Goal: Complete application form

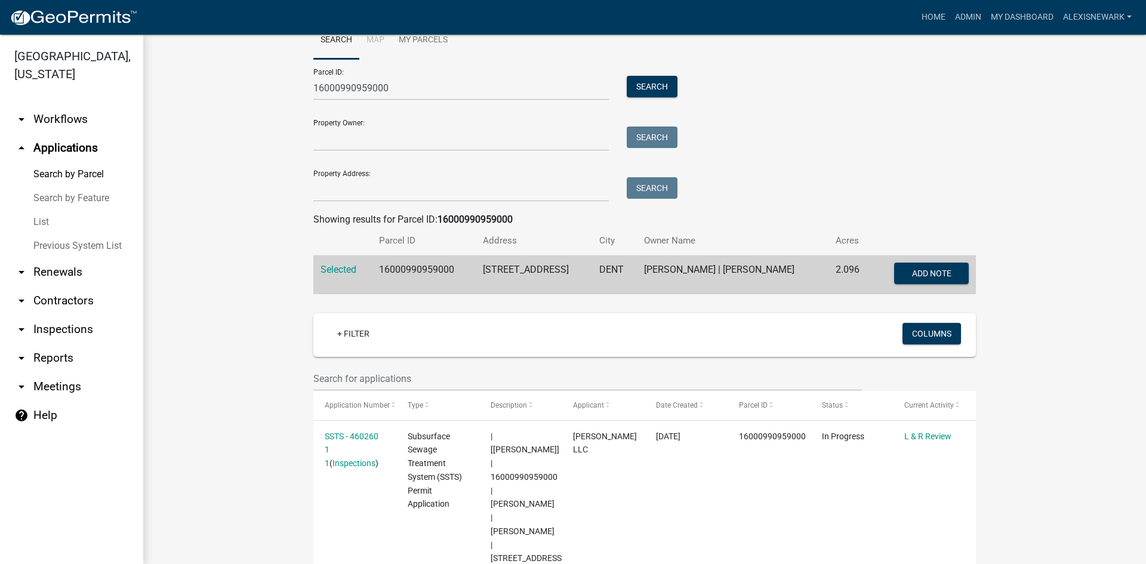
scroll to position [30, 0]
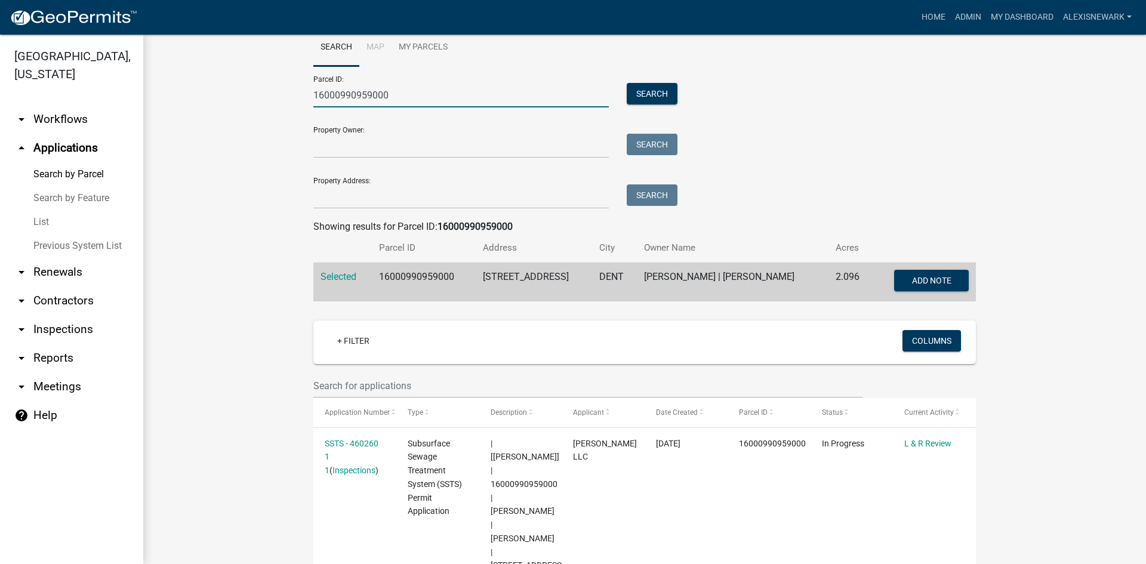
click at [359, 86] on input "16000990959000" at bounding box center [460, 95] width 295 height 24
paste input "7000260331002"
type input "17000260331002"
click at [640, 82] on div "Parcel ID: 17000260331002 Search" at bounding box center [492, 86] width 358 height 41
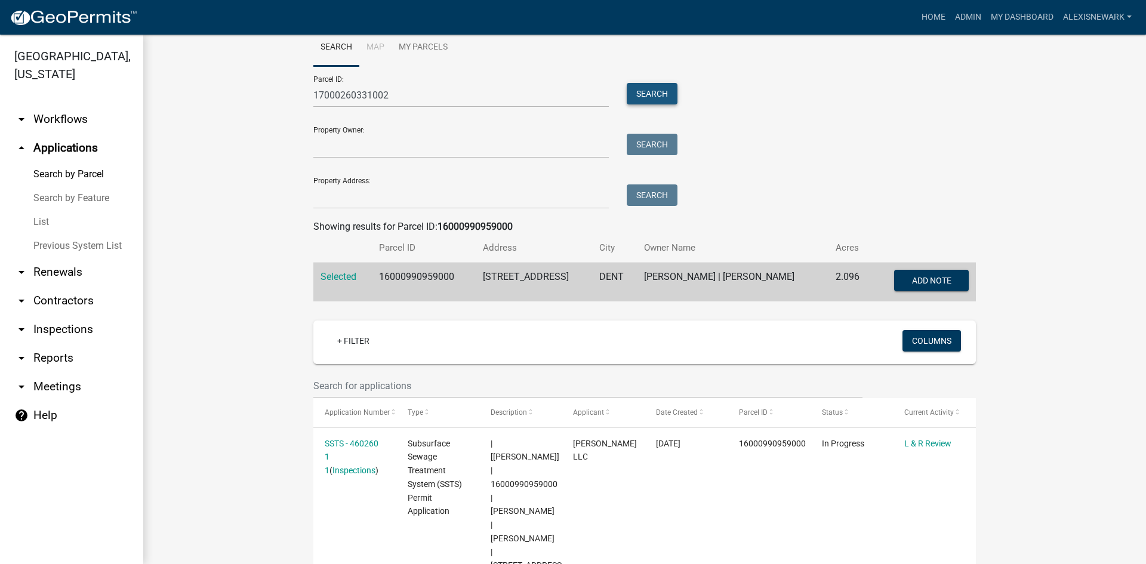
click at [640, 84] on button "Search" at bounding box center [652, 93] width 51 height 21
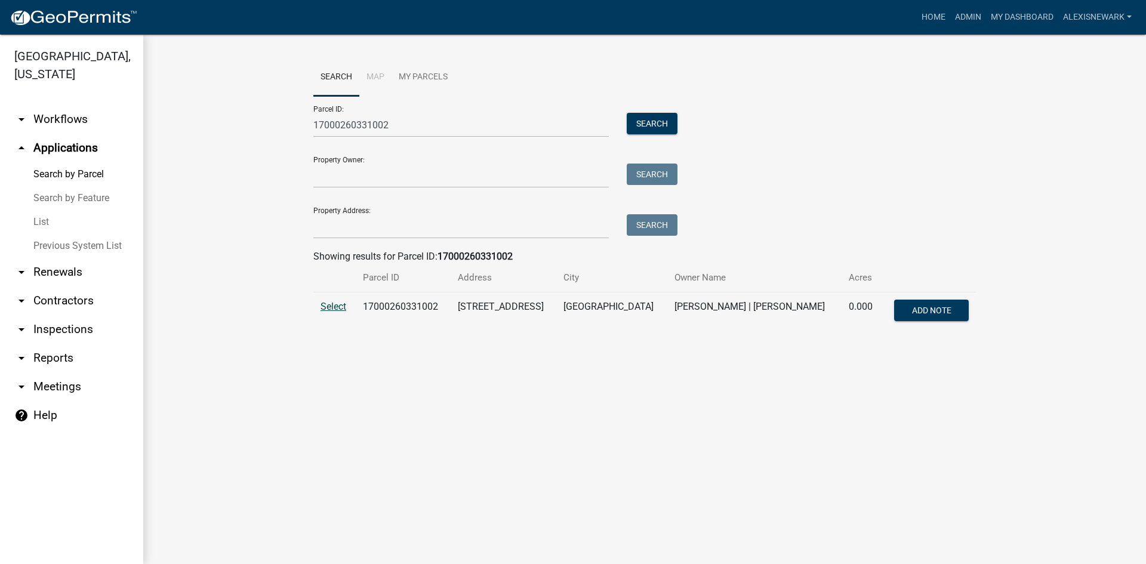
click at [343, 311] on span "Select" at bounding box center [333, 306] width 26 height 11
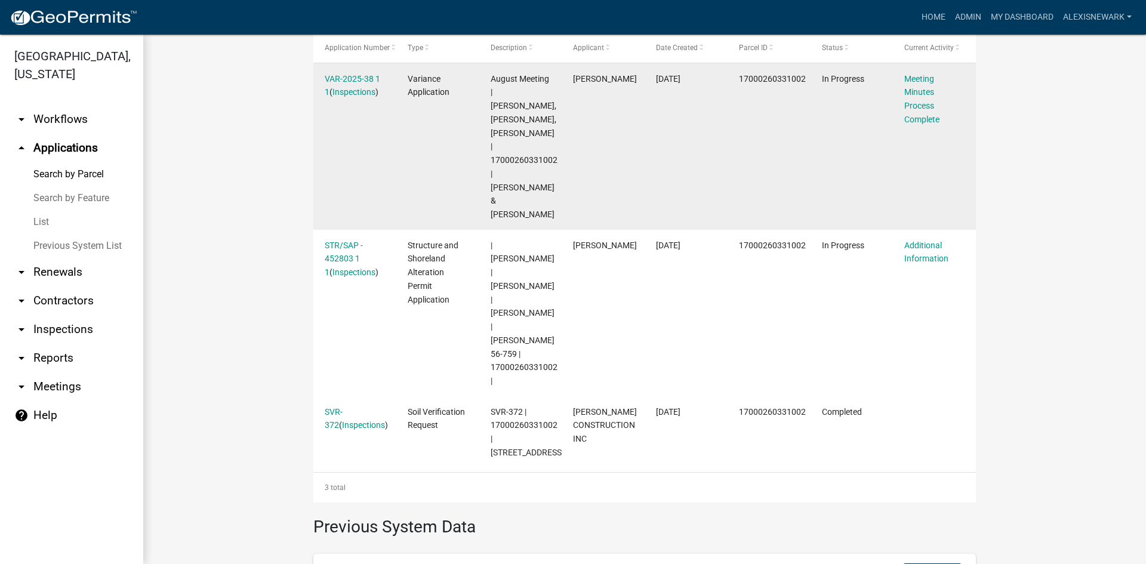
scroll to position [403, 0]
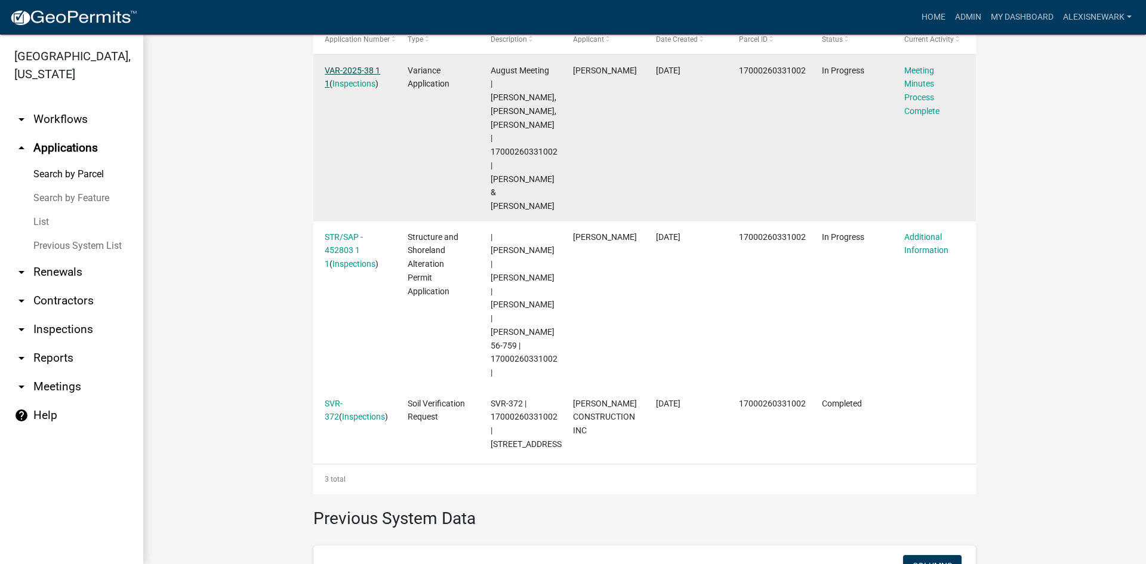
click at [356, 74] on link "VAR-2025-38 1 1" at bounding box center [353, 77] width 56 height 23
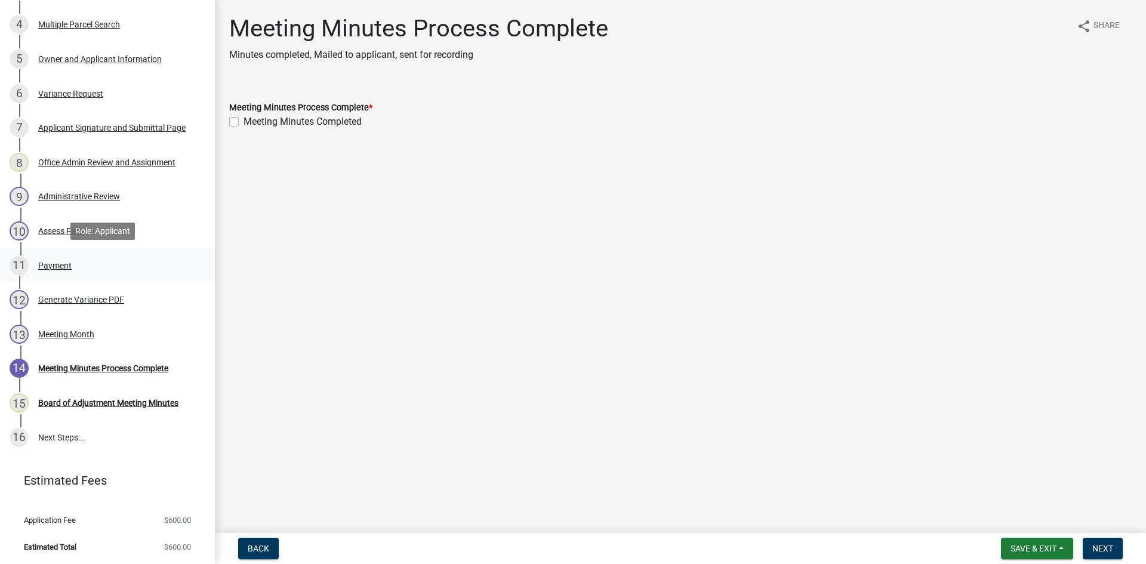
scroll to position [310, 0]
click at [106, 325] on div "13 Meeting Month" at bounding box center [103, 332] width 186 height 19
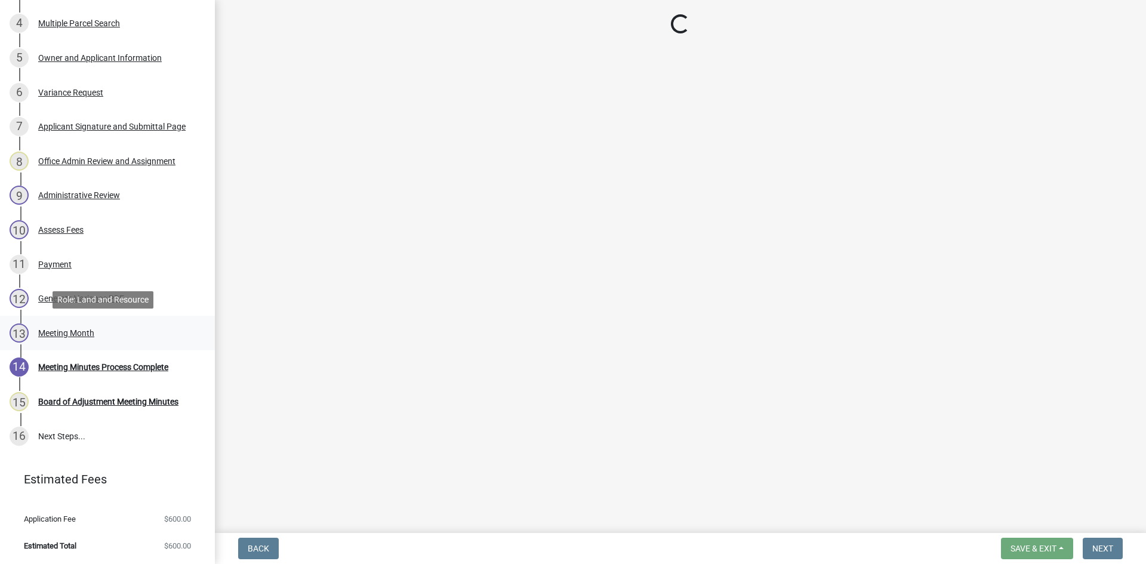
select select "eaad0e5d-aef0-4459-8010-8e6d45b296f5"
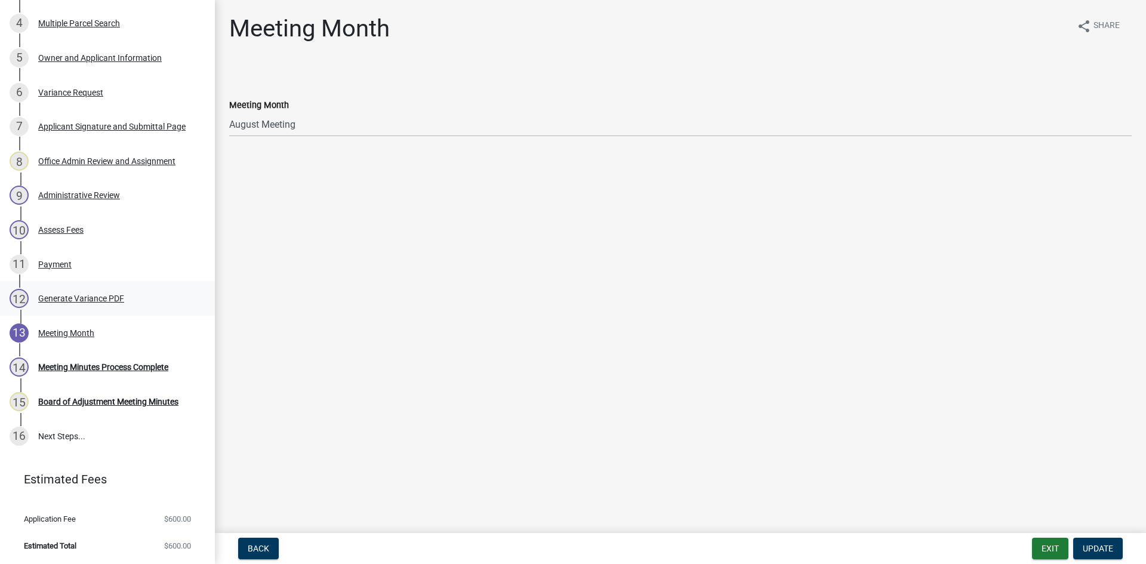
click at [103, 298] on div "Generate Variance PDF" at bounding box center [81, 298] width 86 height 8
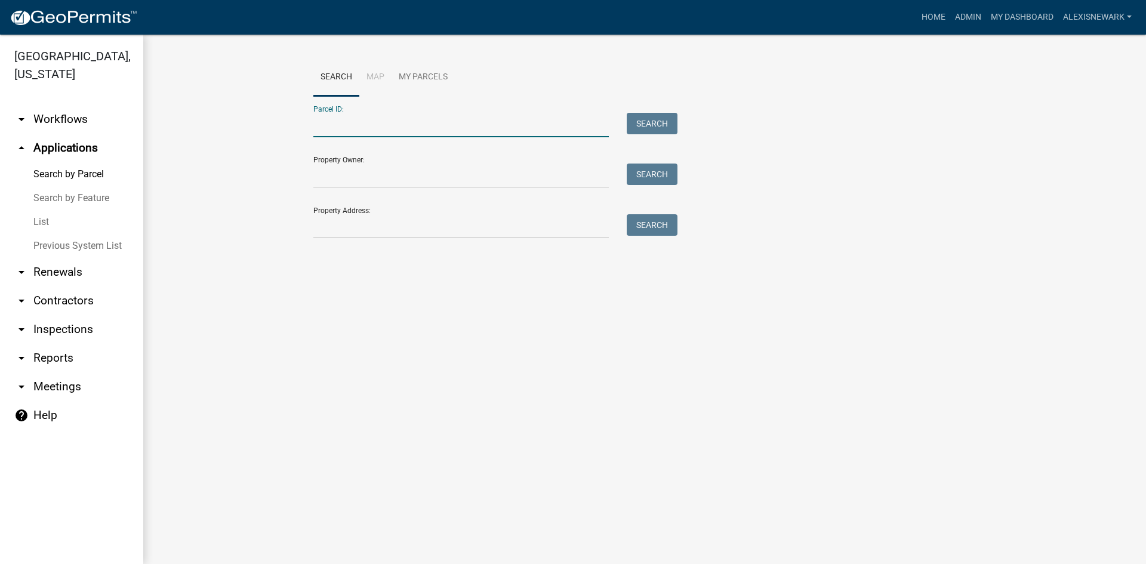
click at [349, 131] on input "Parcel ID:" at bounding box center [460, 125] width 295 height 24
paste input "17000260331002"
type input "17000260331002"
click at [670, 114] on button "Search" at bounding box center [652, 123] width 51 height 21
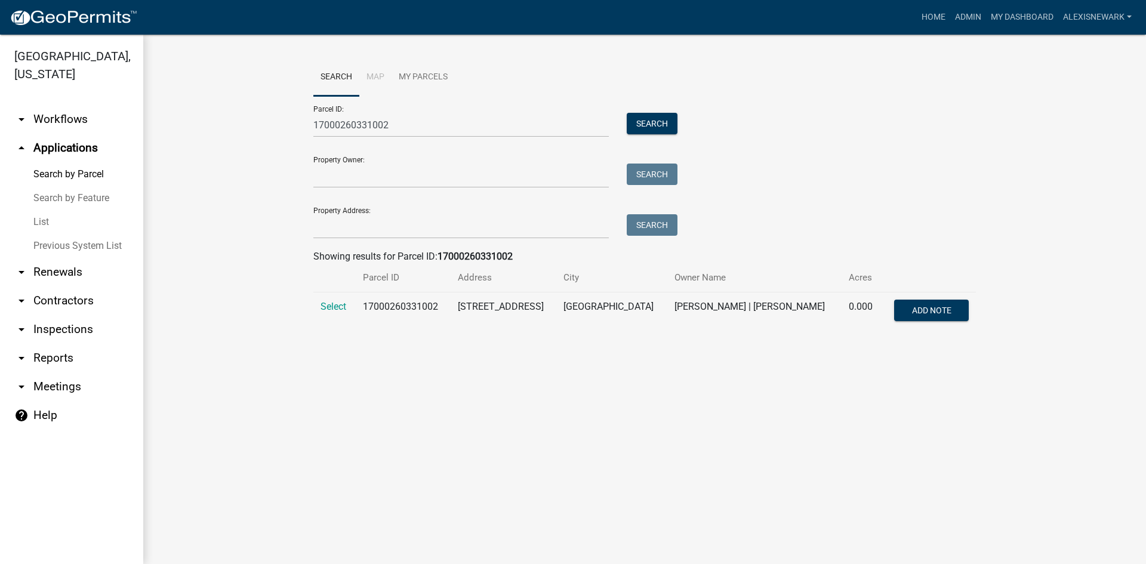
click at [335, 316] on td "Select" at bounding box center [334, 311] width 42 height 39
click at [335, 309] on span "Select" at bounding box center [333, 306] width 26 height 11
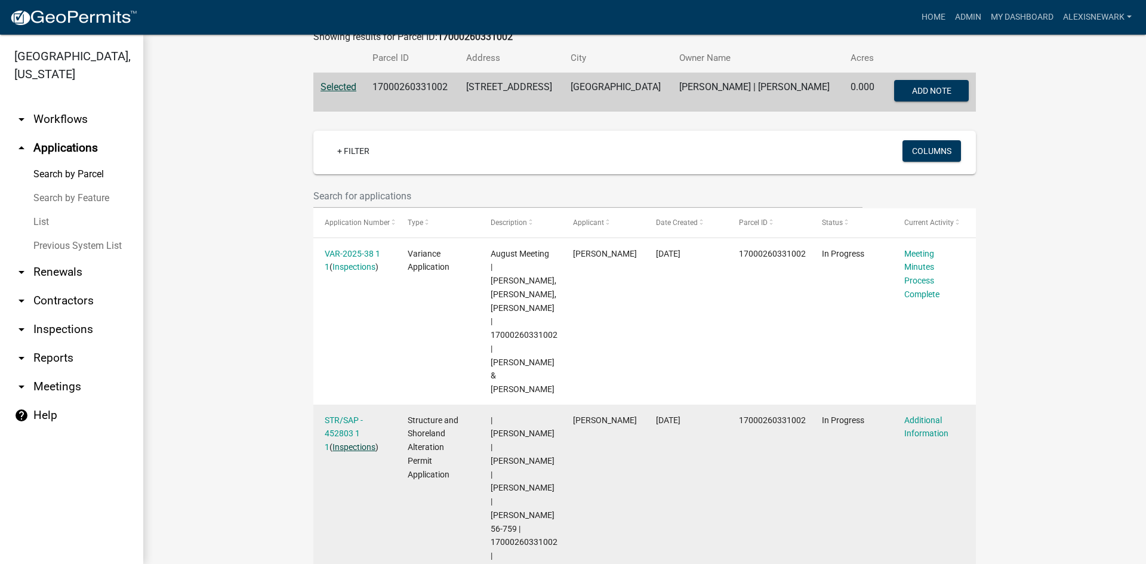
scroll to position [346, 0]
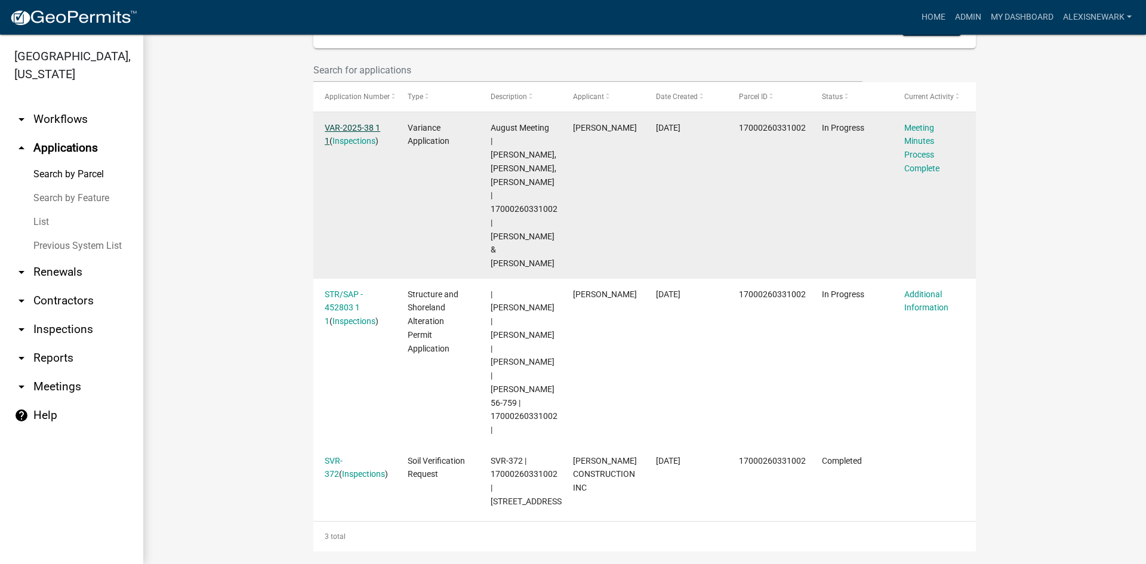
click at [347, 131] on link "VAR-2025-38 1 1" at bounding box center [353, 134] width 56 height 23
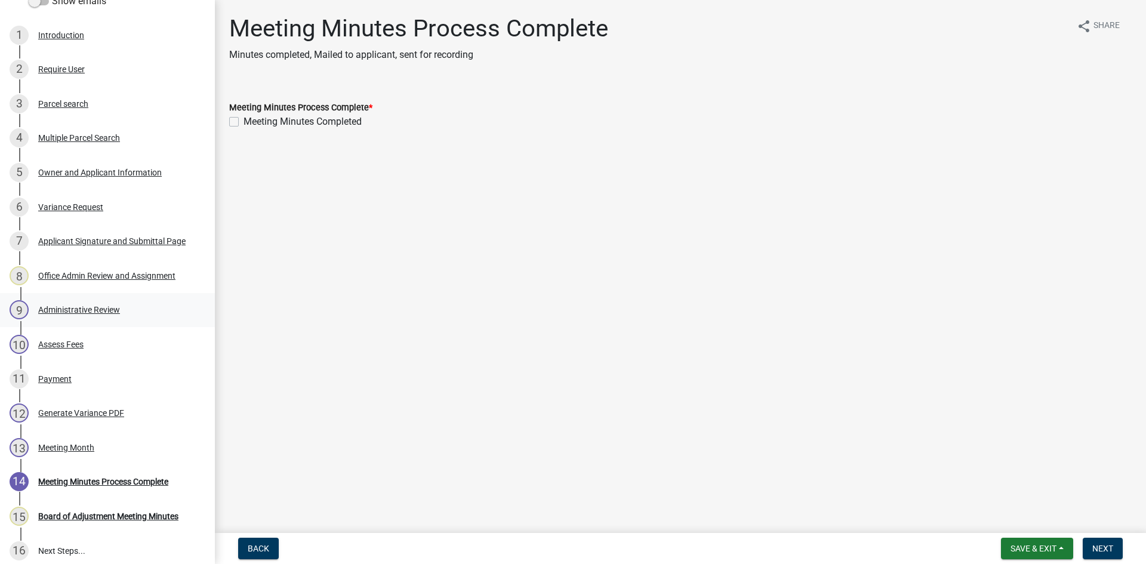
scroll to position [269, 0]
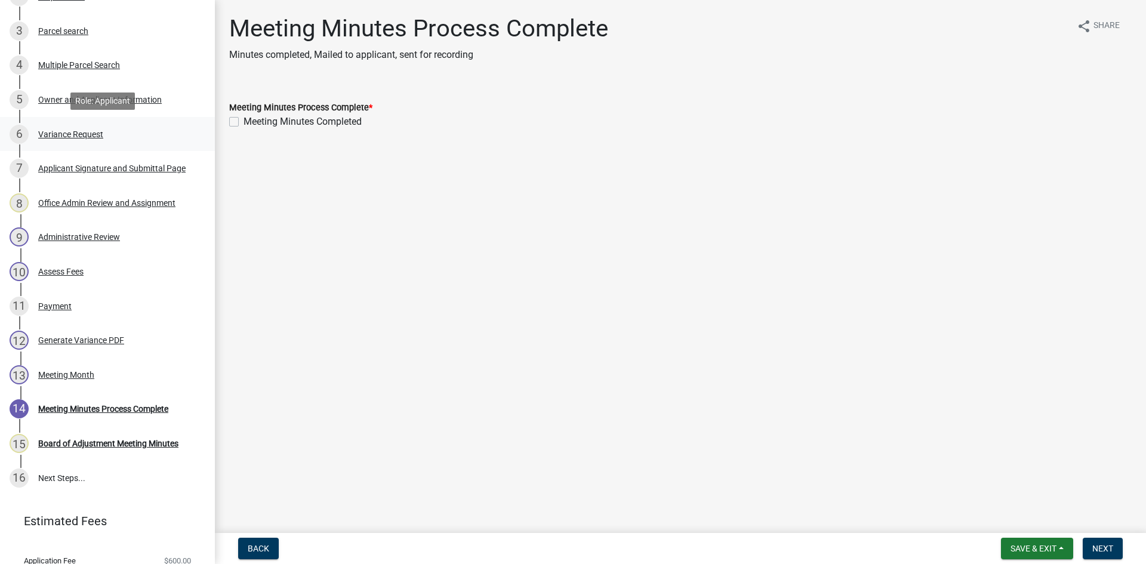
click at [100, 131] on div "Variance Request" at bounding box center [70, 134] width 65 height 8
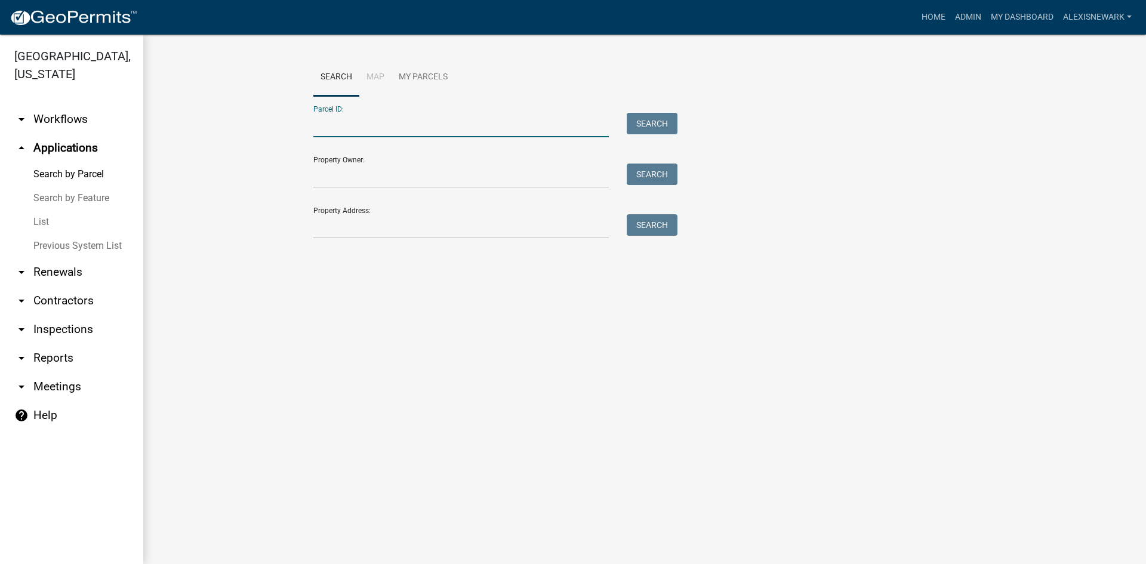
drag, startPoint x: 372, startPoint y: 119, endPoint x: 381, endPoint y: 116, distance: 9.3
click at [372, 119] on input "Parcel ID:" at bounding box center [460, 125] width 295 height 24
paste input "17000260331002"
type input "17000260331002"
click at [628, 124] on button "Search" at bounding box center [652, 123] width 51 height 21
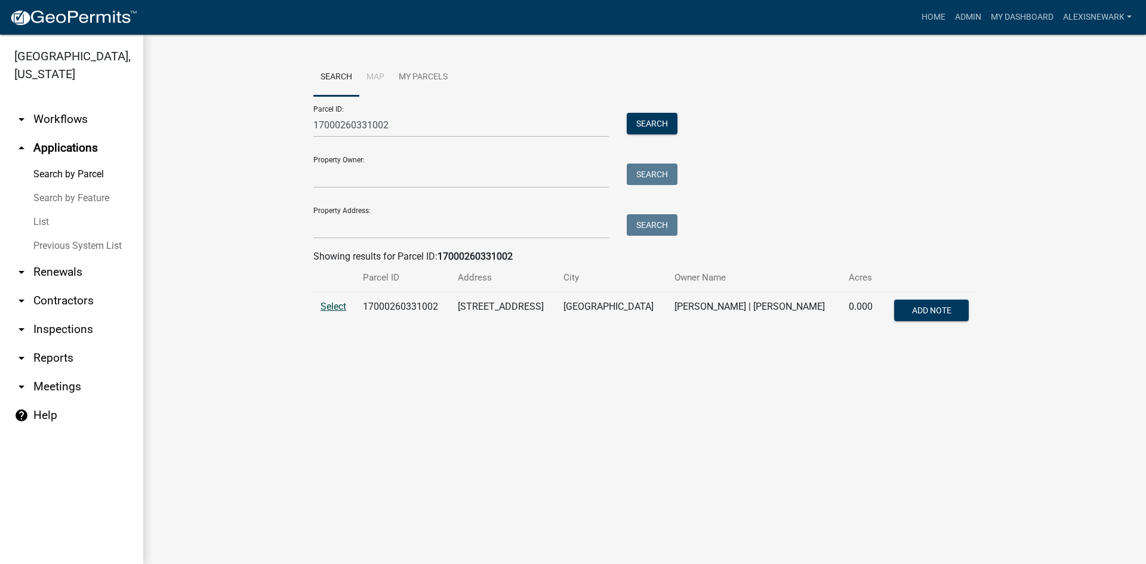
click at [335, 310] on span "Select" at bounding box center [333, 306] width 26 height 11
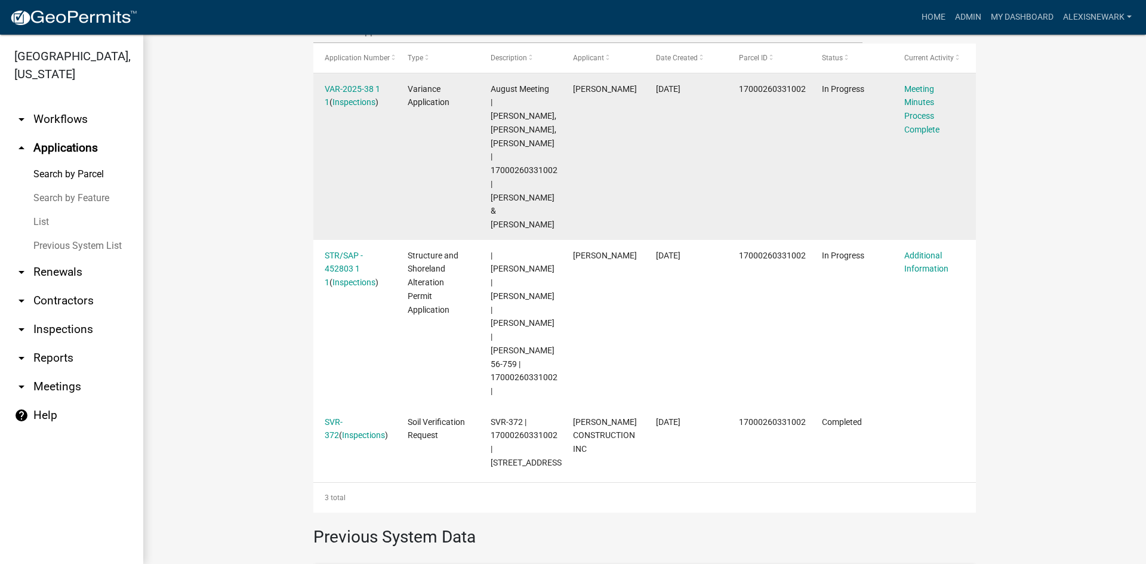
scroll to position [405, 0]
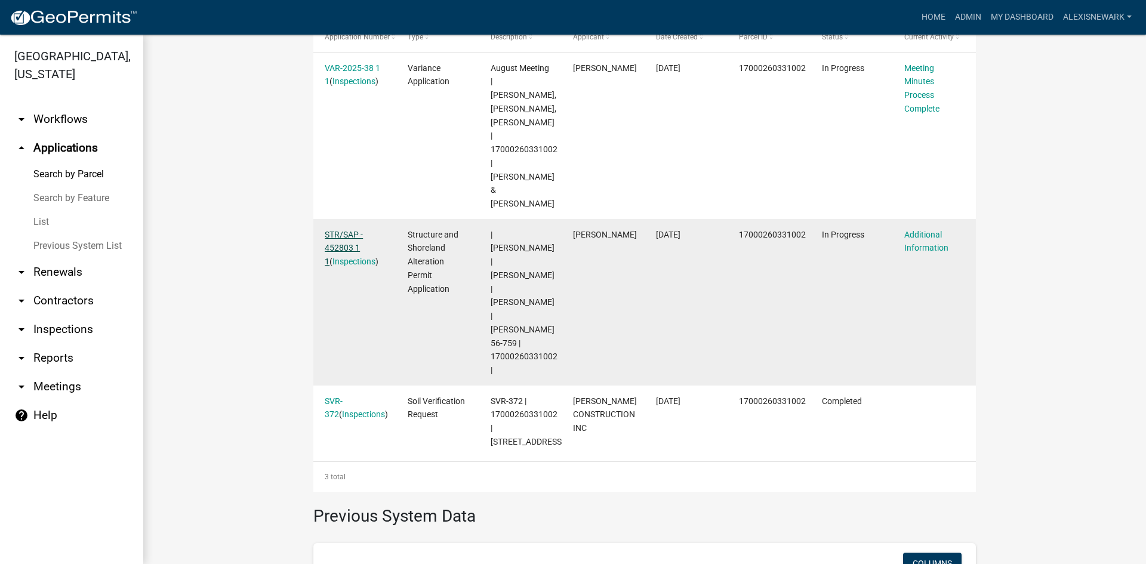
click at [343, 230] on link "STR/SAP - 452803 1 1" at bounding box center [344, 248] width 38 height 37
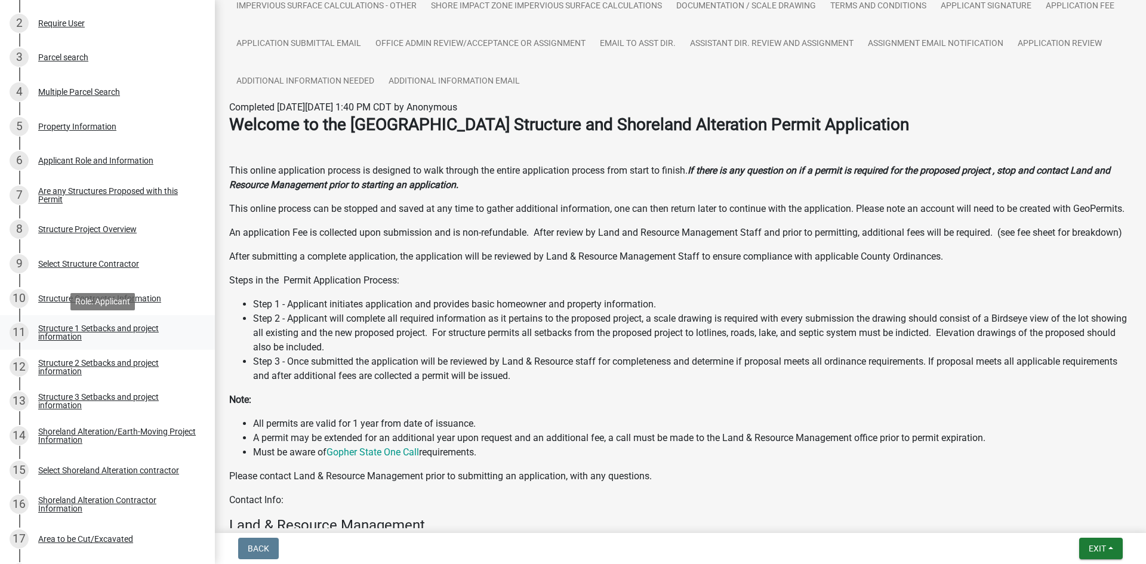
scroll to position [283, 0]
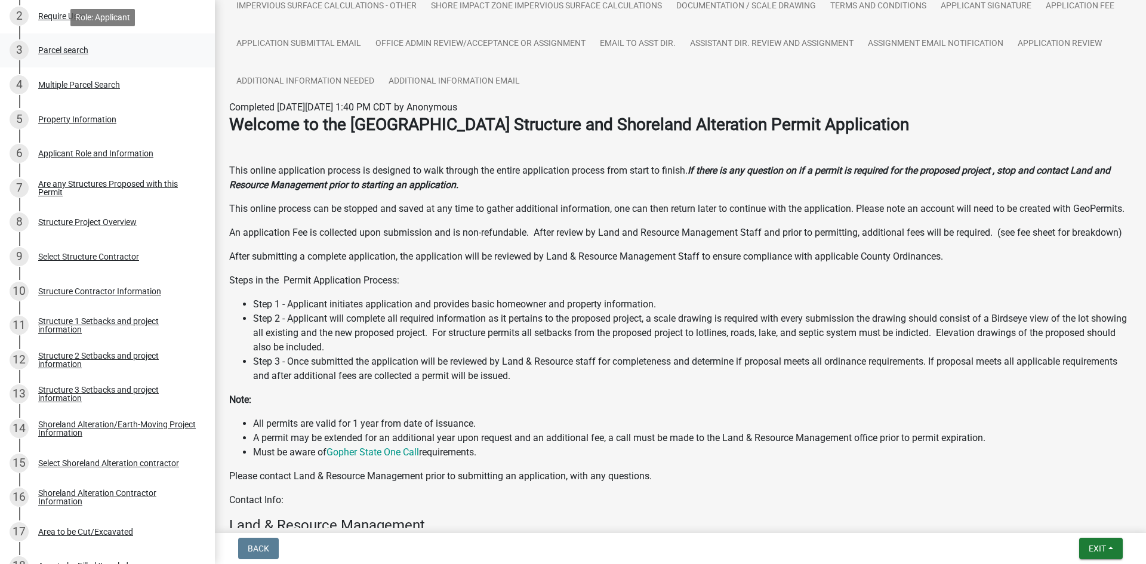
click at [70, 41] on div "3 Parcel search" at bounding box center [103, 50] width 186 height 19
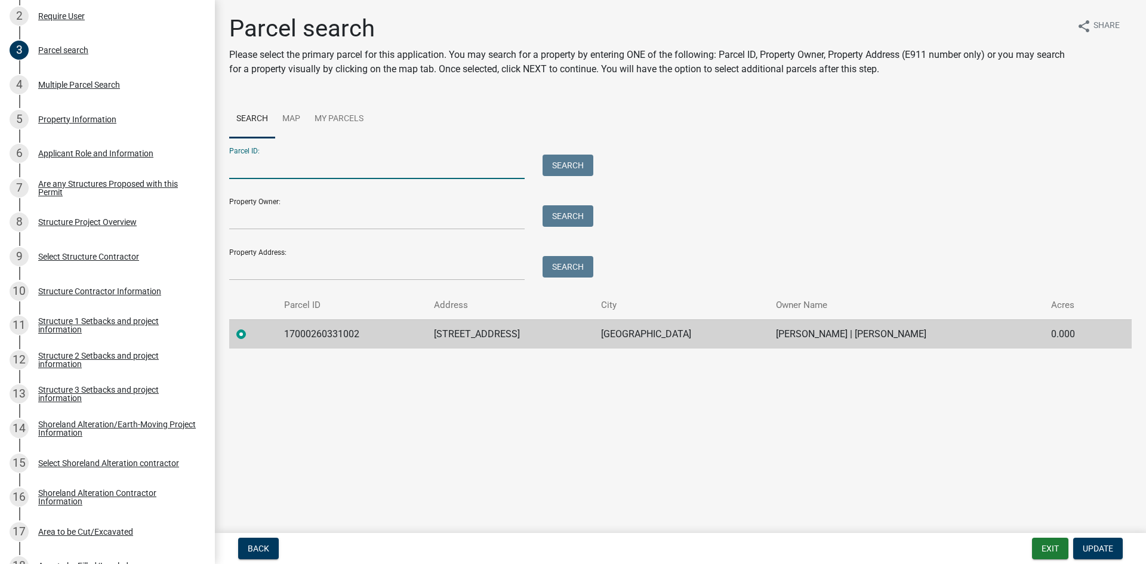
click at [277, 166] on input "Parcel ID:" at bounding box center [376, 167] width 295 height 24
paste input "17000260331002"
type input "17000260331002"
click at [560, 171] on button "Search" at bounding box center [568, 165] width 51 height 21
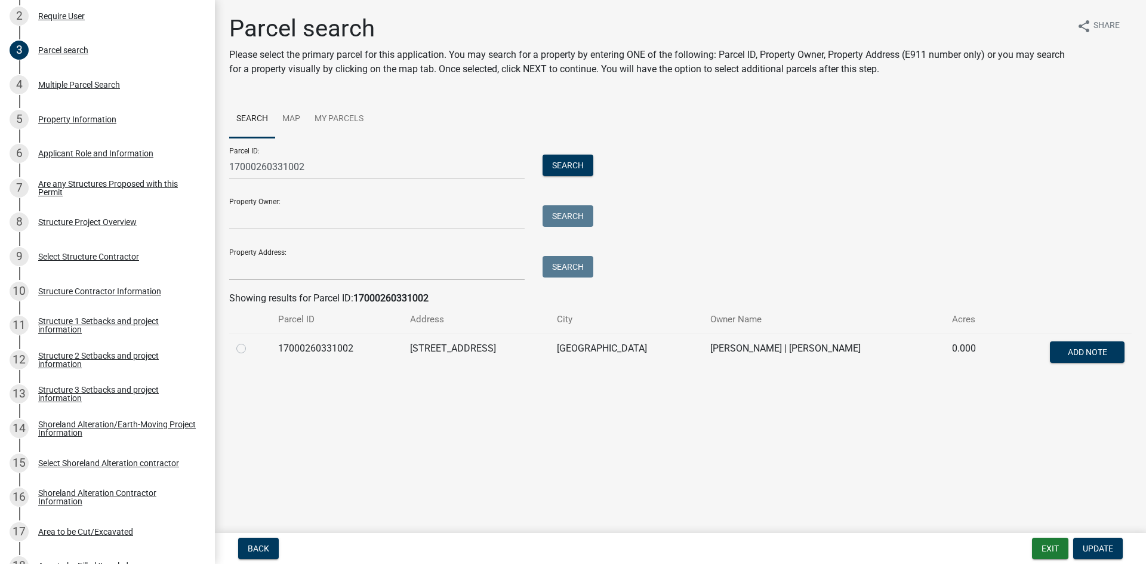
click at [251, 341] on label at bounding box center [251, 341] width 0 height 0
click at [251, 347] on input "radio" at bounding box center [255, 345] width 8 height 8
radio input "true"
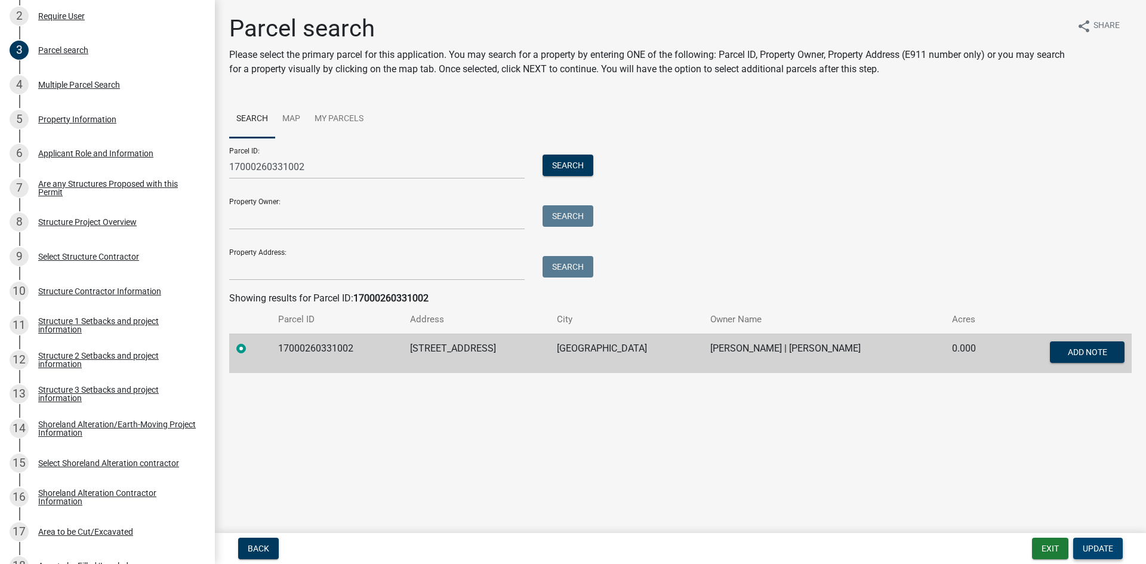
click at [1107, 546] on span "Update" at bounding box center [1098, 549] width 30 height 10
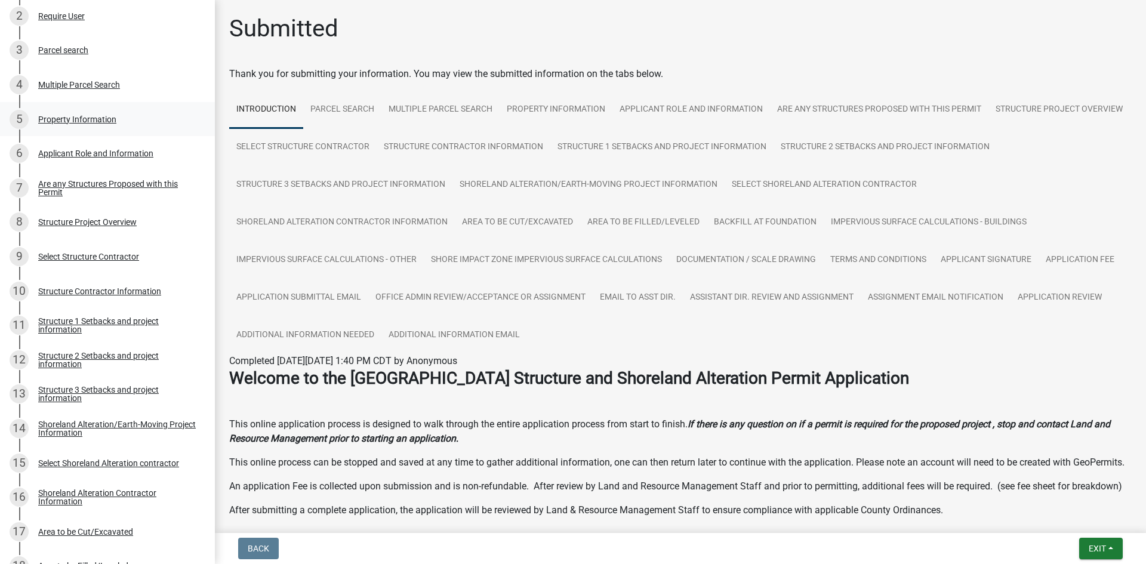
click at [94, 121] on div "Property Information" at bounding box center [77, 119] width 78 height 8
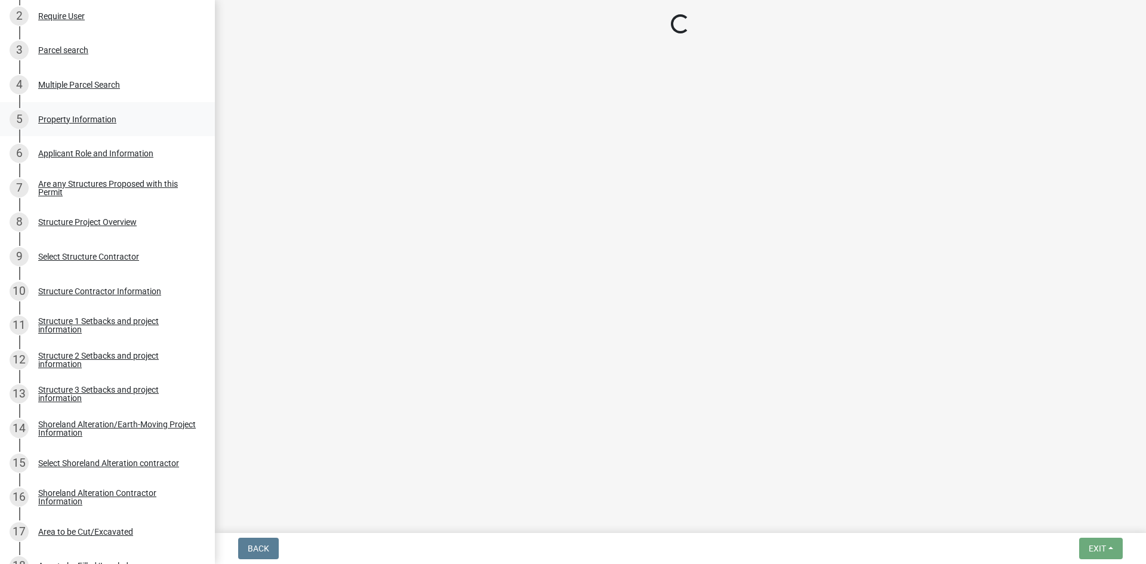
select select "fd4633de-75d4-49de-aef5-ccd60eee912f"
select select "91995f90-6606-463b-bec3-c5862f147548"
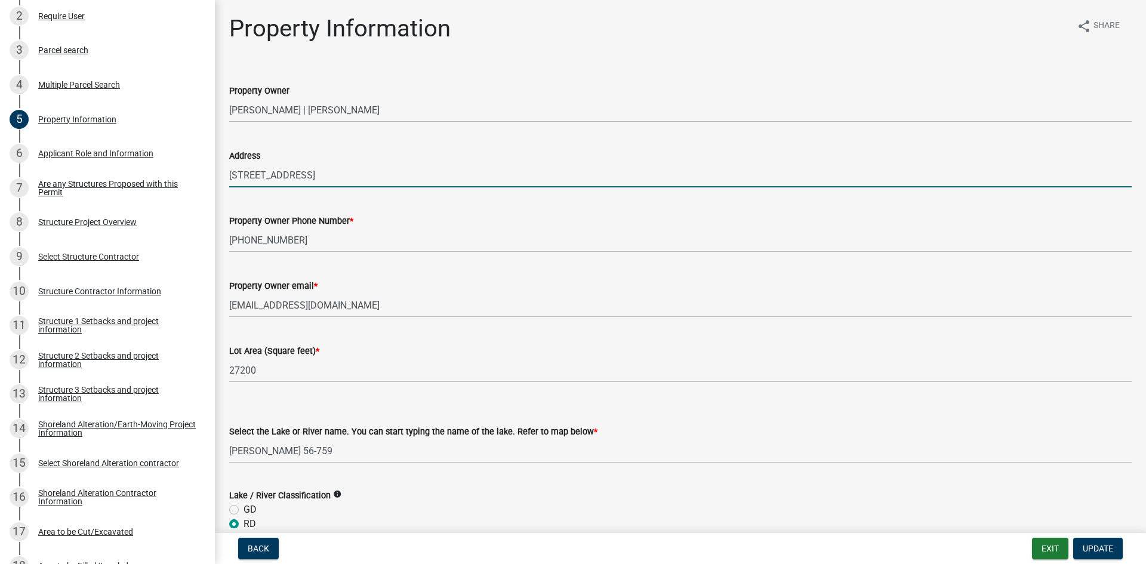
click at [248, 178] on input "47279 CO HWY 31" at bounding box center [680, 175] width 902 height 24
type input "47231 CO HWY 31"
click at [1088, 551] on span "Update" at bounding box center [1098, 549] width 30 height 10
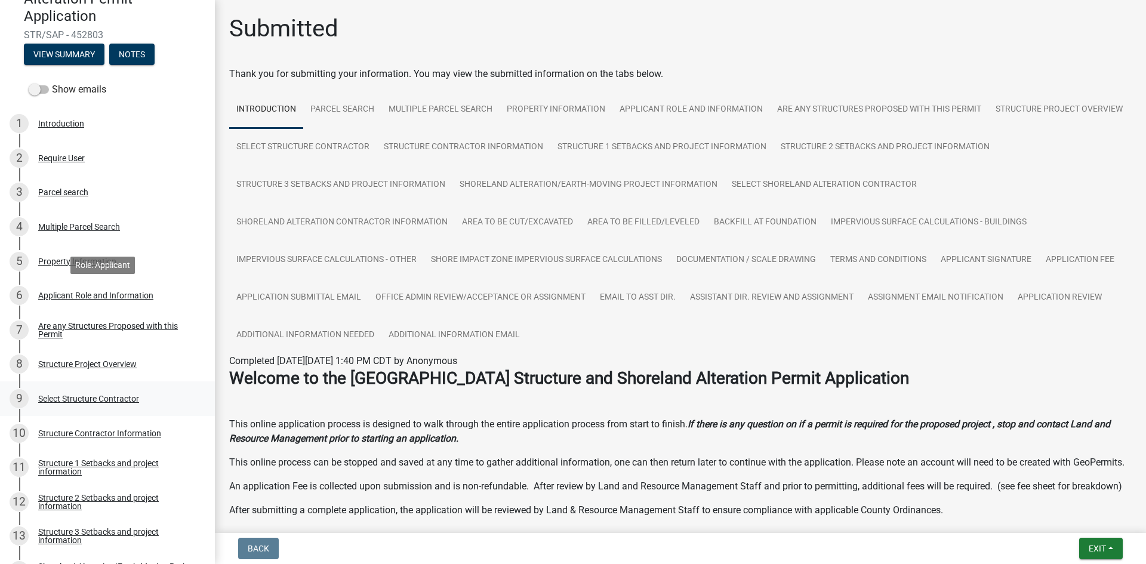
scroll to position [104, 0]
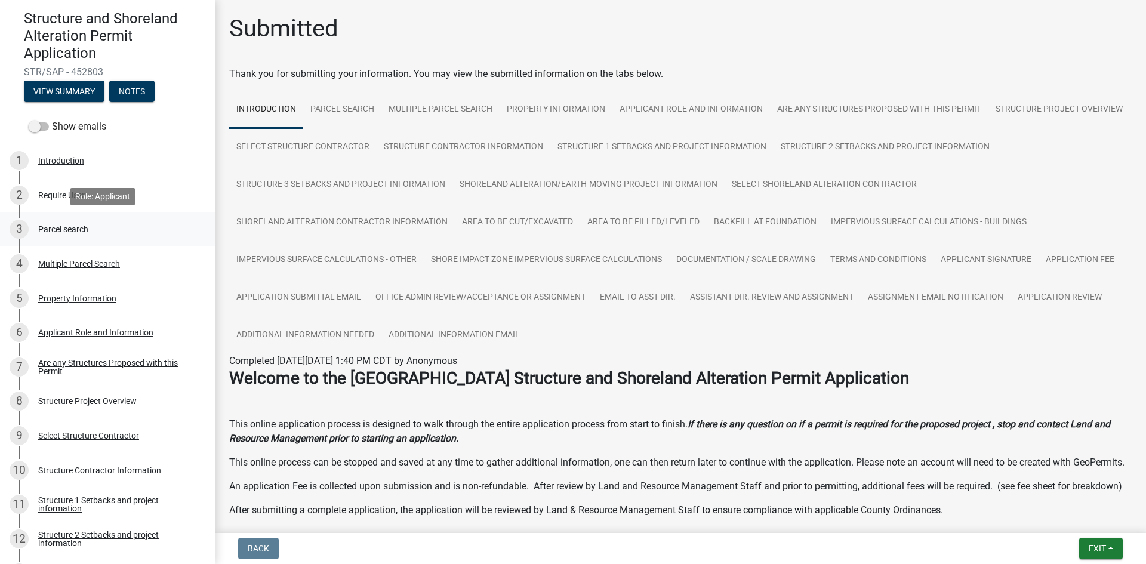
click at [97, 233] on div "3 Parcel search" at bounding box center [103, 229] width 186 height 19
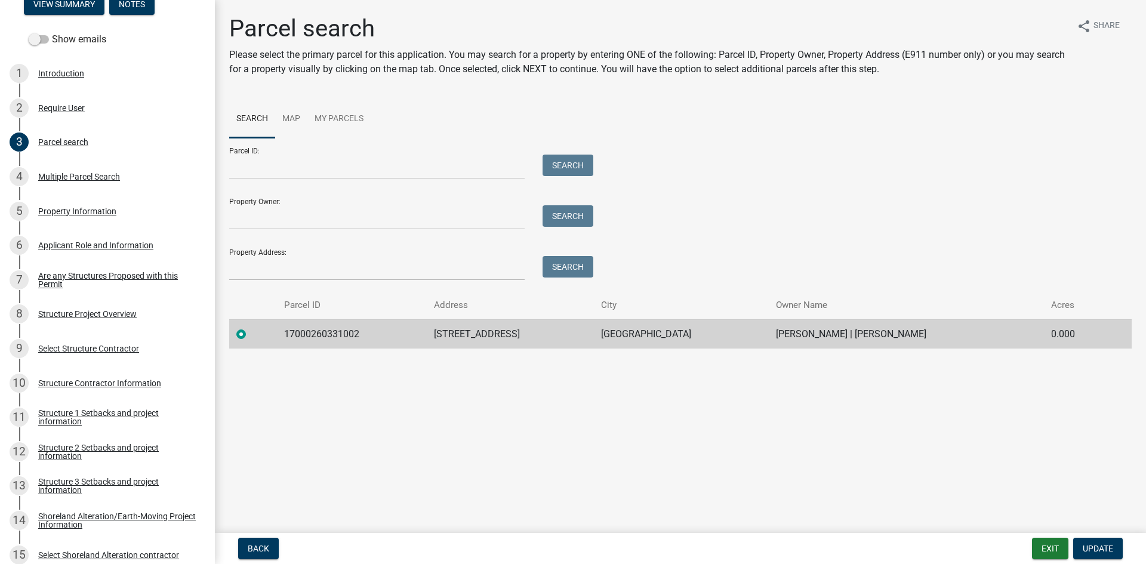
scroll to position [194, 0]
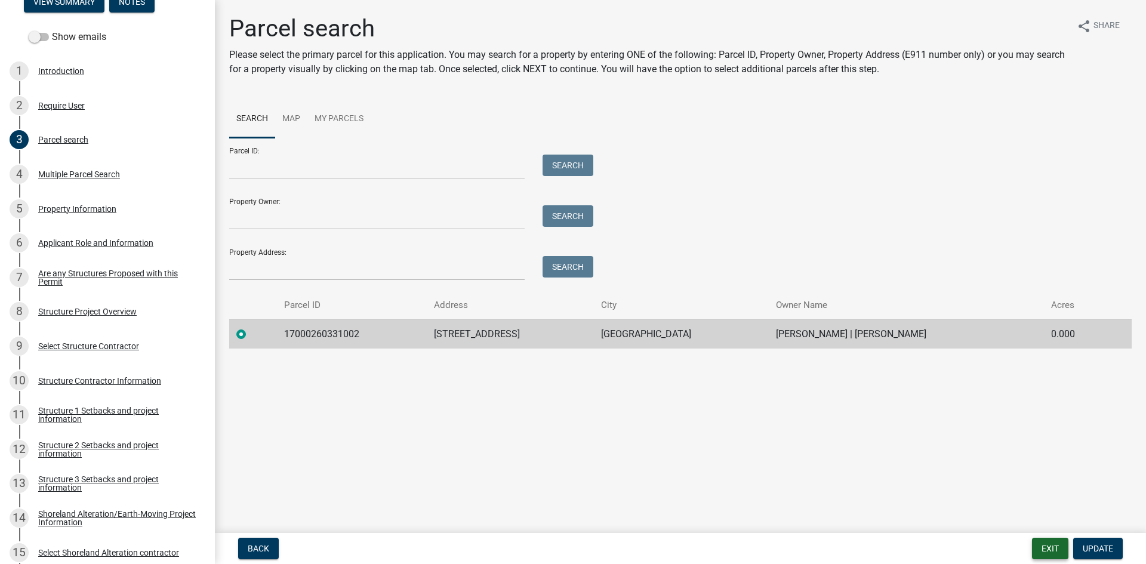
click at [1060, 550] on button "Exit" at bounding box center [1050, 548] width 36 height 21
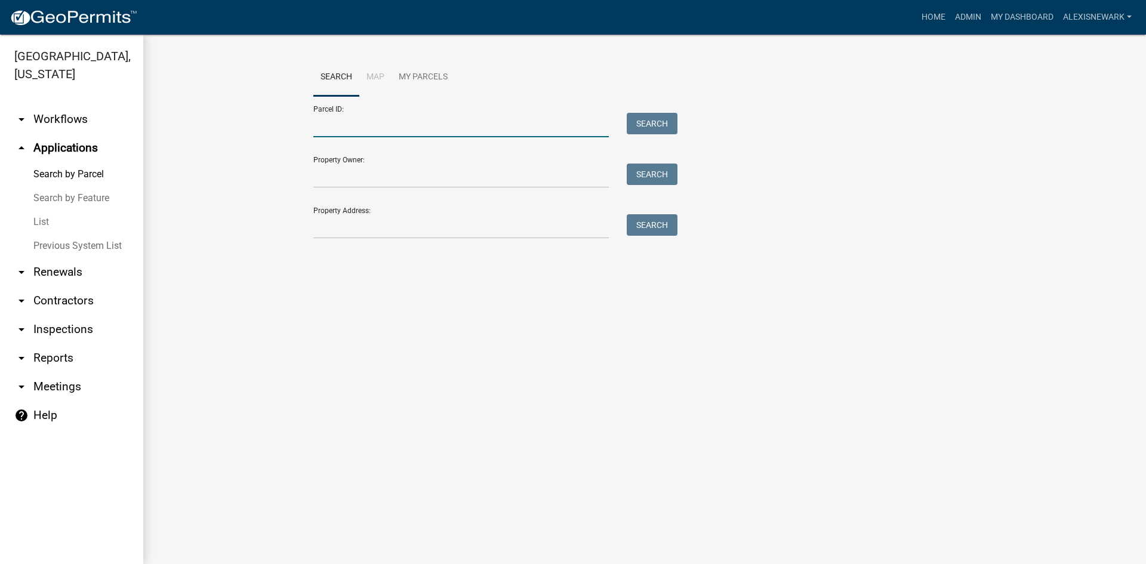
click at [347, 126] on input "Parcel ID:" at bounding box center [460, 125] width 295 height 24
paste input "17000260331002"
type input "17000260331002"
click at [645, 125] on button "Search" at bounding box center [652, 123] width 51 height 21
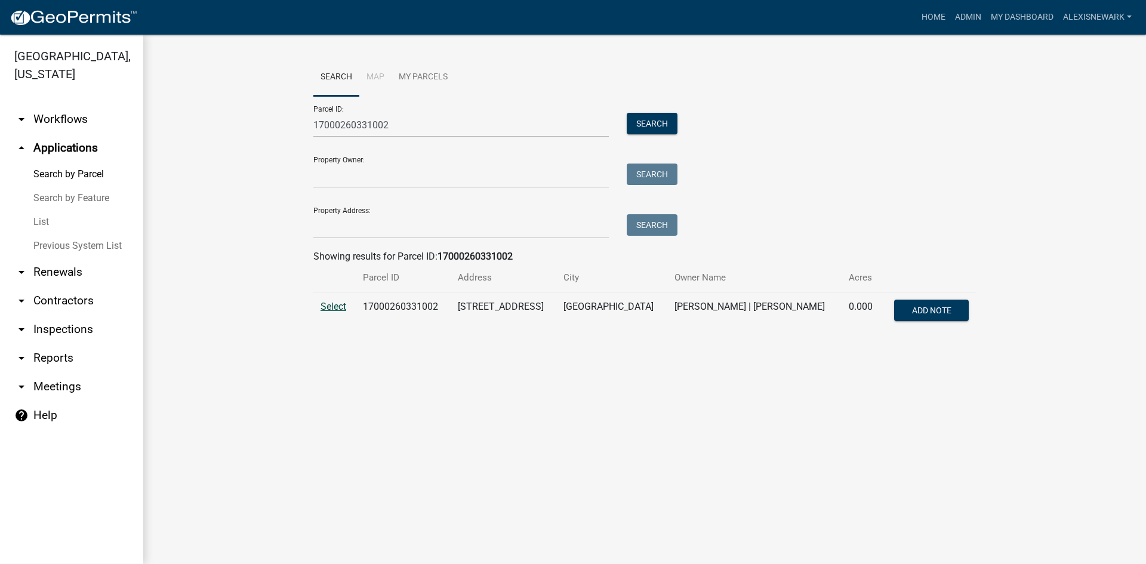
click at [341, 304] on span "Select" at bounding box center [333, 306] width 26 height 11
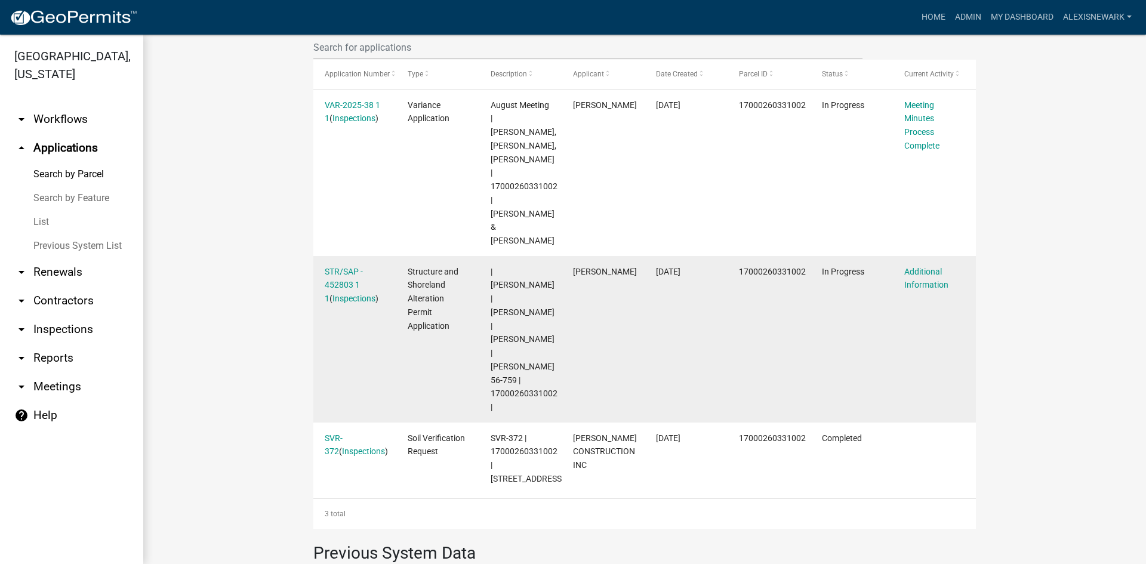
scroll to position [373, 0]
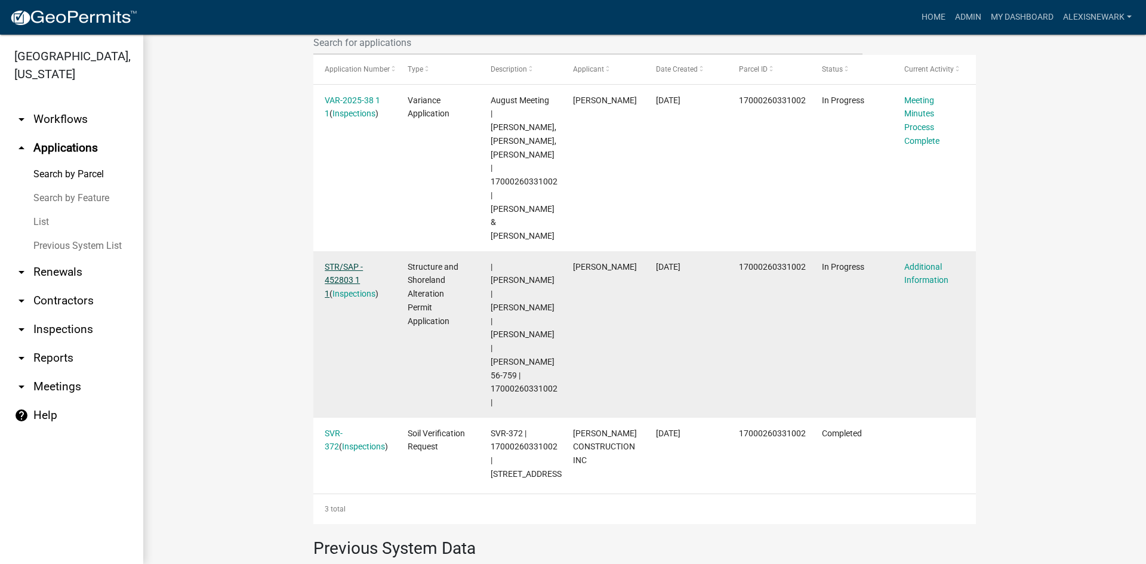
click at [338, 262] on link "STR/SAP - 452803 1 1" at bounding box center [344, 280] width 38 height 37
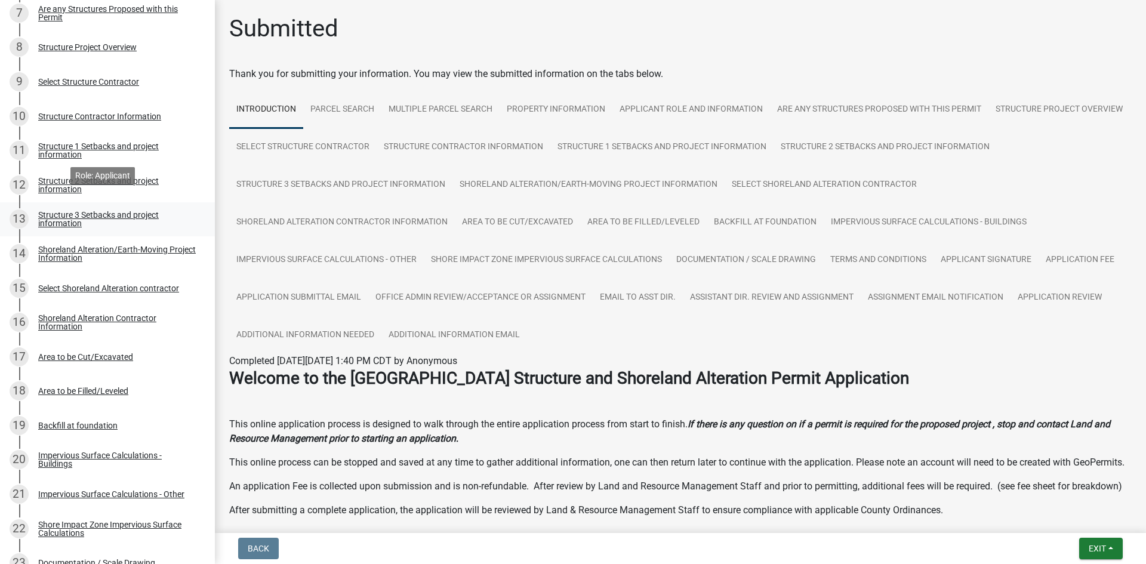
scroll to position [492, 0]
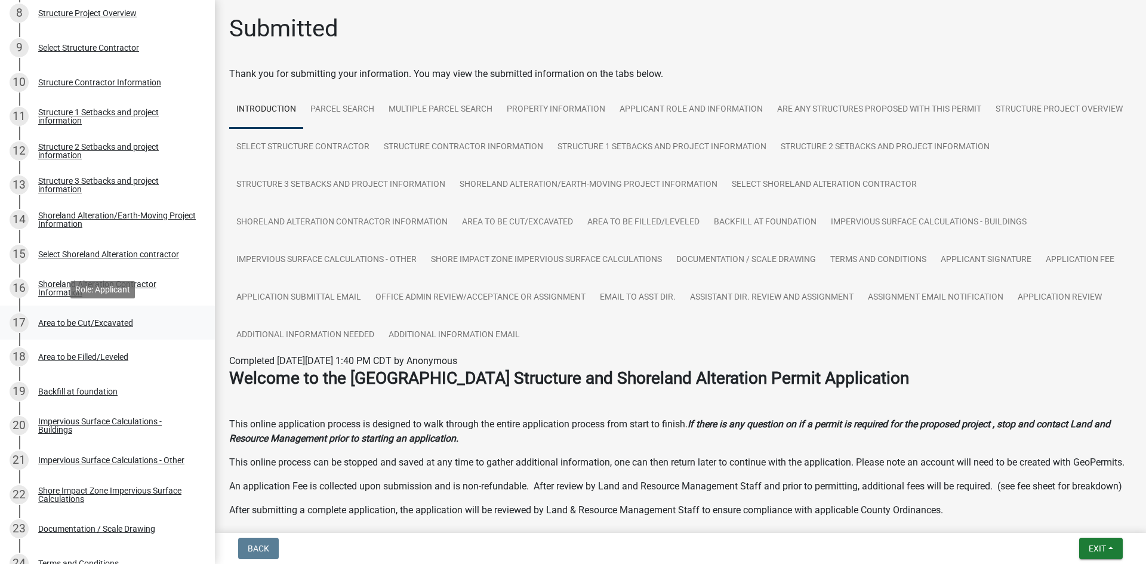
click at [167, 316] on div "17 Area to be Cut/Excavated" at bounding box center [103, 322] width 186 height 19
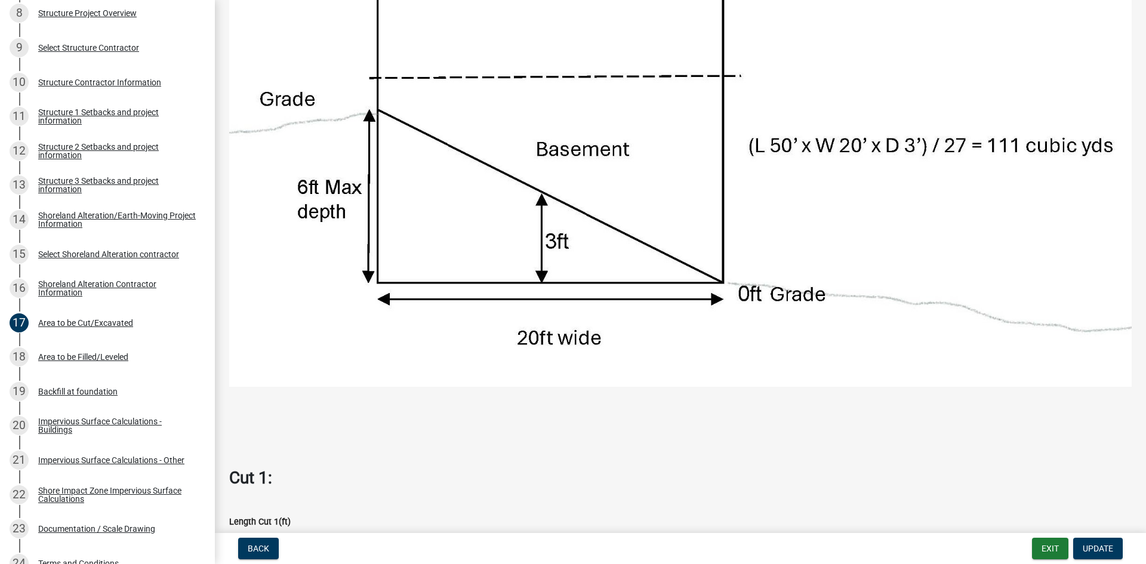
scroll to position [612, 0]
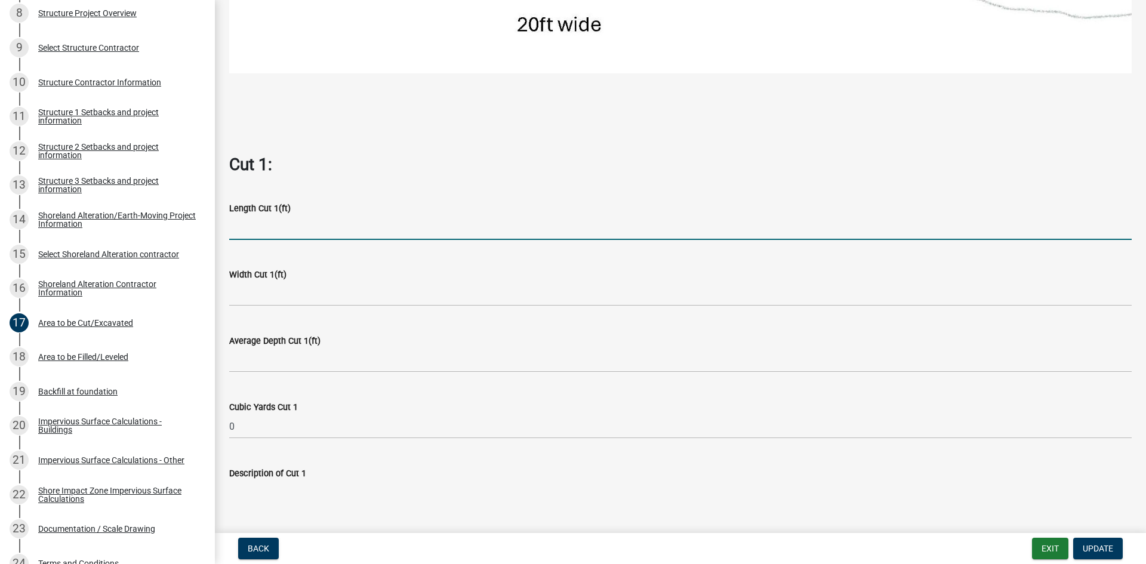
click at [276, 230] on input "text" at bounding box center [680, 227] width 902 height 24
type input "925"
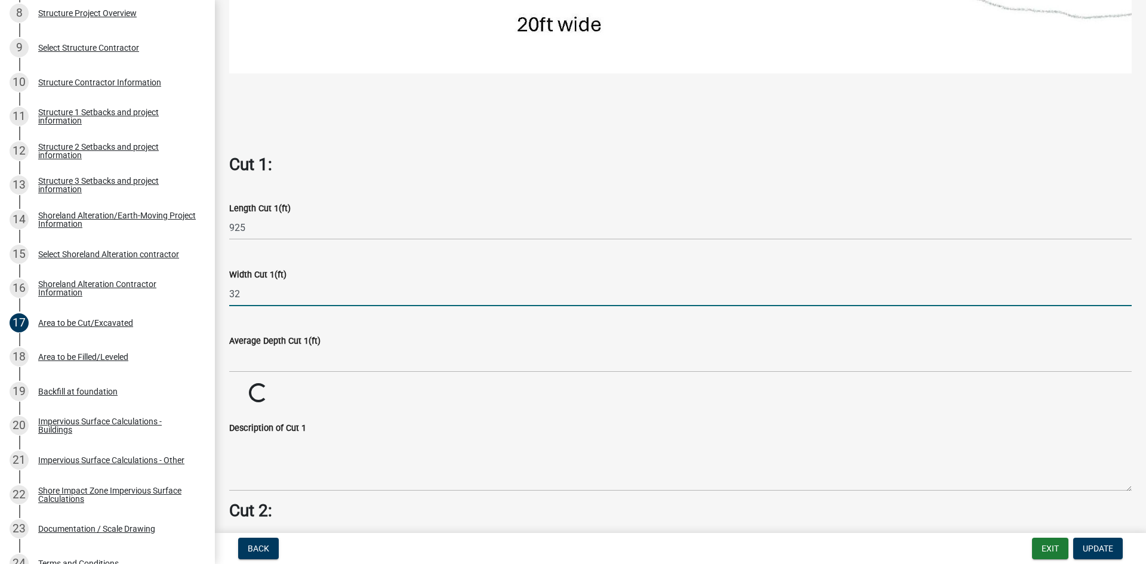
type input "32"
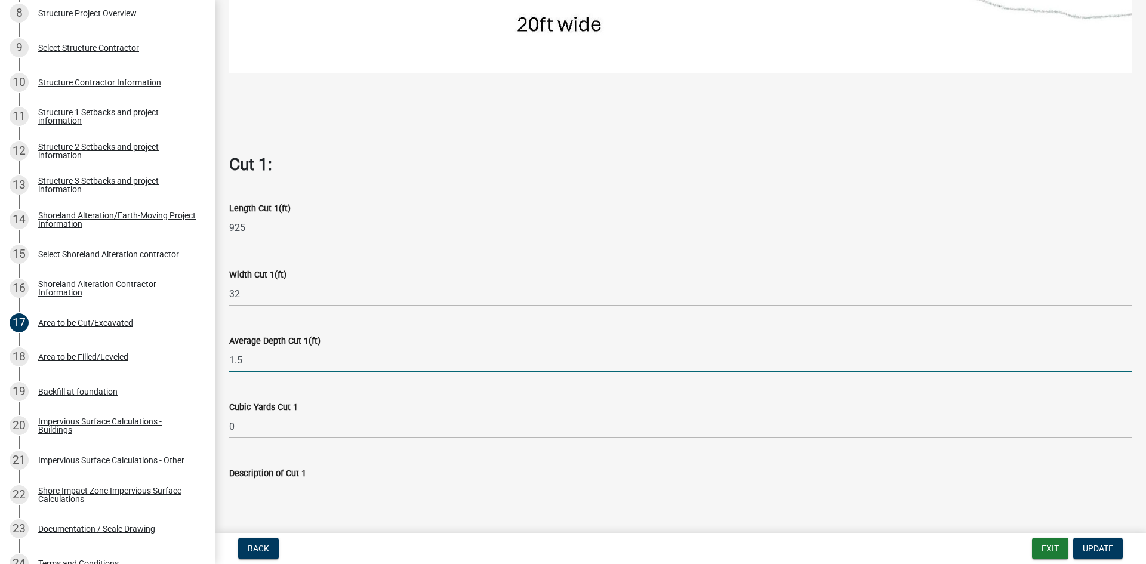
type input "1.5"
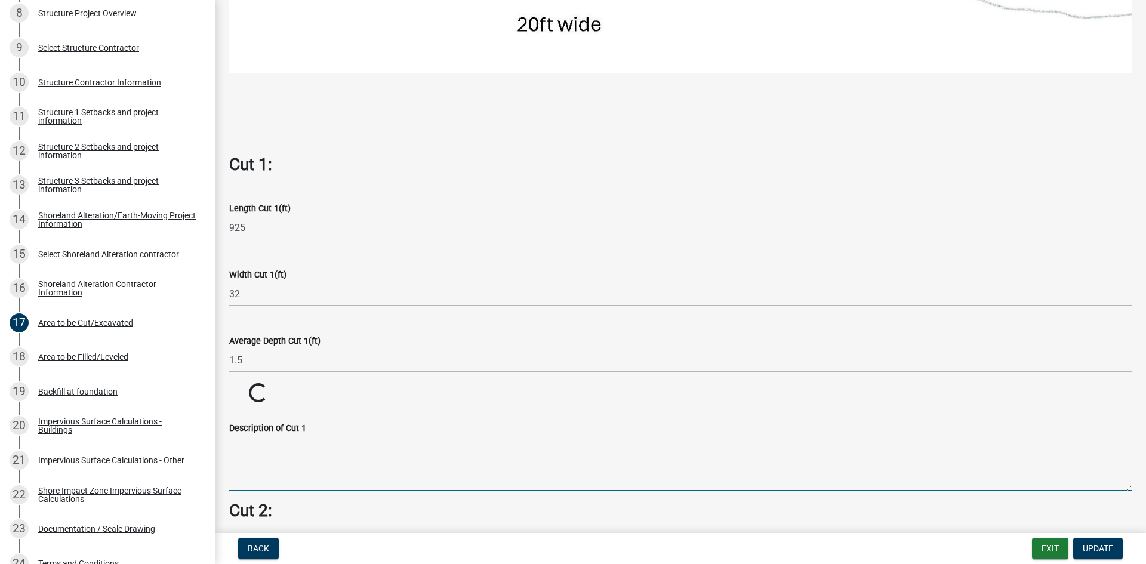
scroll to position [916, 0]
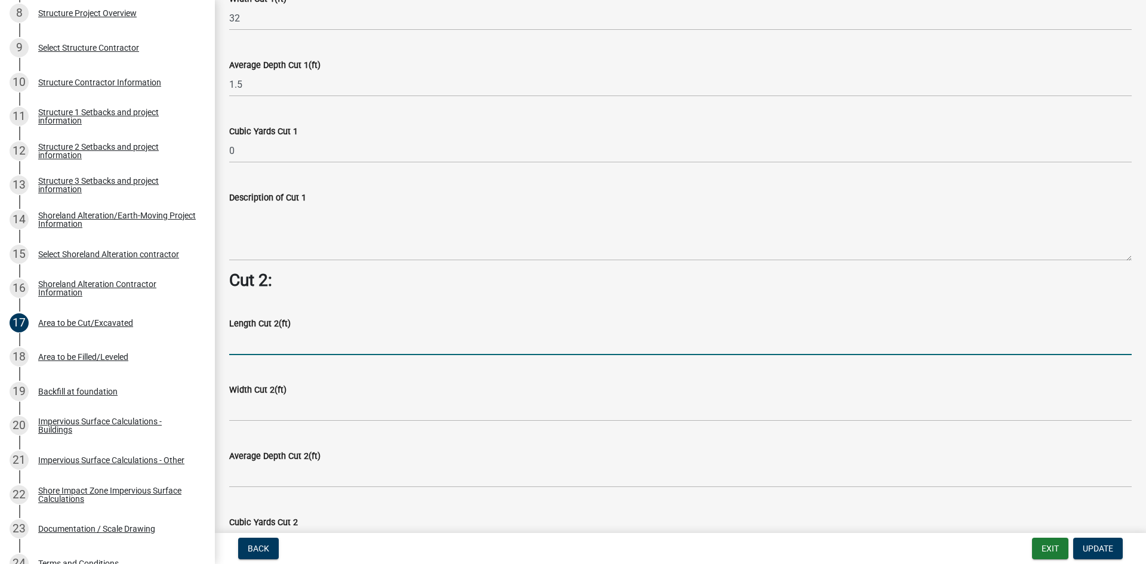
type input "1644"
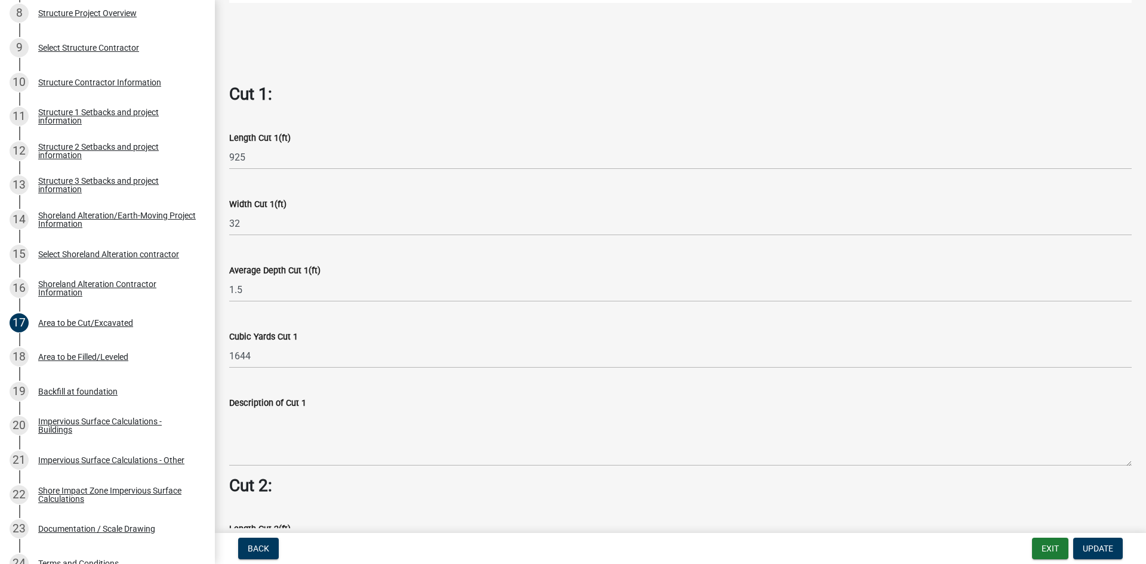
scroll to position [677, 0]
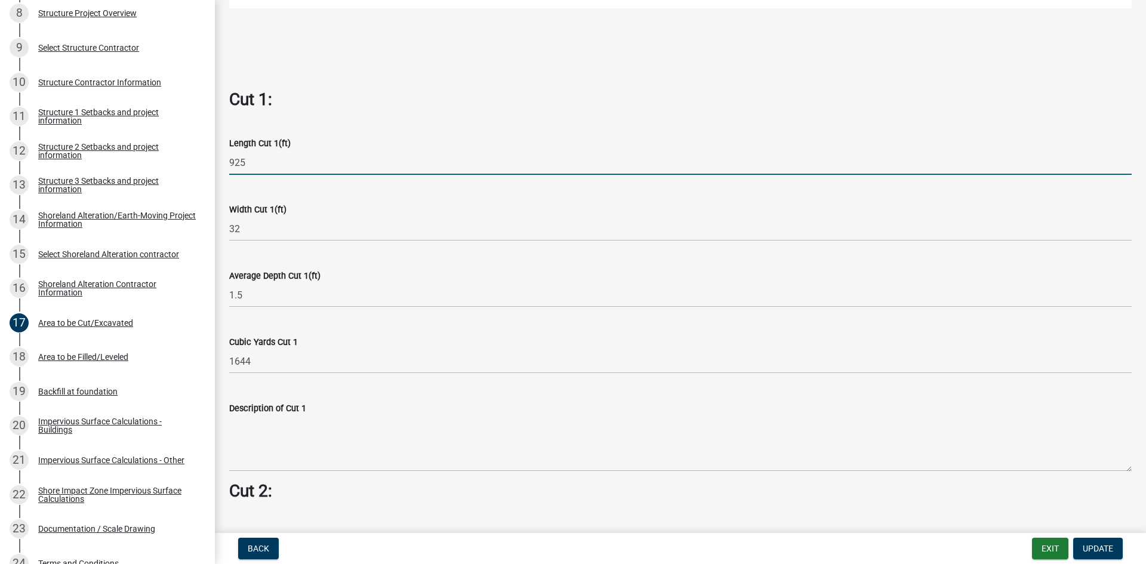
click at [257, 160] on input "925" at bounding box center [680, 162] width 902 height 24
type input "92"
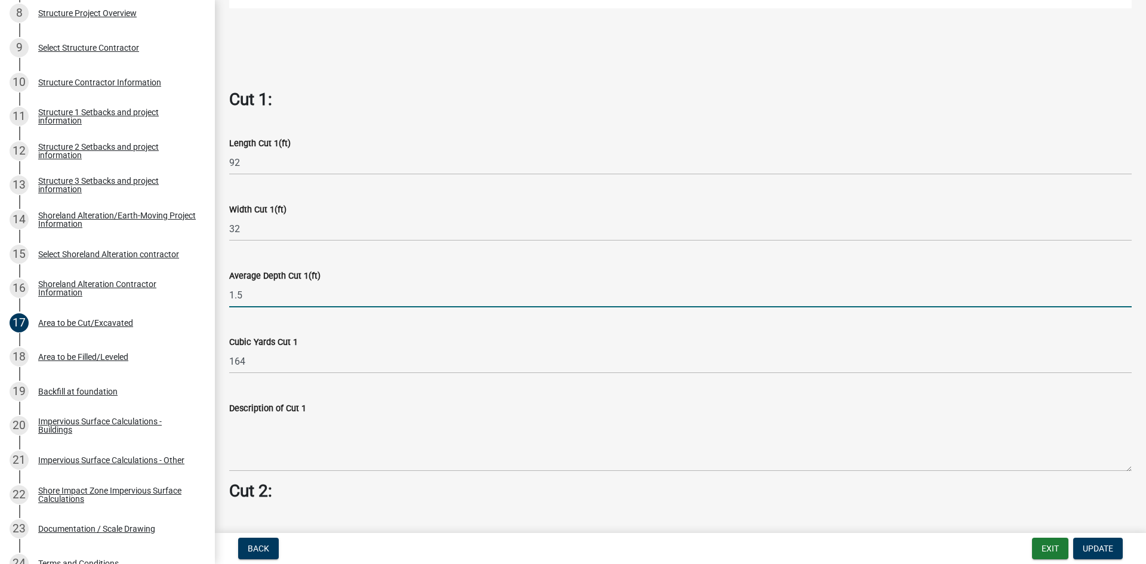
click at [251, 283] on input "1.5" at bounding box center [680, 295] width 902 height 24
type input "2"
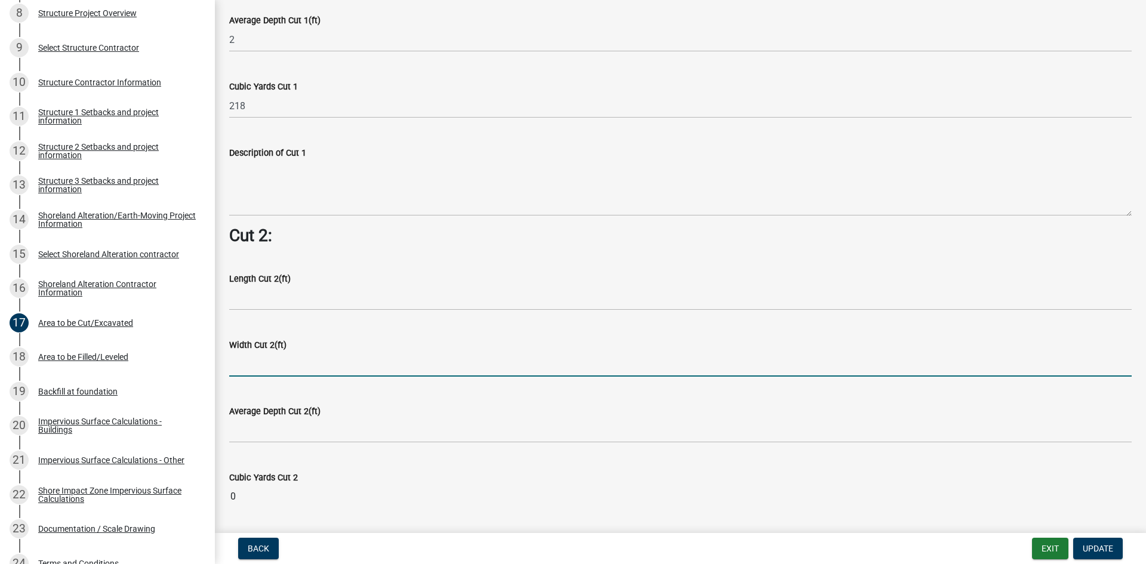
scroll to position [952, 0]
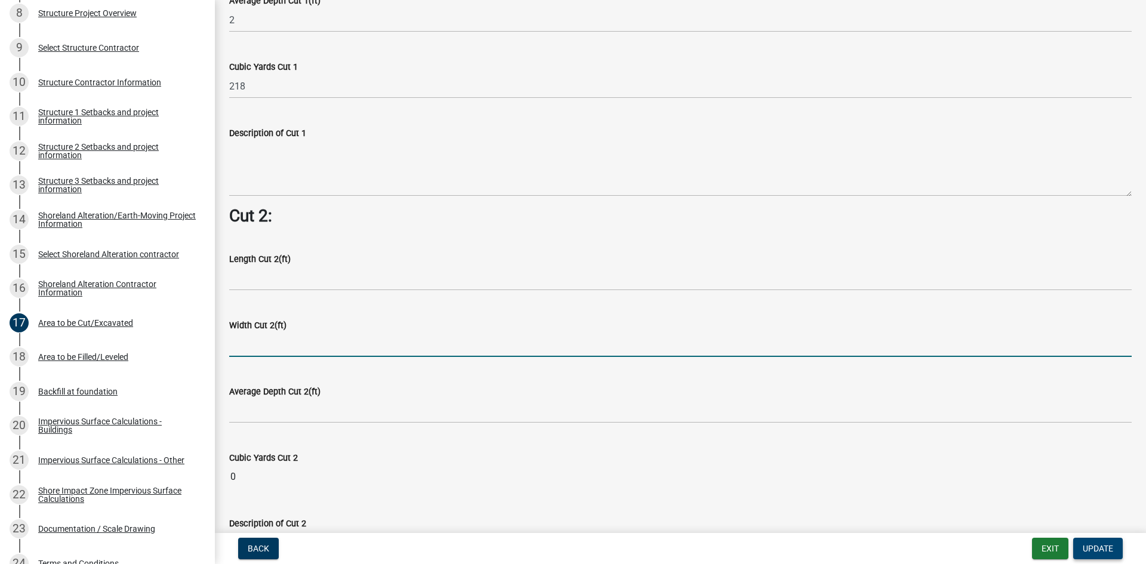
click at [1105, 551] on span "Update" at bounding box center [1098, 549] width 30 height 10
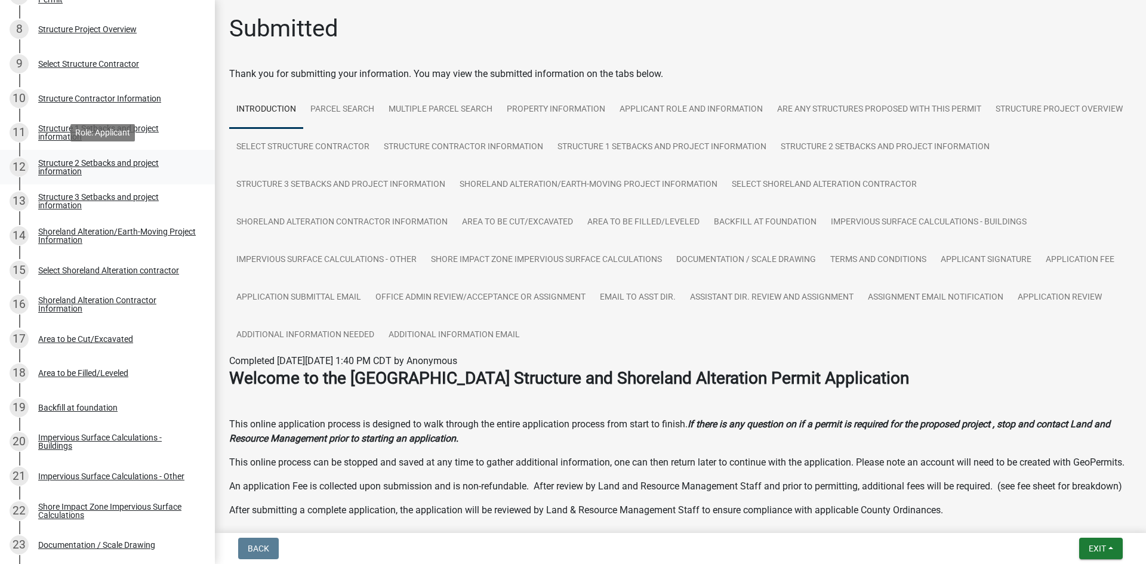
scroll to position [477, 0]
click at [132, 342] on div "17 Area to be Cut/Excavated" at bounding box center [103, 337] width 186 height 19
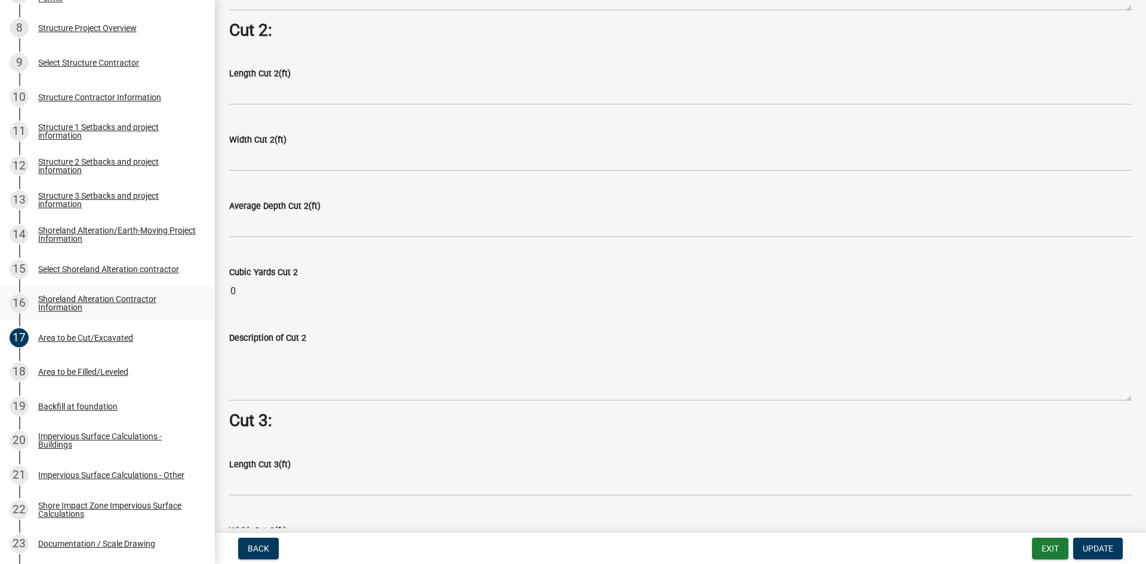
scroll to position [1149, 0]
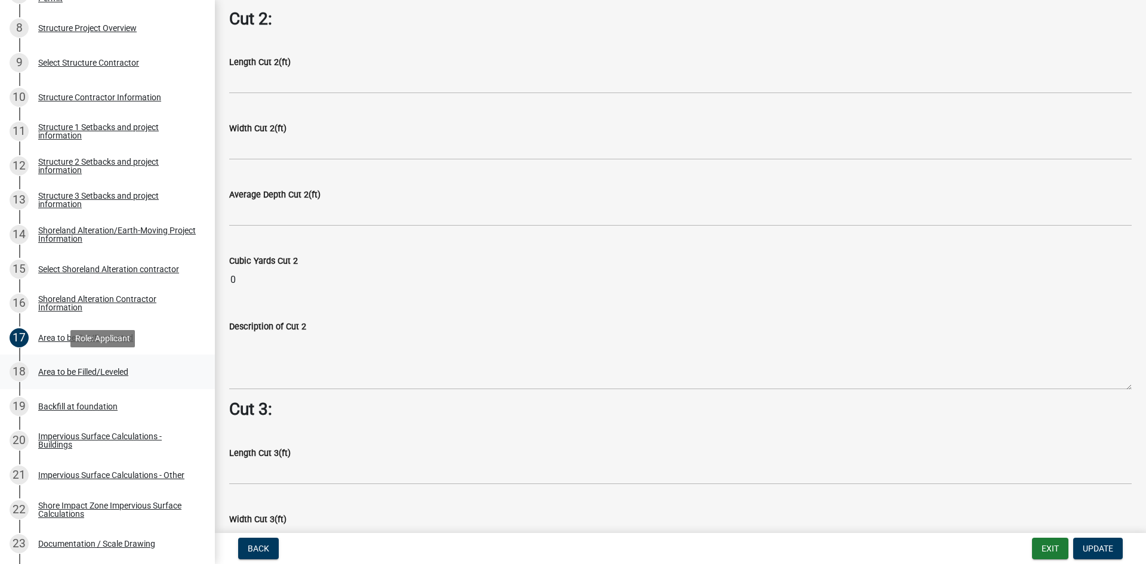
click at [130, 389] on link "18 Area to be Filled/Leveled" at bounding box center [107, 372] width 215 height 35
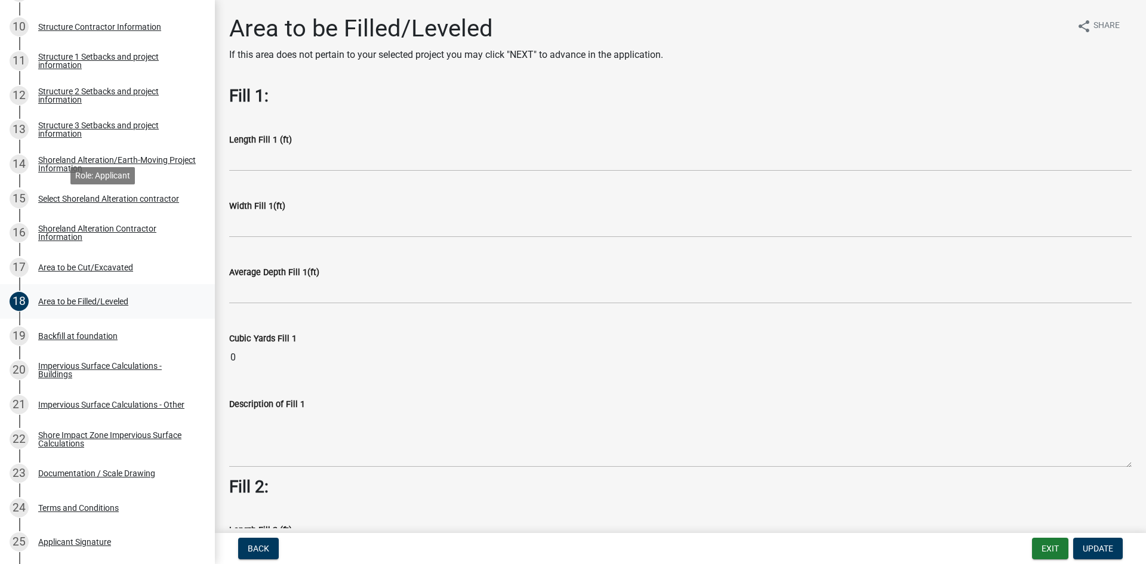
scroll to position [552, 0]
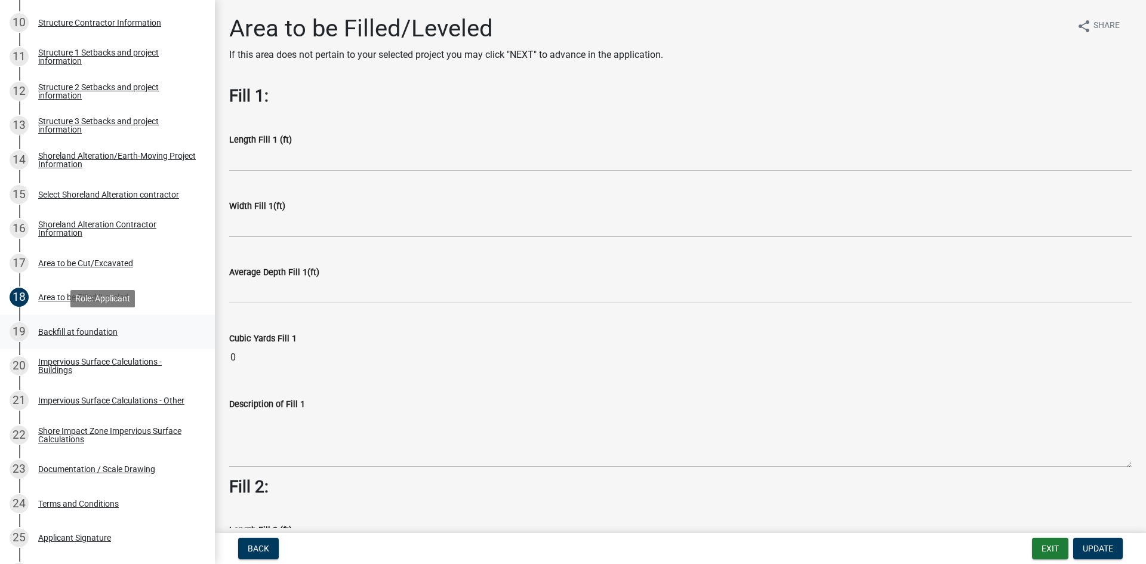
click at [112, 332] on div "Backfill at foundation" at bounding box center [77, 332] width 79 height 8
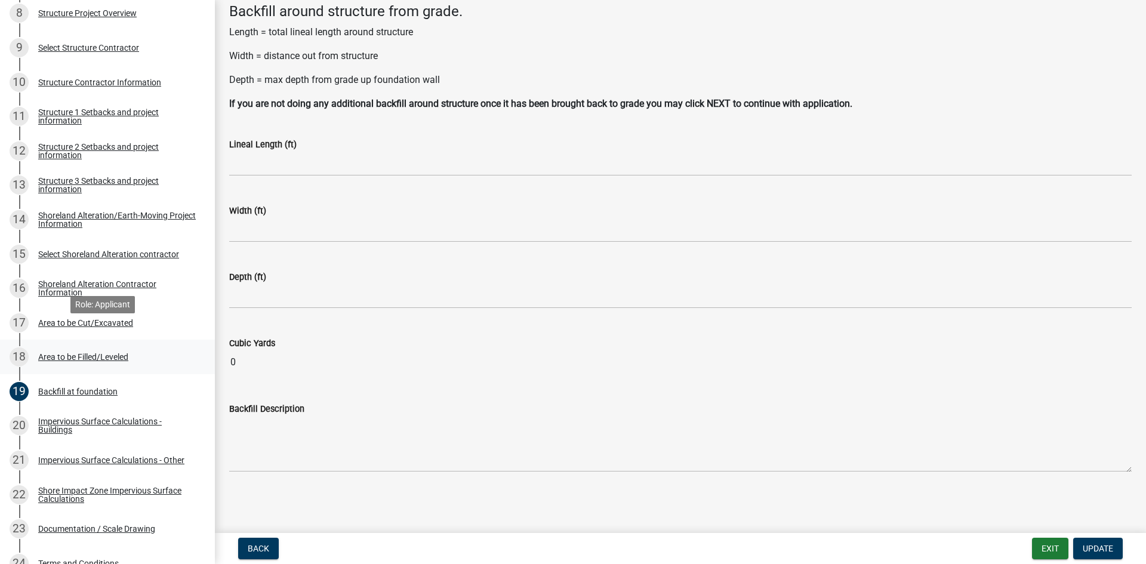
scroll to position [477, 0]
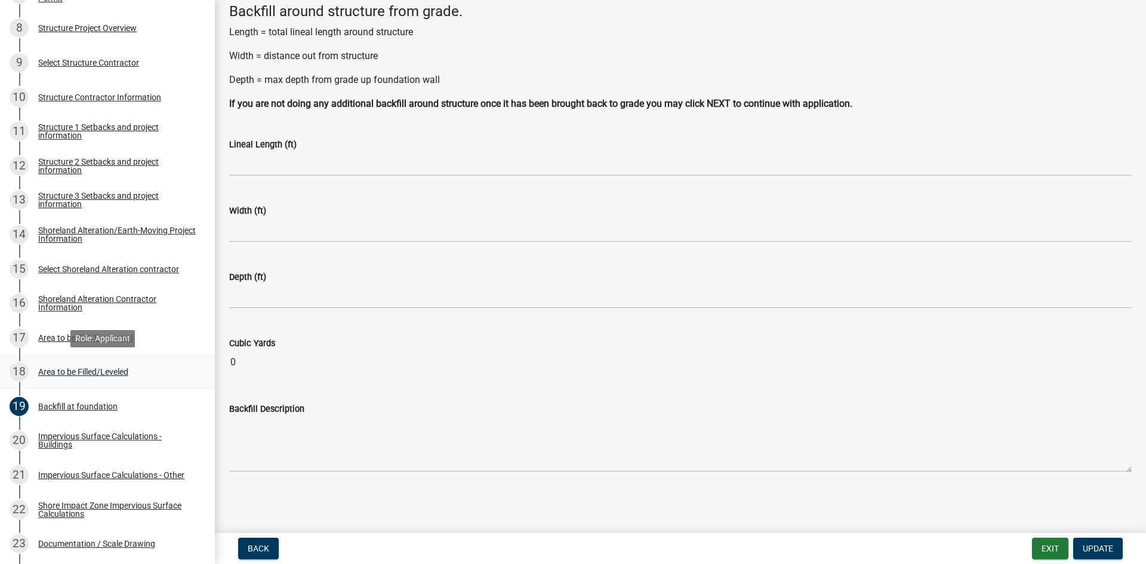
click at [109, 387] on link "18 Area to be Filled/Leveled" at bounding box center [107, 372] width 215 height 35
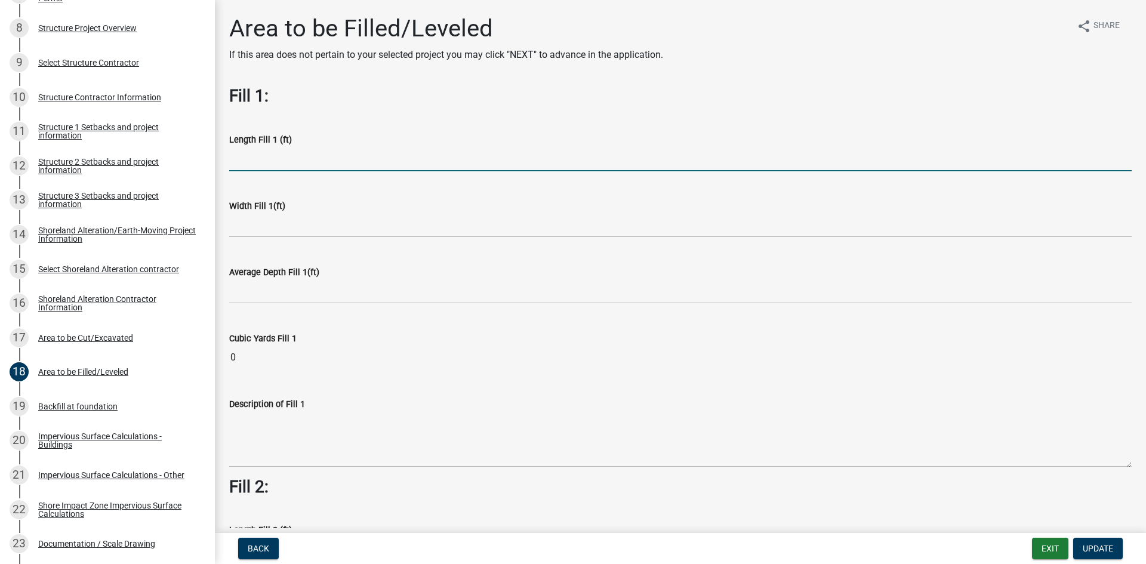
click at [248, 157] on input "text" at bounding box center [680, 159] width 902 height 24
type input "30"
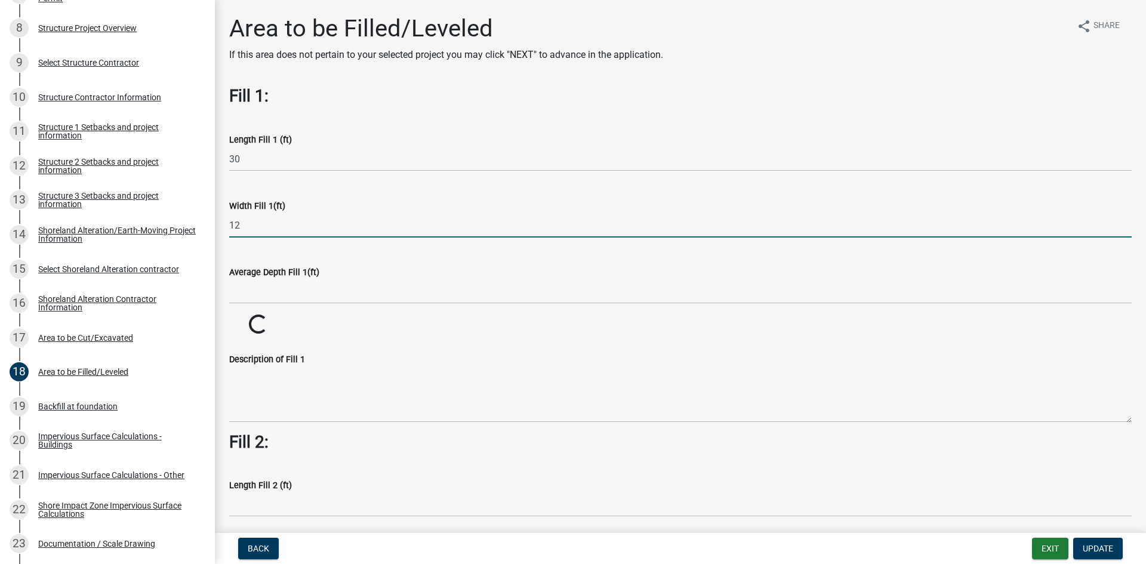
type input "12"
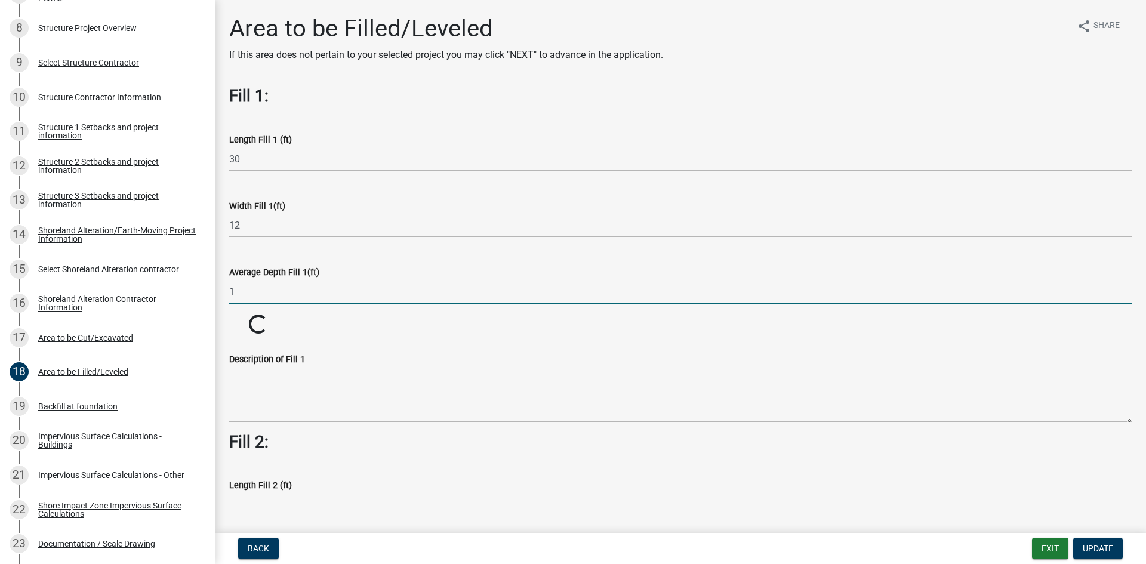
type input "1"
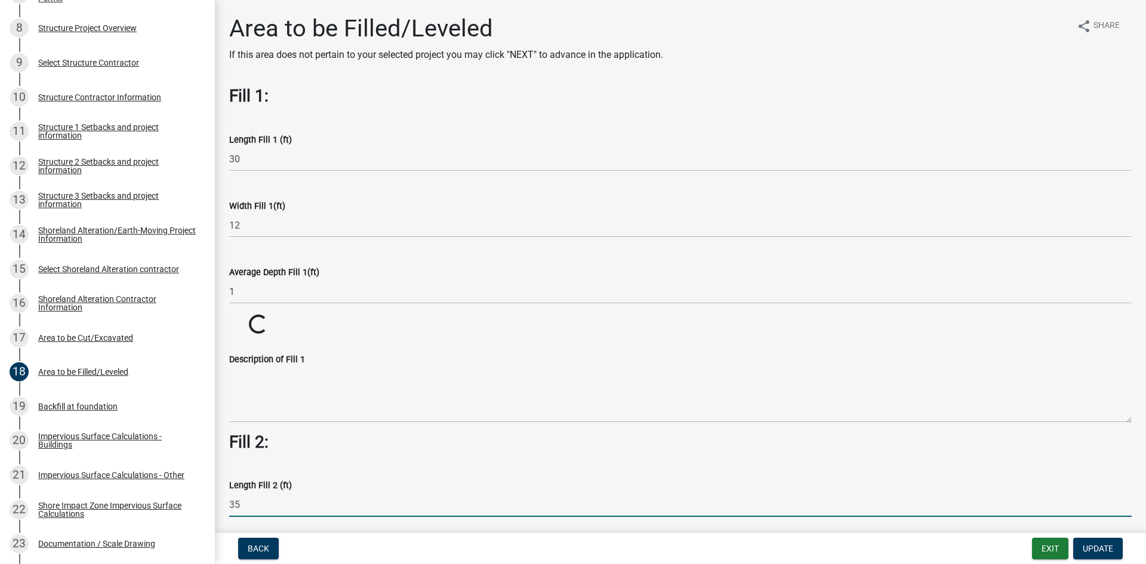
type input "35"
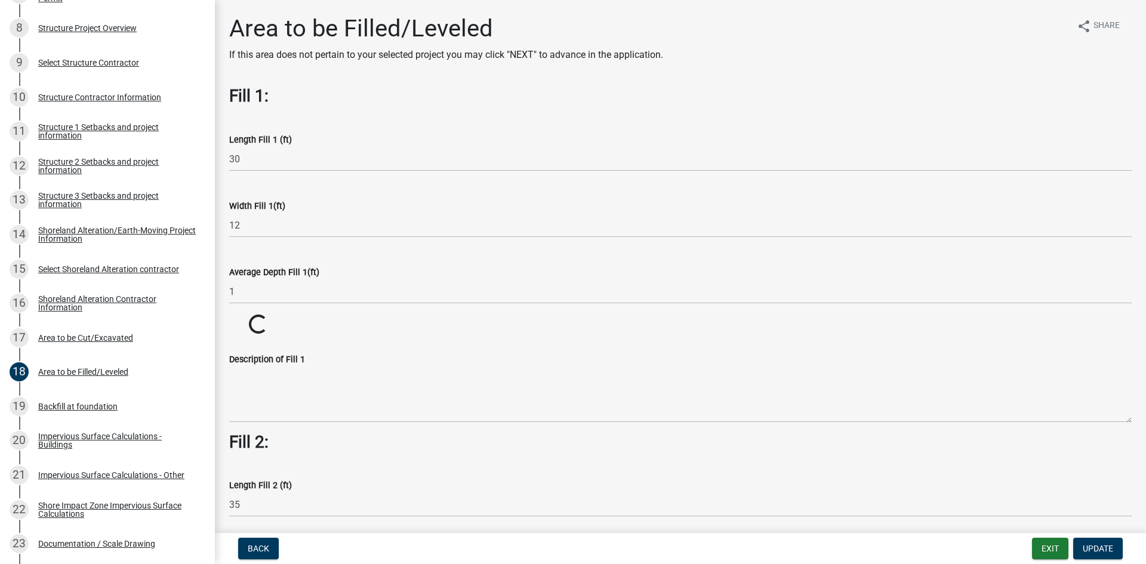
scroll to position [307, 0]
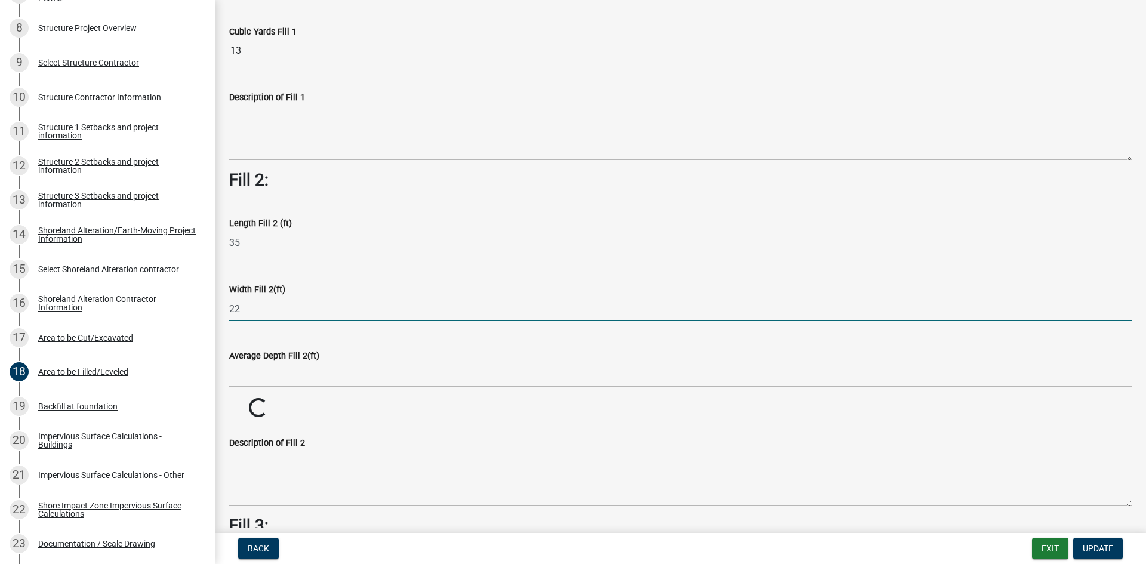
type input "22"
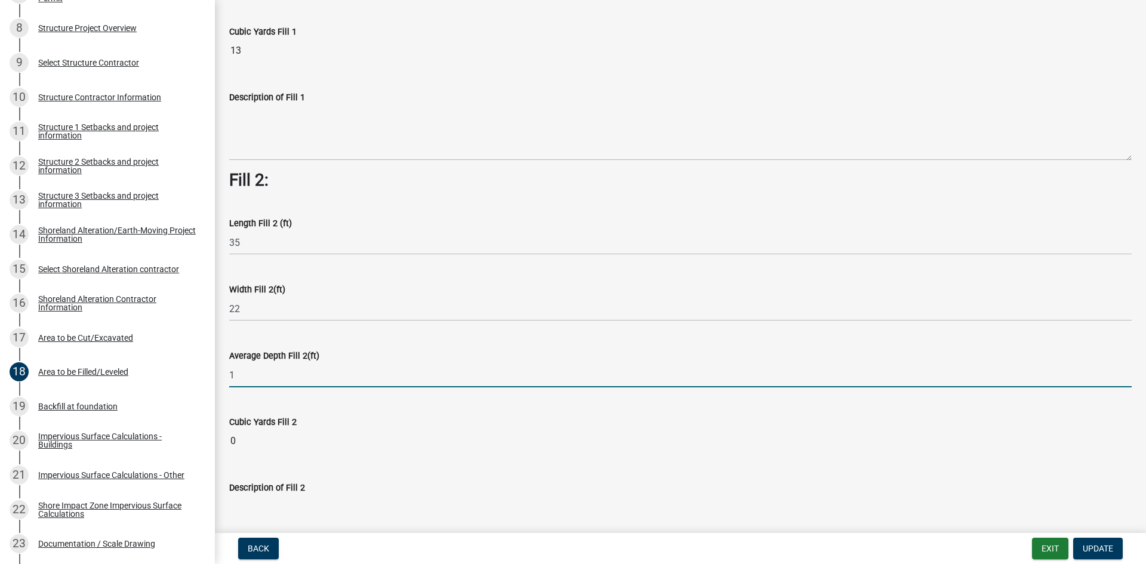
type input "1"
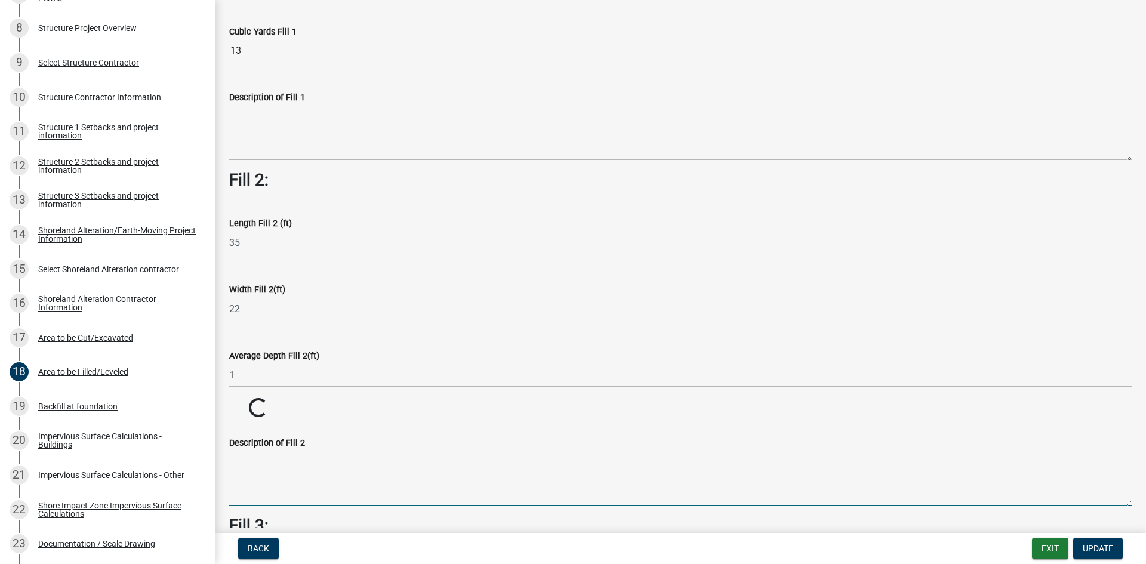
scroll to position [631, 0]
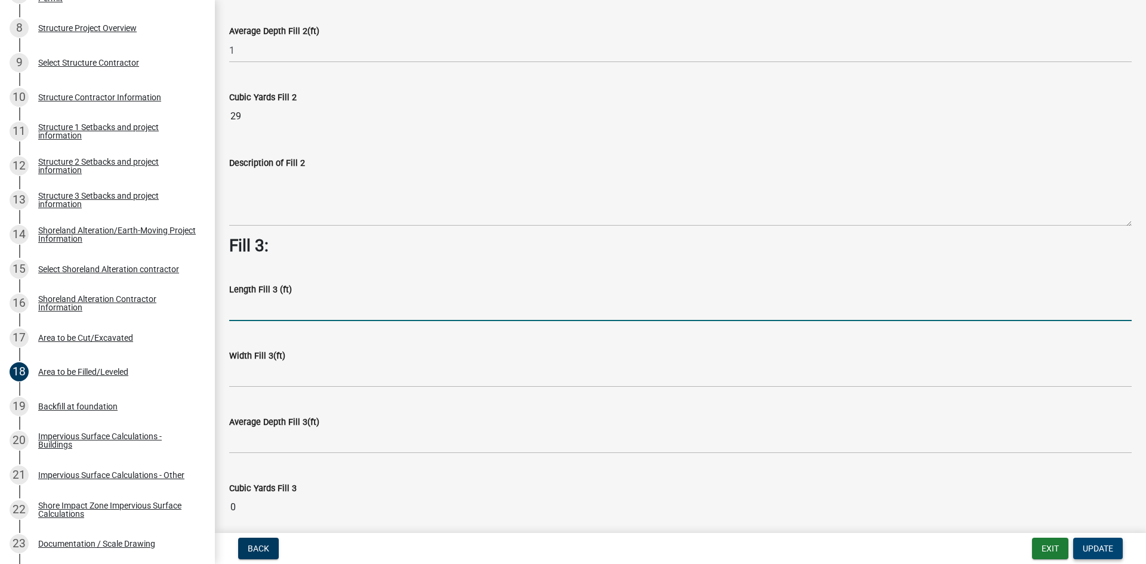
click at [1090, 544] on span "Update" at bounding box center [1098, 549] width 30 height 10
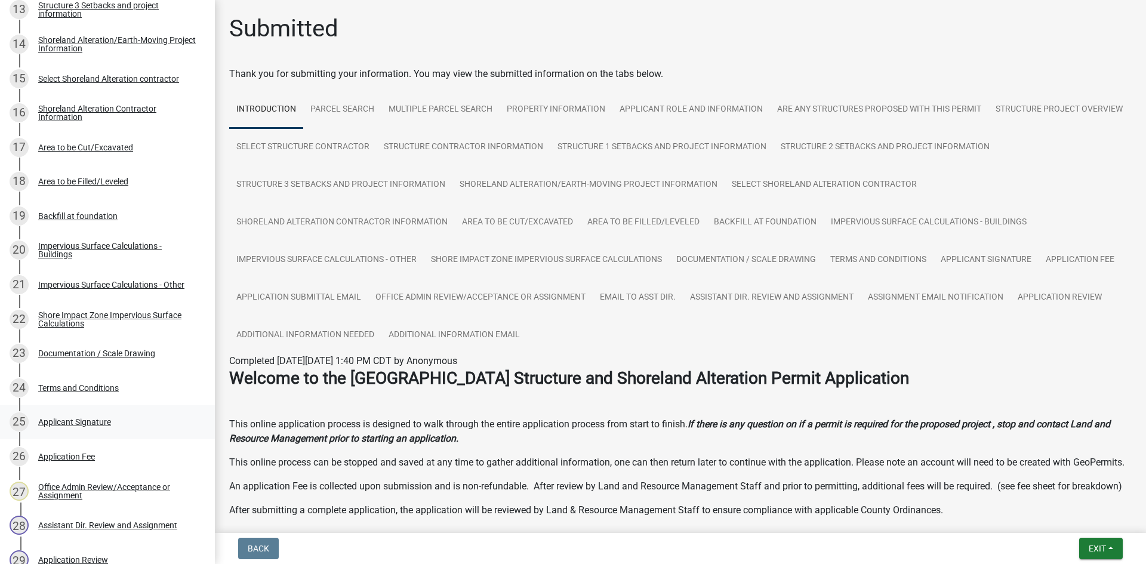
scroll to position [671, 0]
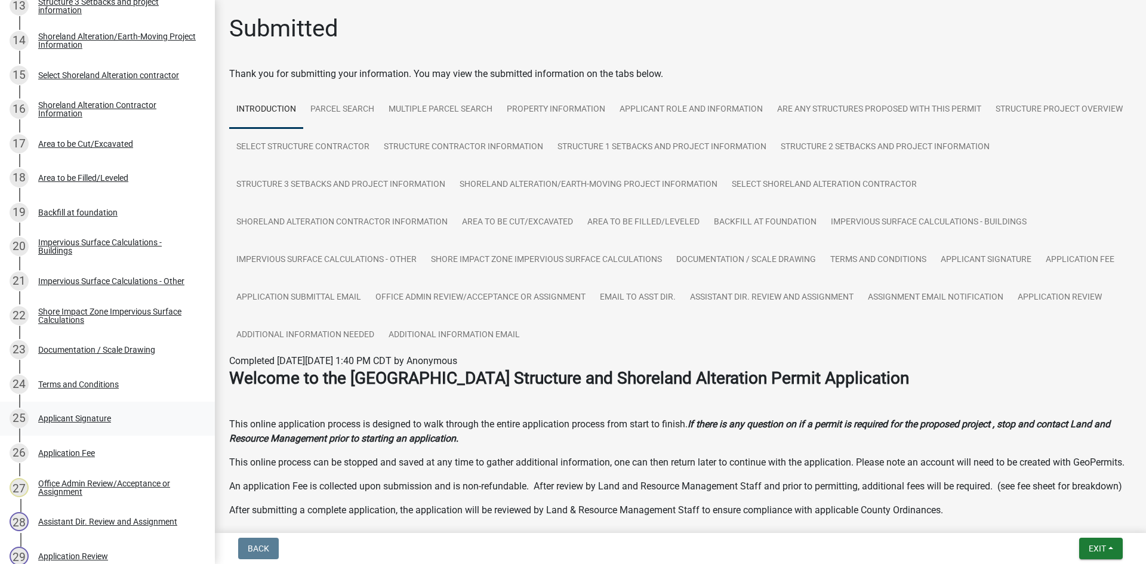
click at [116, 424] on div "25 Applicant Signature" at bounding box center [103, 418] width 186 height 19
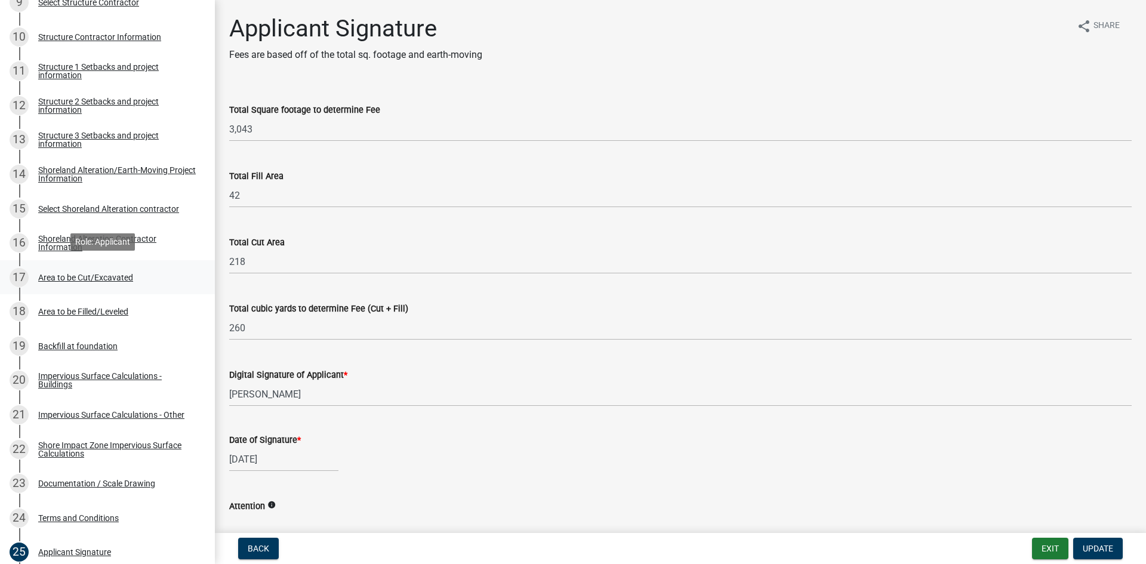
scroll to position [537, 0]
click at [83, 280] on div "Area to be Cut/Excavated" at bounding box center [85, 278] width 95 height 8
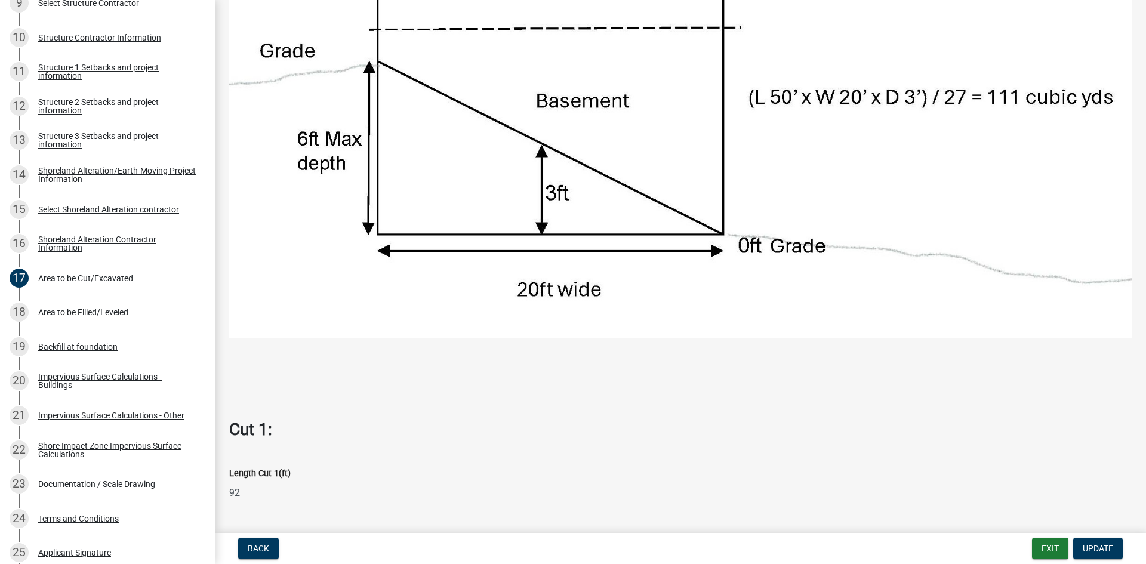
scroll to position [642, 0]
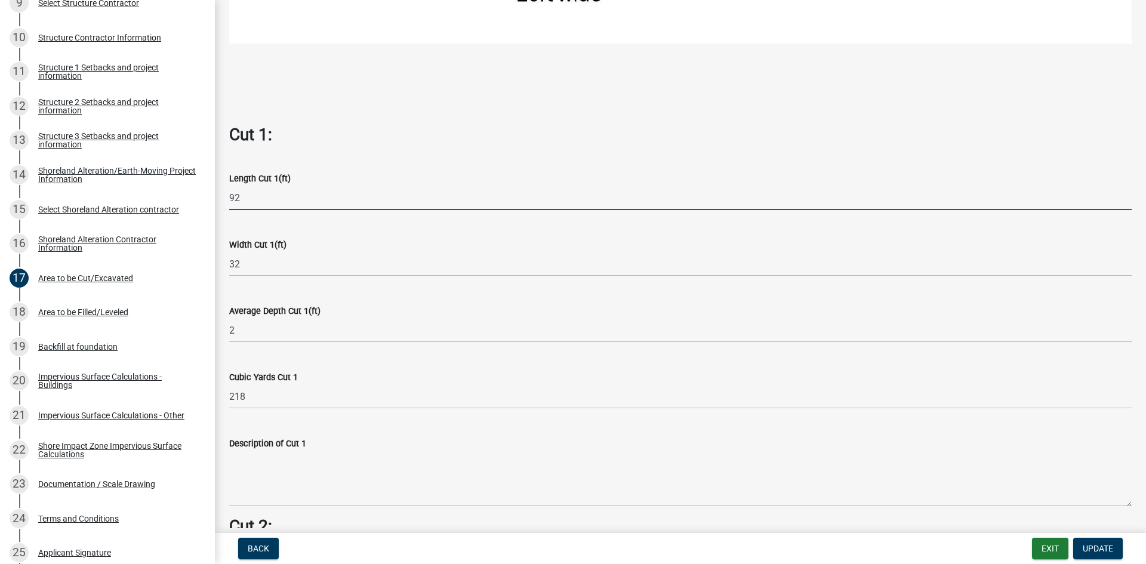
click at [244, 196] on input "92" at bounding box center [680, 198] width 902 height 24
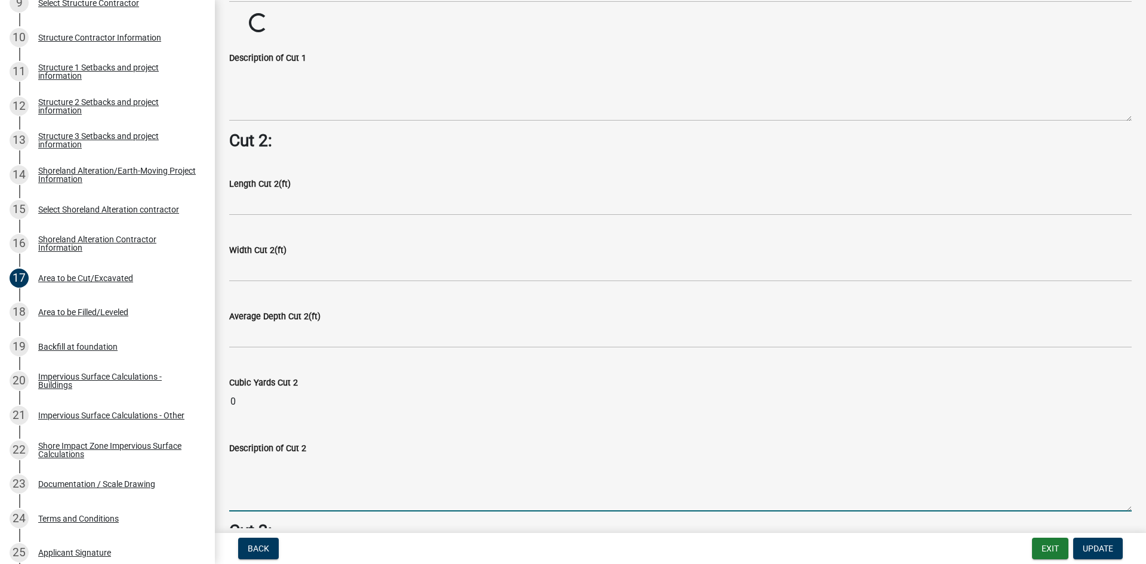
scroll to position [1306, 0]
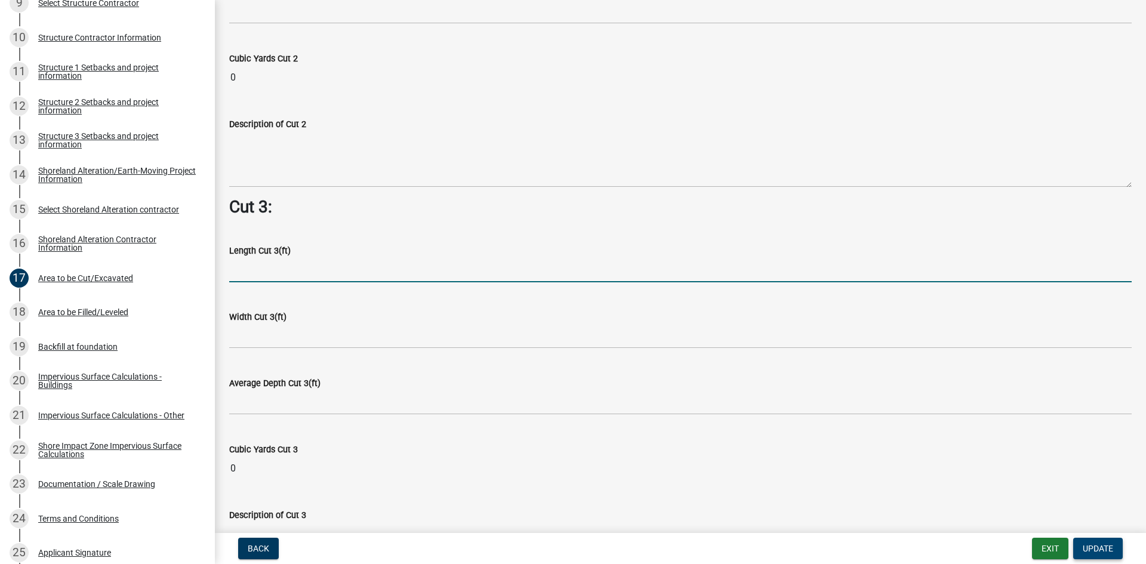
click at [1089, 541] on button "Update" at bounding box center [1098, 548] width 50 height 21
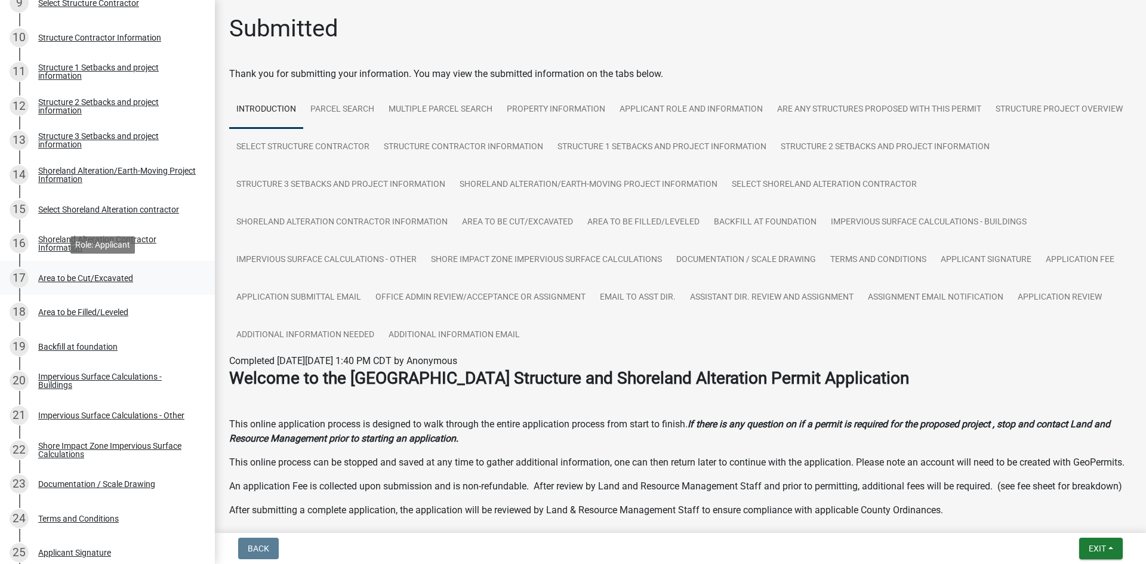
click at [97, 278] on div "Area to be Cut/Excavated" at bounding box center [85, 278] width 95 height 8
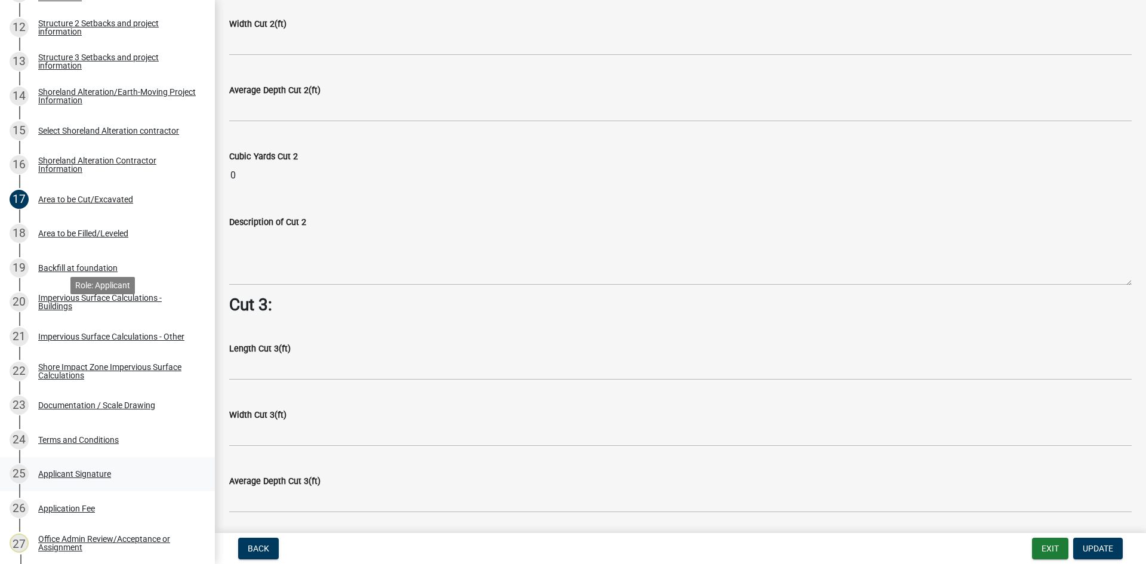
scroll to position [776, 0]
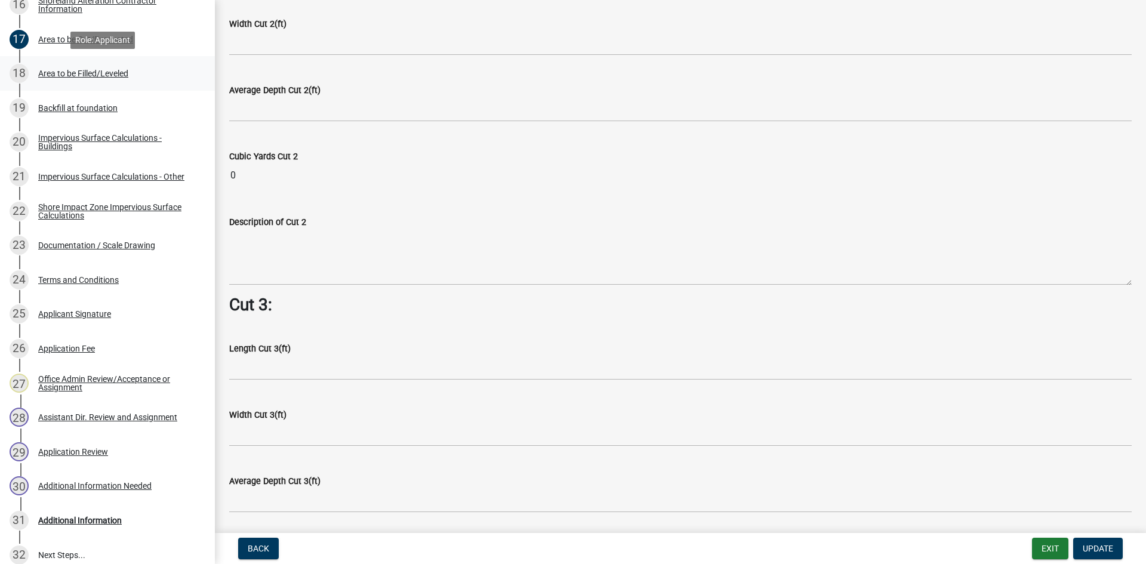
click at [100, 73] on div "Area to be Filled/Leveled" at bounding box center [83, 73] width 90 height 8
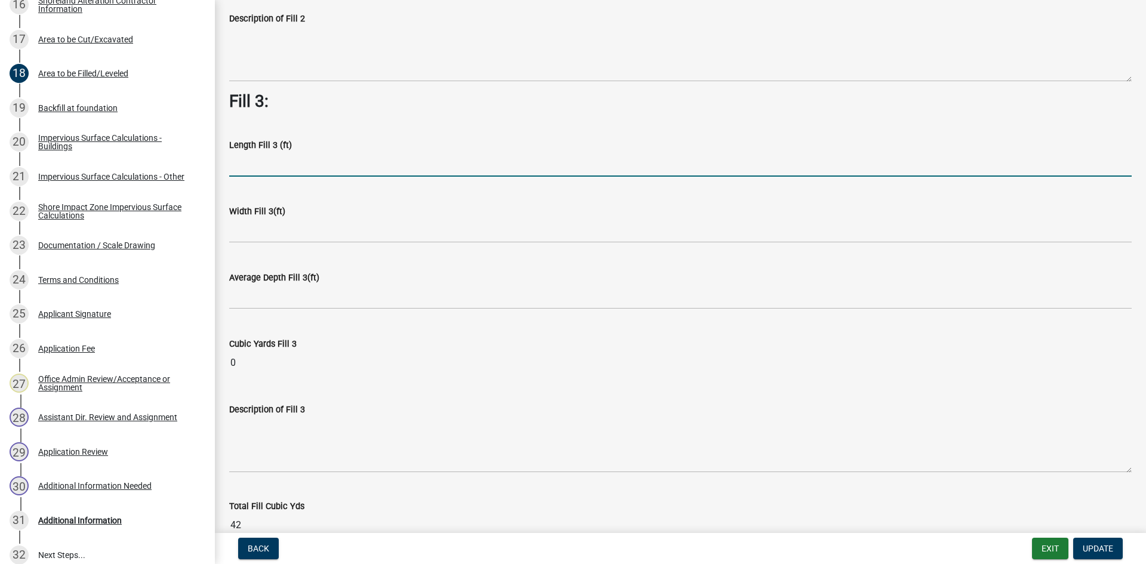
click at [280, 164] on input "text" at bounding box center [680, 164] width 902 height 24
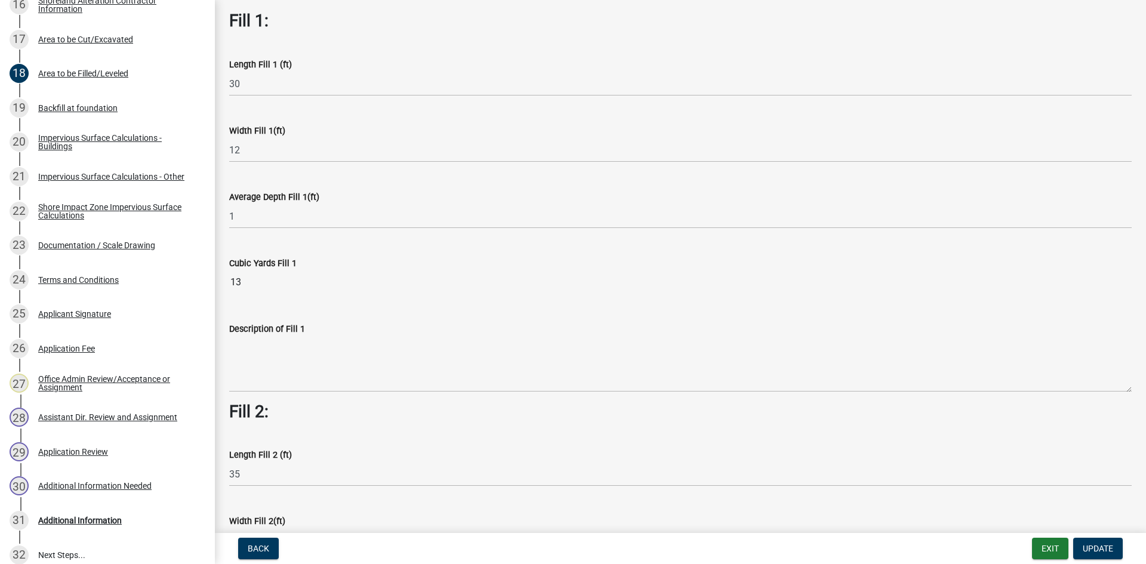
scroll to position [0, 0]
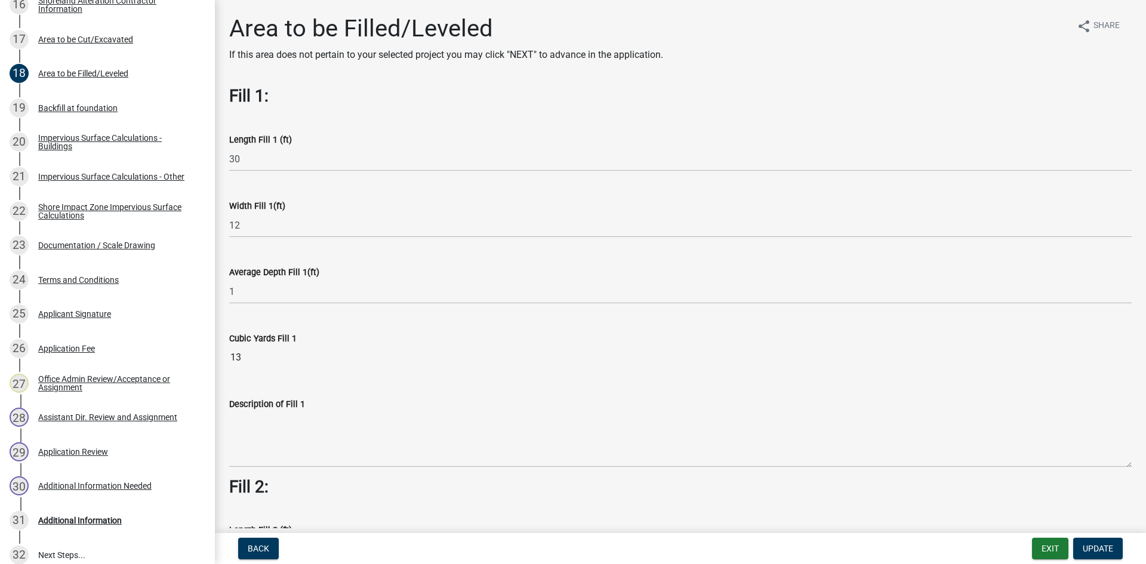
click at [269, 186] on div "Width Fill 1(ft) 12" at bounding box center [680, 210] width 902 height 56
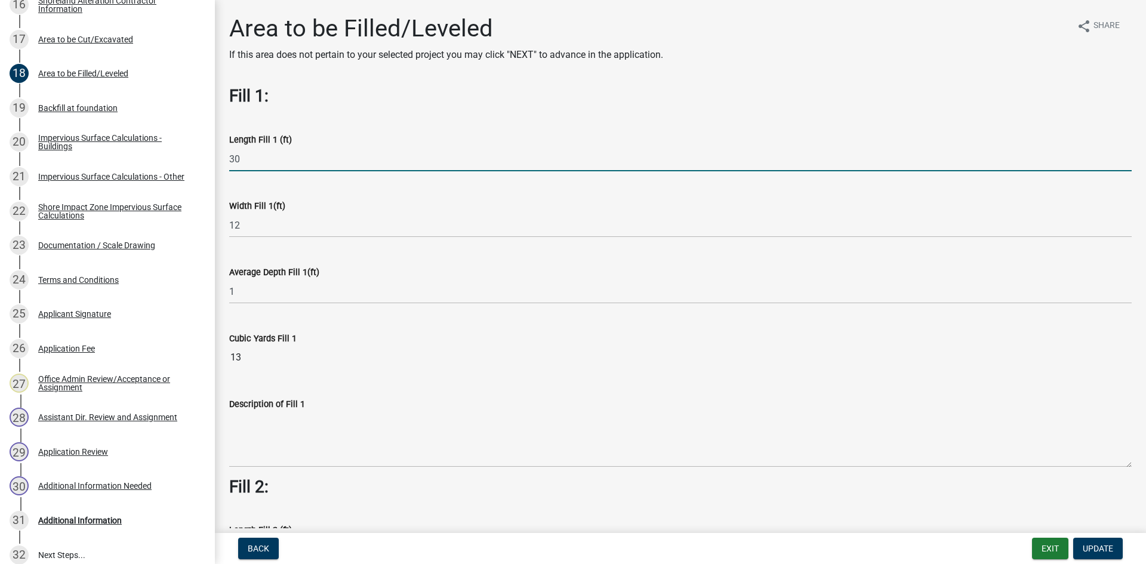
click at [259, 170] on input "30" at bounding box center [680, 159] width 902 height 24
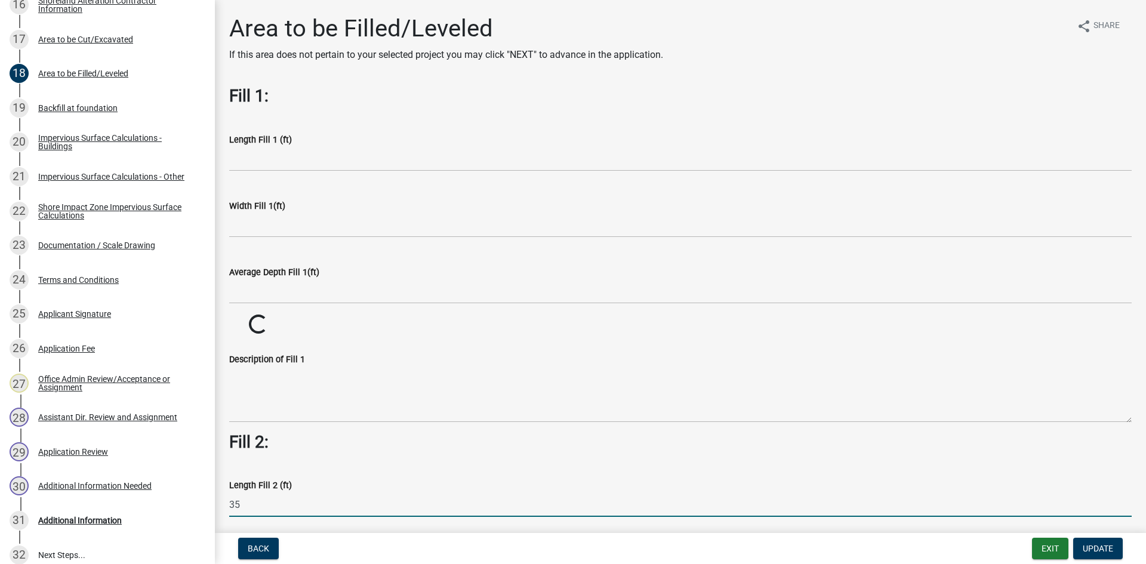
scroll to position [307, 0]
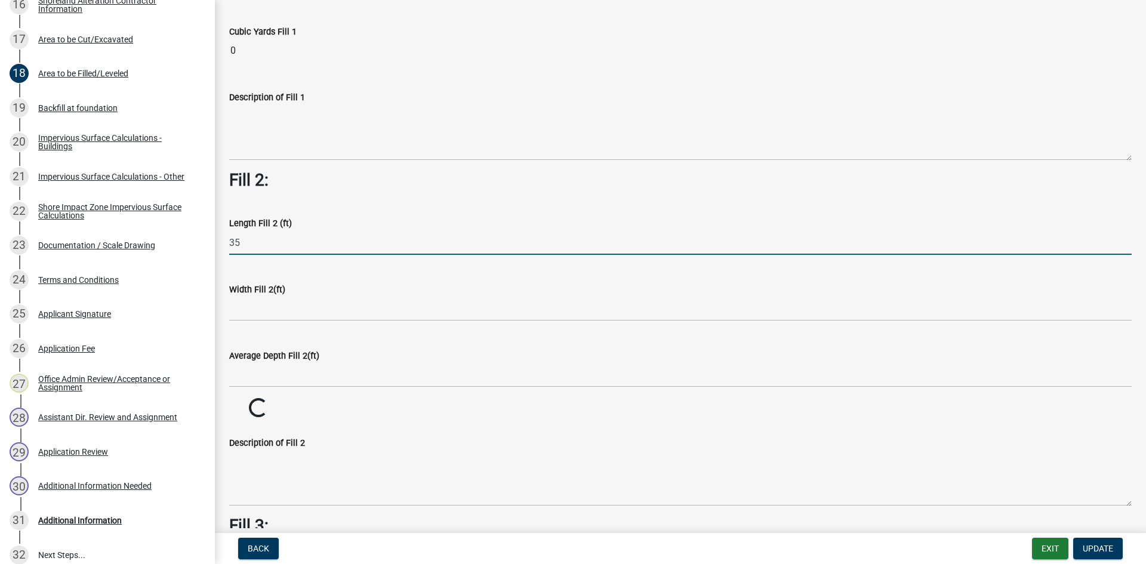
click at [251, 239] on input "35" at bounding box center [680, 242] width 902 height 24
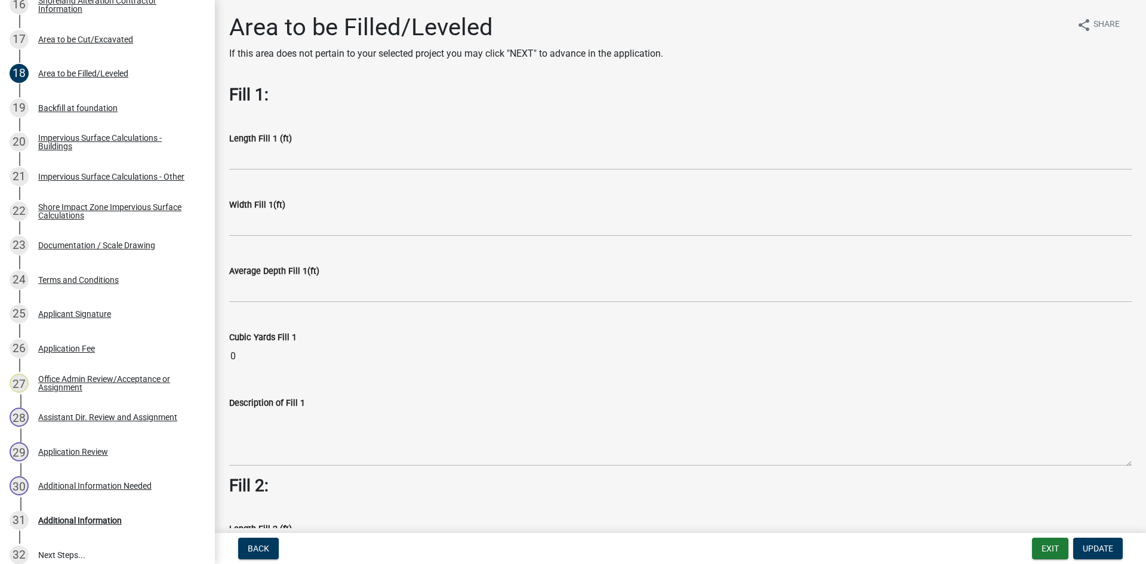
scroll to position [0, 0]
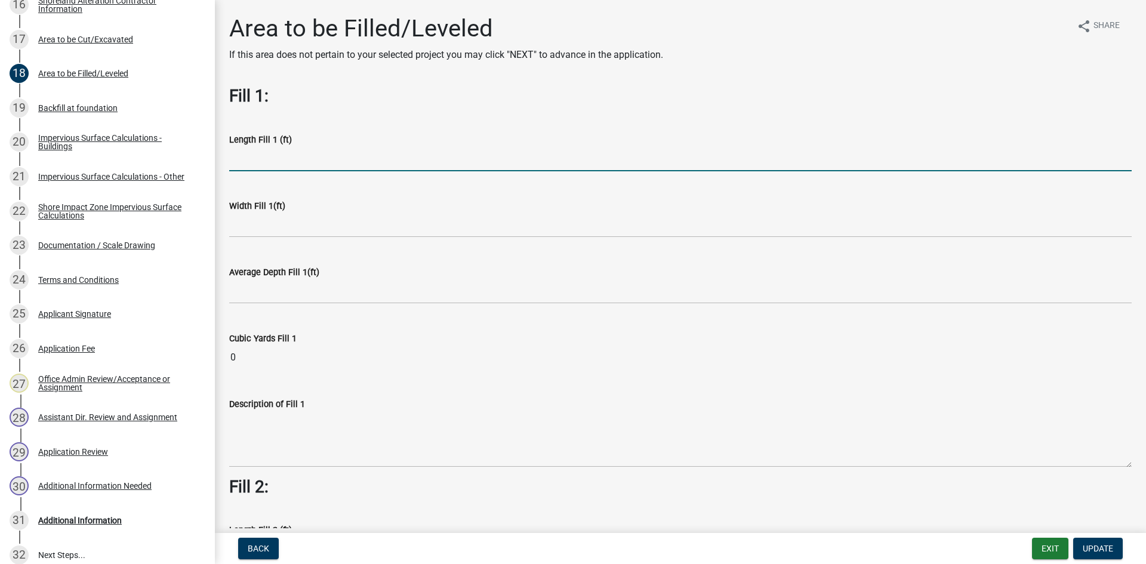
click at [273, 160] on input "text" at bounding box center [680, 159] width 902 height 24
type input "92"
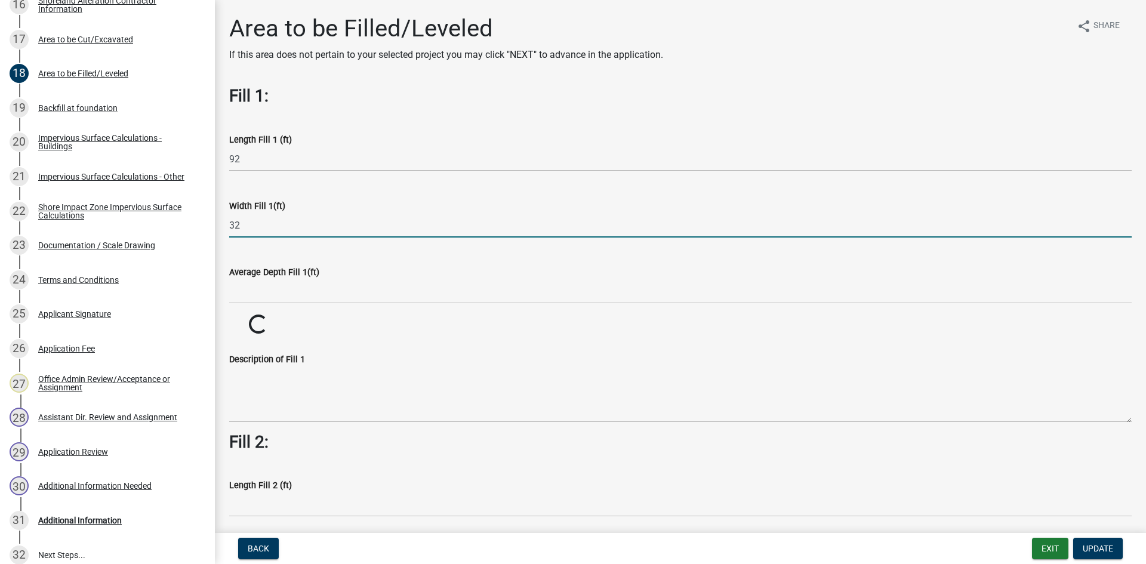
type input "32"
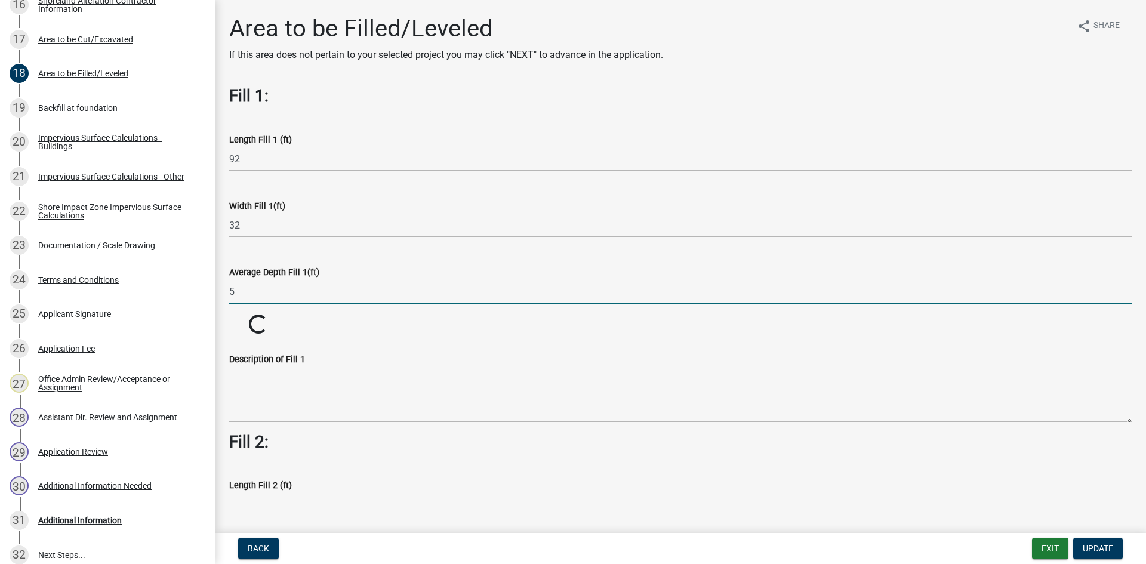
type input "5"
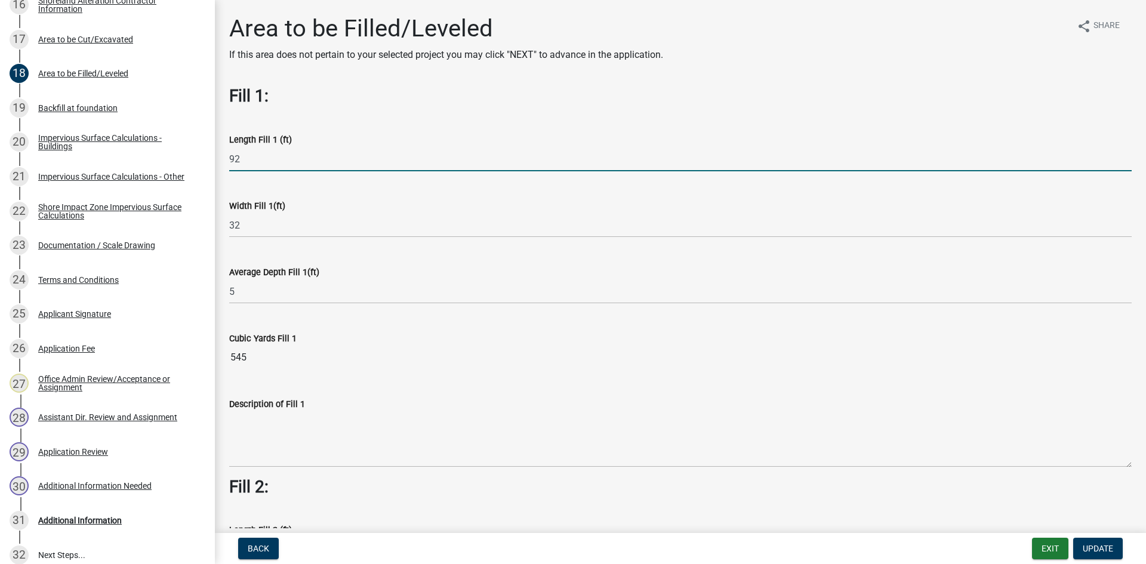
click at [252, 165] on input "92" at bounding box center [680, 159] width 902 height 24
type input "92"
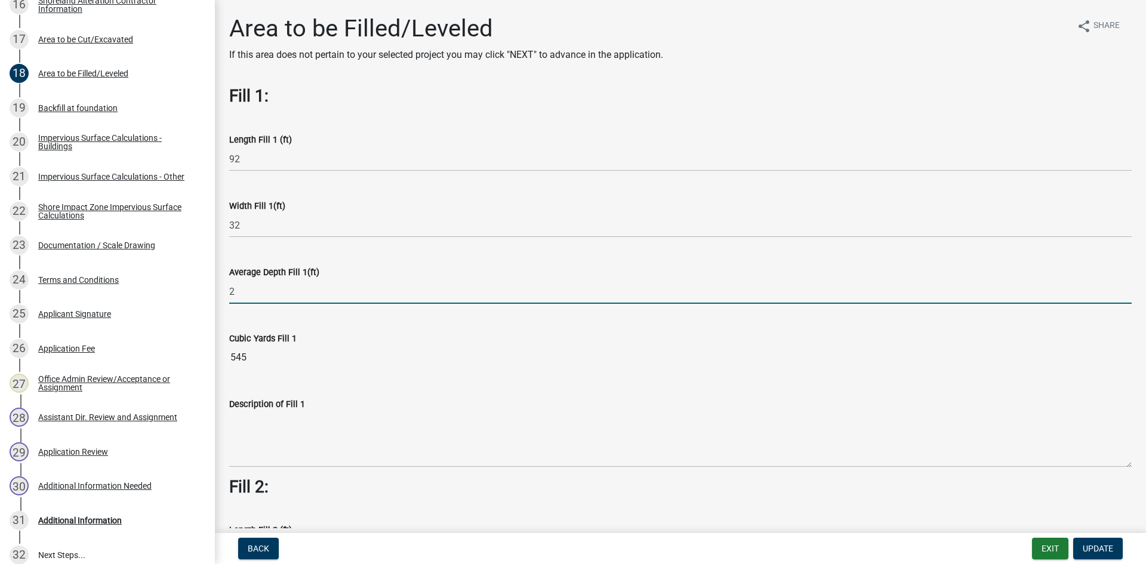
type input "2"
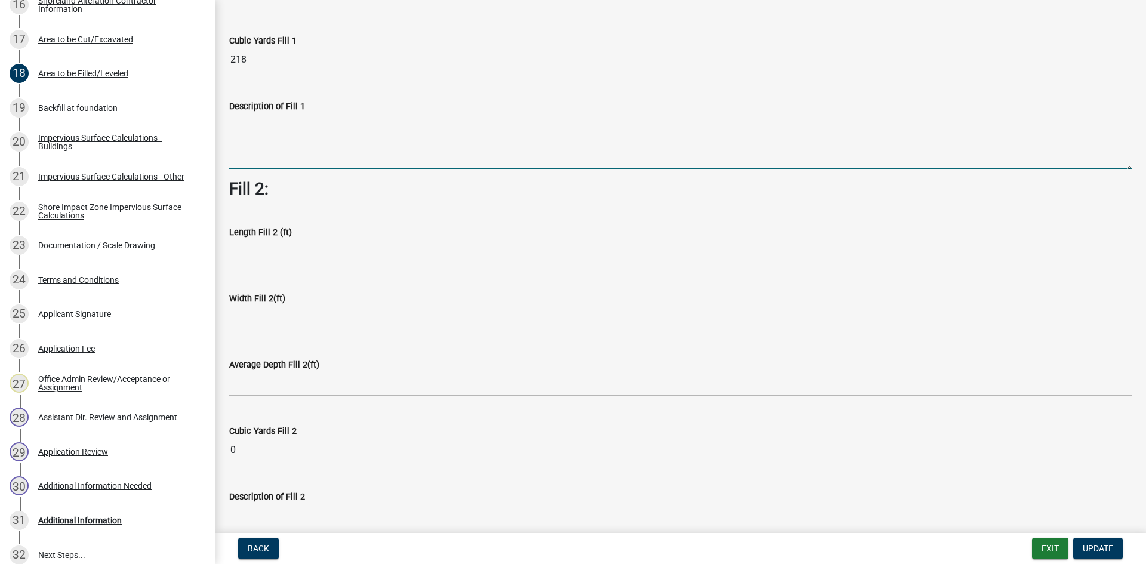
scroll to position [313, 0]
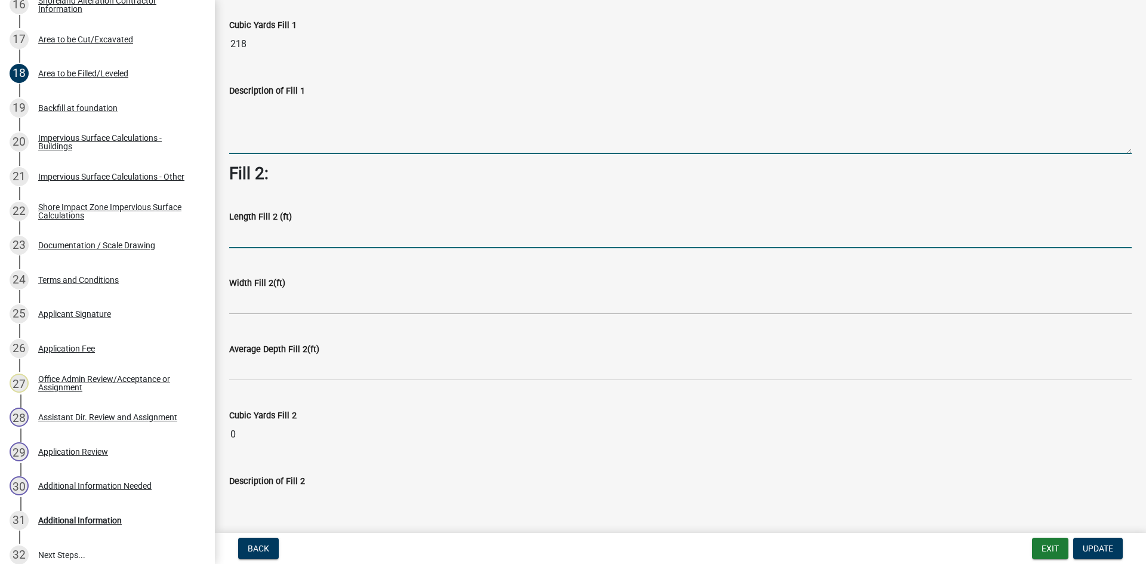
click at [267, 245] on input "text" at bounding box center [680, 236] width 902 height 24
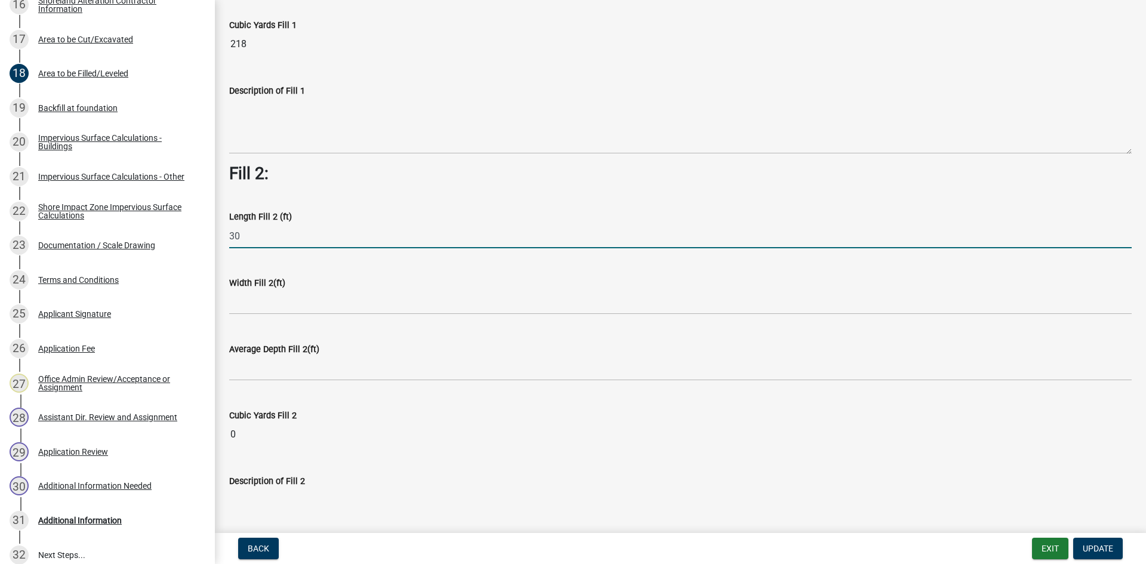
type input "30"
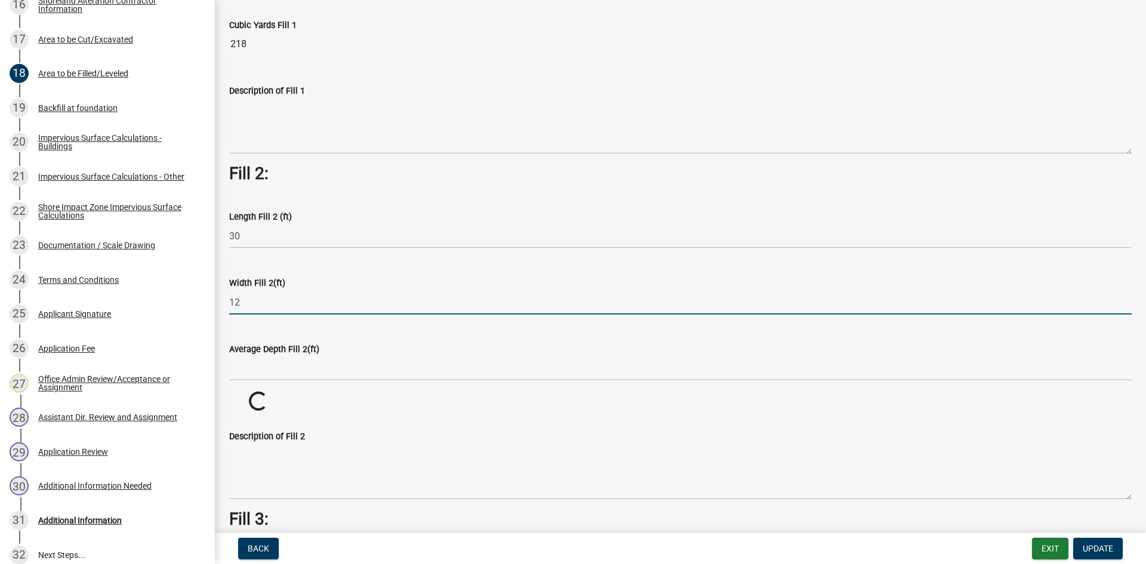
type input "12"
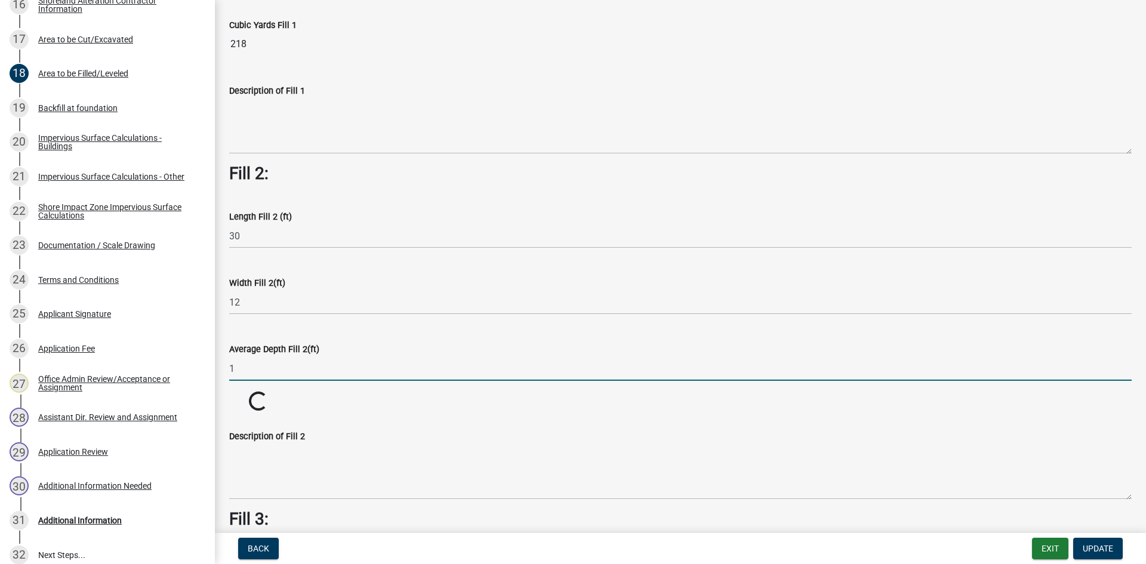
type input "1"
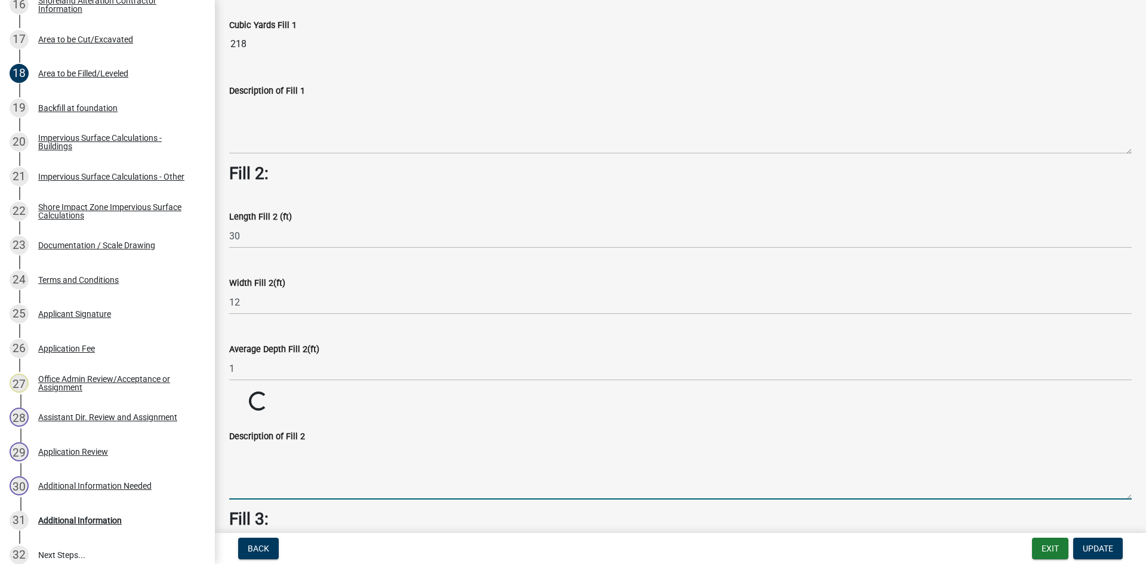
scroll to position [631, 0]
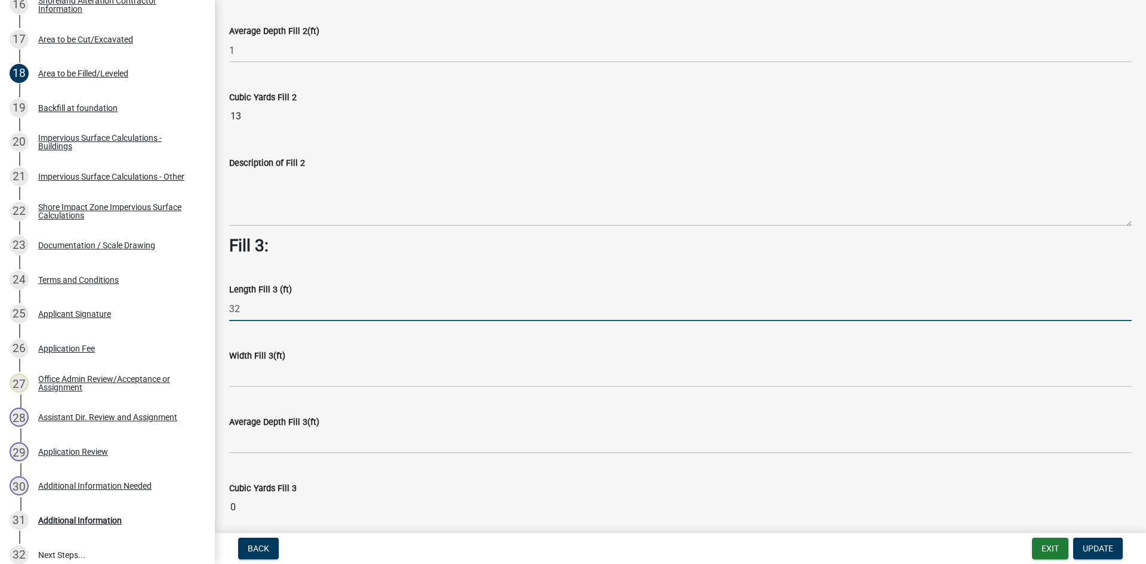
click at [363, 306] on input "32" at bounding box center [680, 309] width 902 height 24
type input "35"
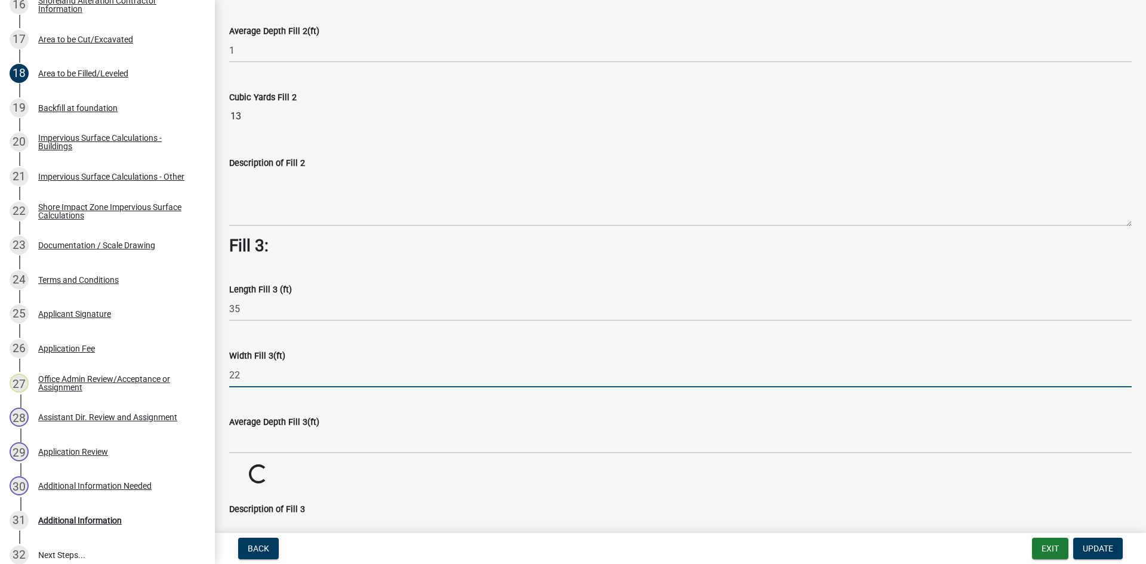
type input "22"
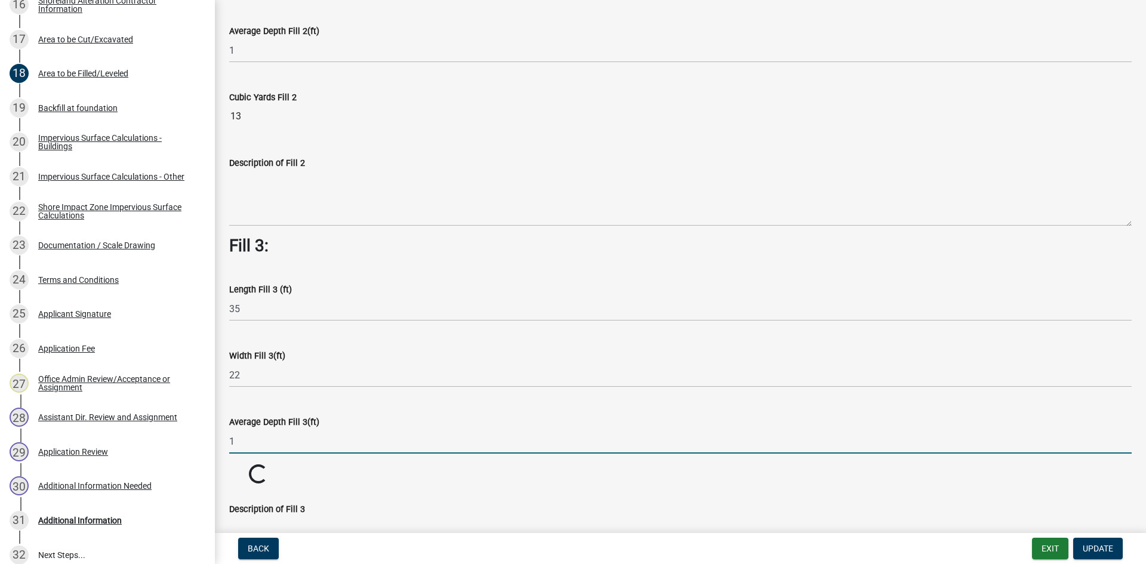
type input "1"
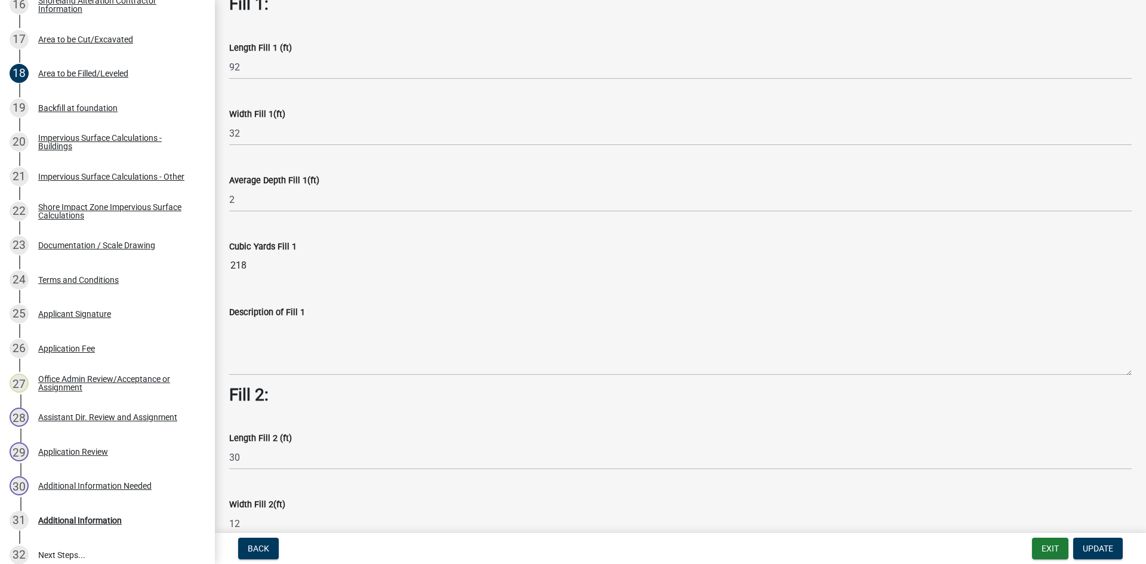
scroll to position [51, 0]
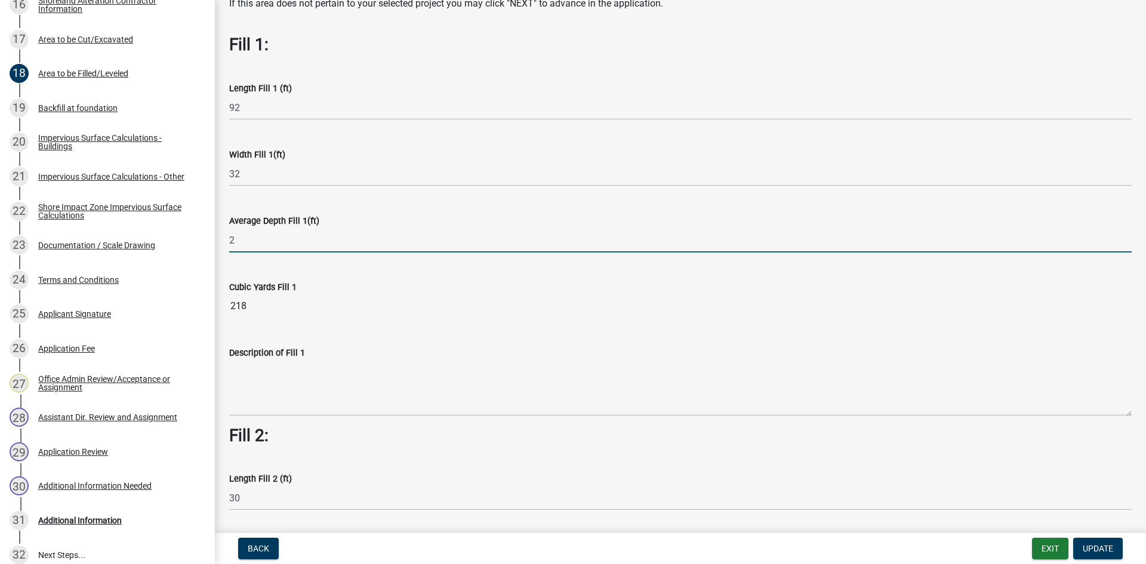
click at [268, 244] on input "2" at bounding box center [680, 240] width 902 height 24
type input "2.5"
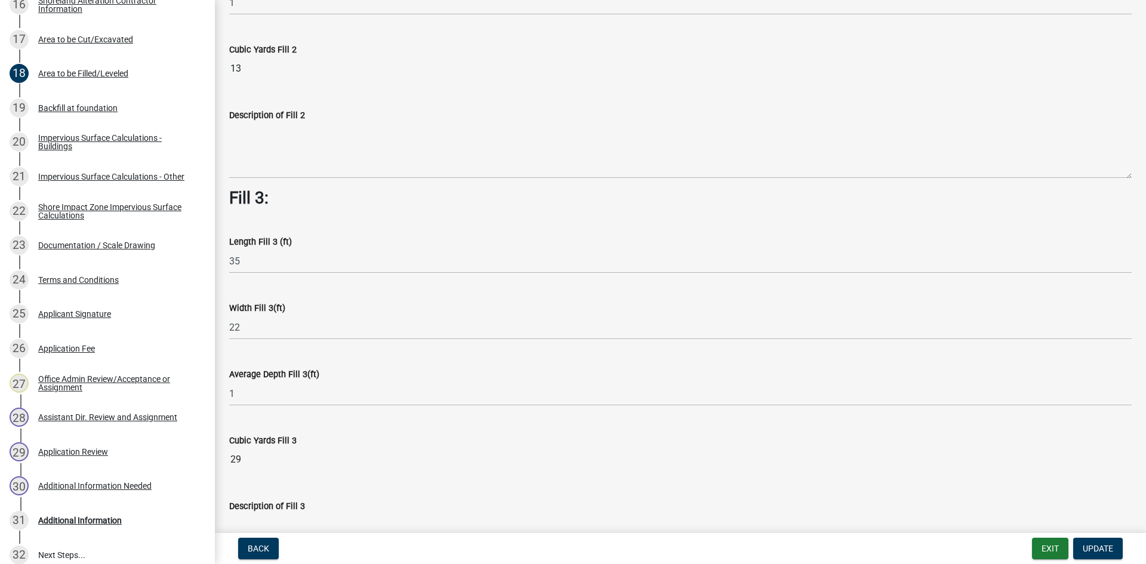
scroll to position [842, 0]
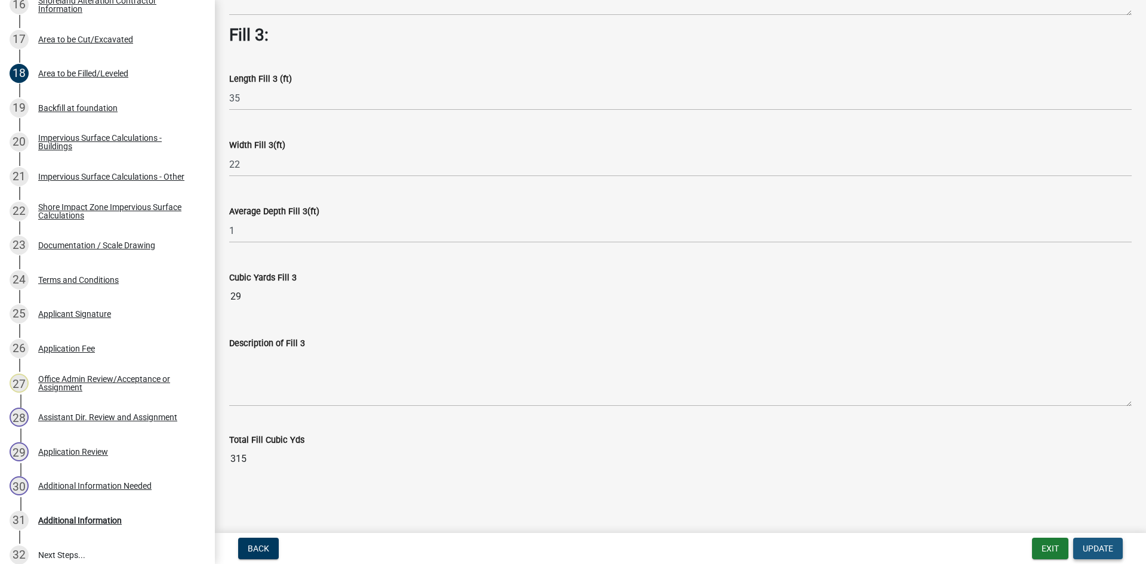
click at [1102, 553] on span "Update" at bounding box center [1098, 549] width 30 height 10
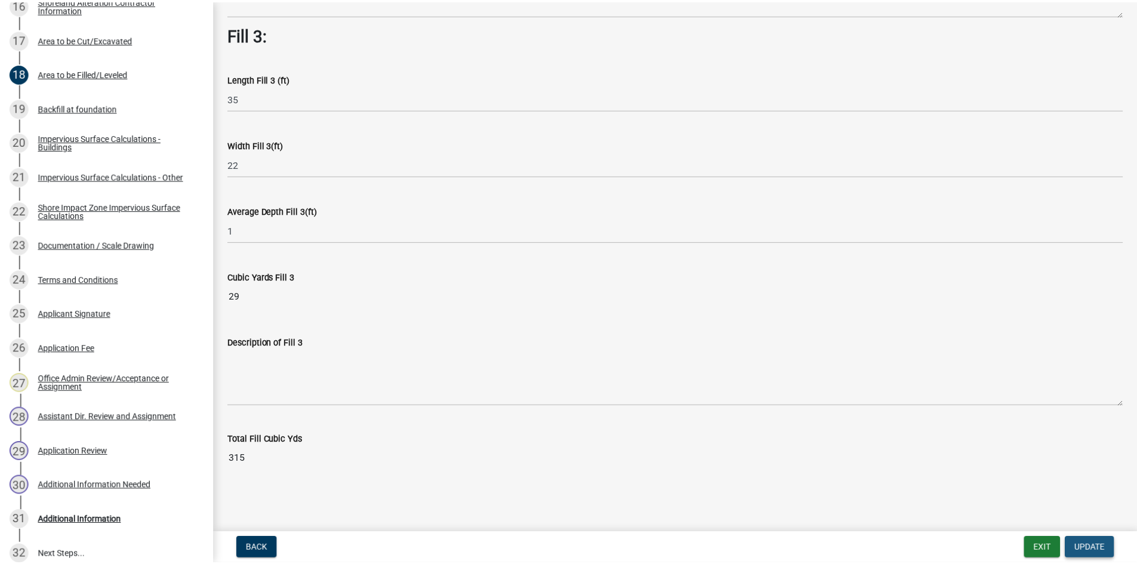
scroll to position [0, 0]
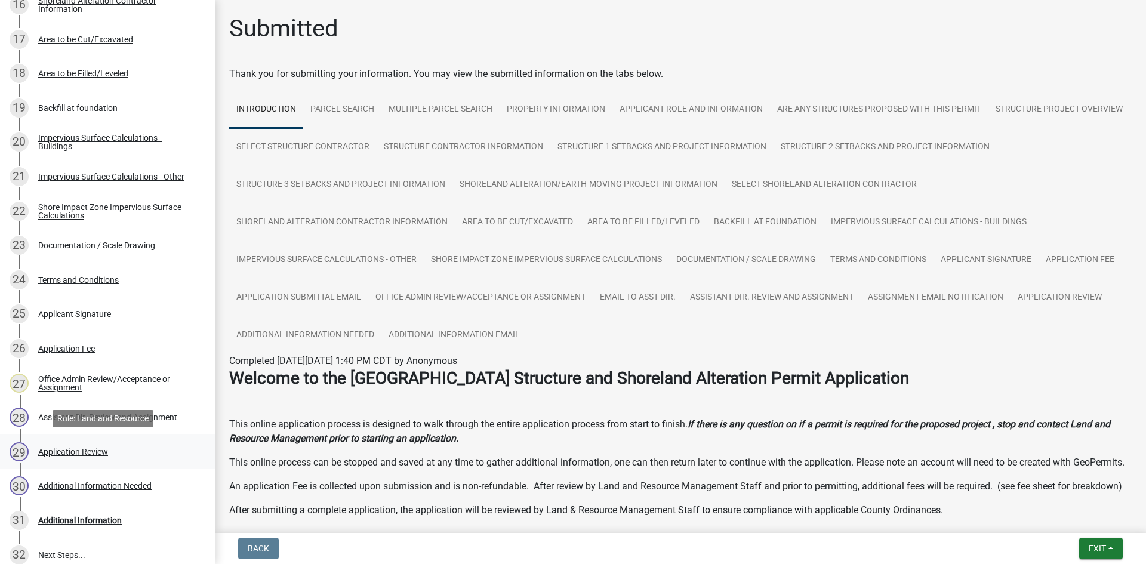
click at [106, 460] on div "29 Application Review" at bounding box center [103, 451] width 186 height 19
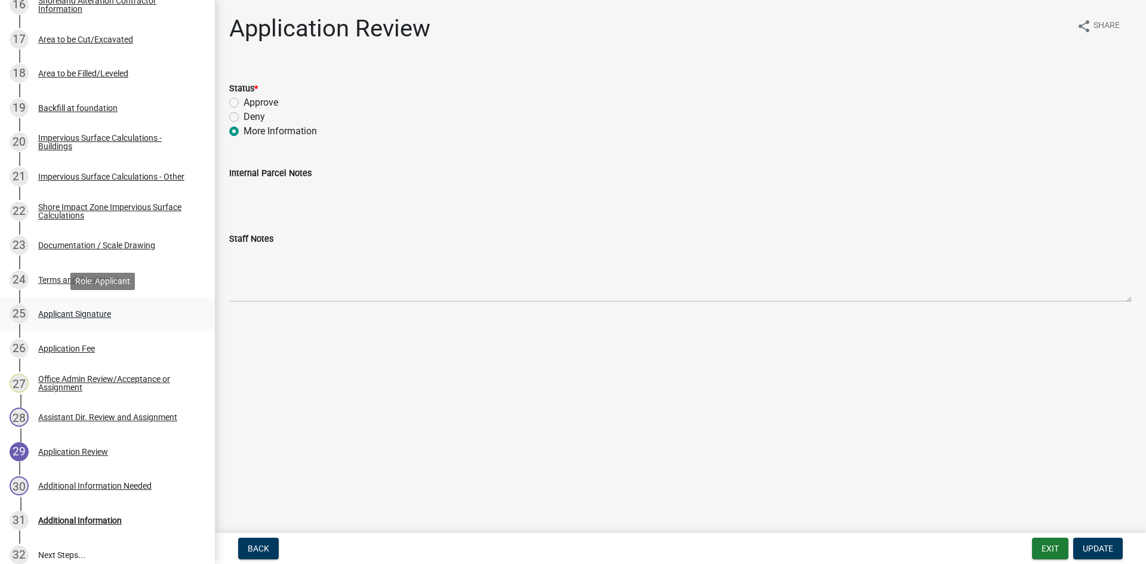
click at [64, 320] on div "25 Applicant Signature" at bounding box center [103, 313] width 186 height 19
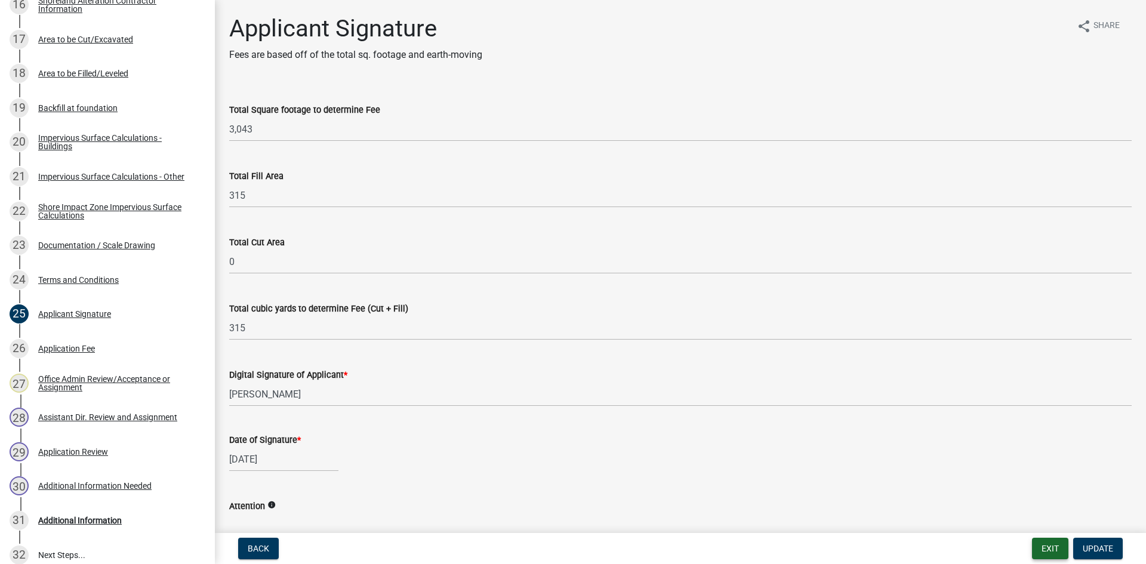
click at [1050, 551] on button "Exit" at bounding box center [1050, 548] width 36 height 21
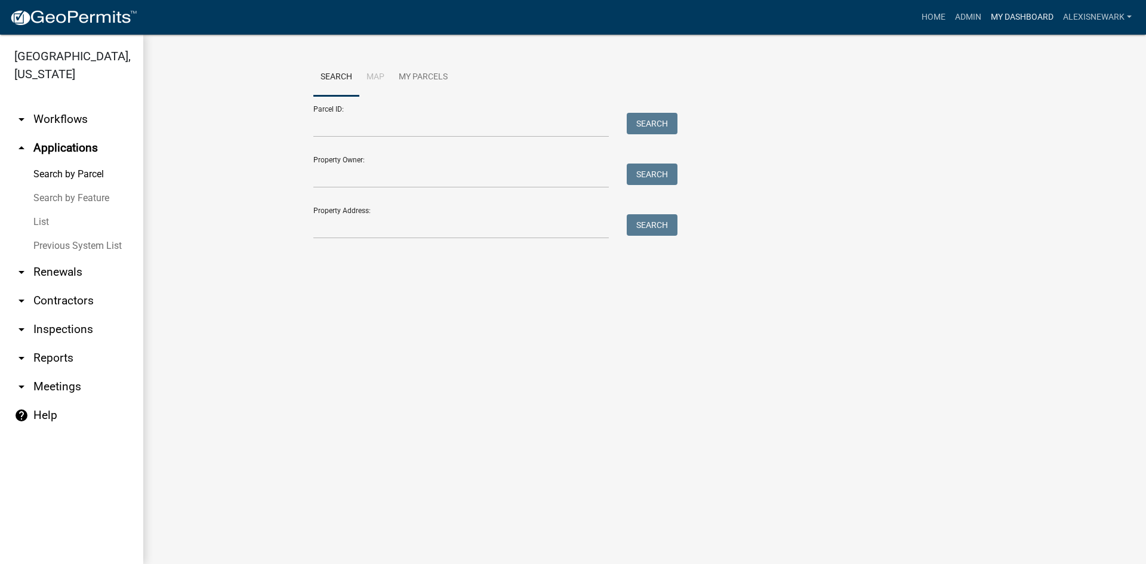
click at [1017, 16] on link "My Dashboard" at bounding box center [1022, 17] width 72 height 23
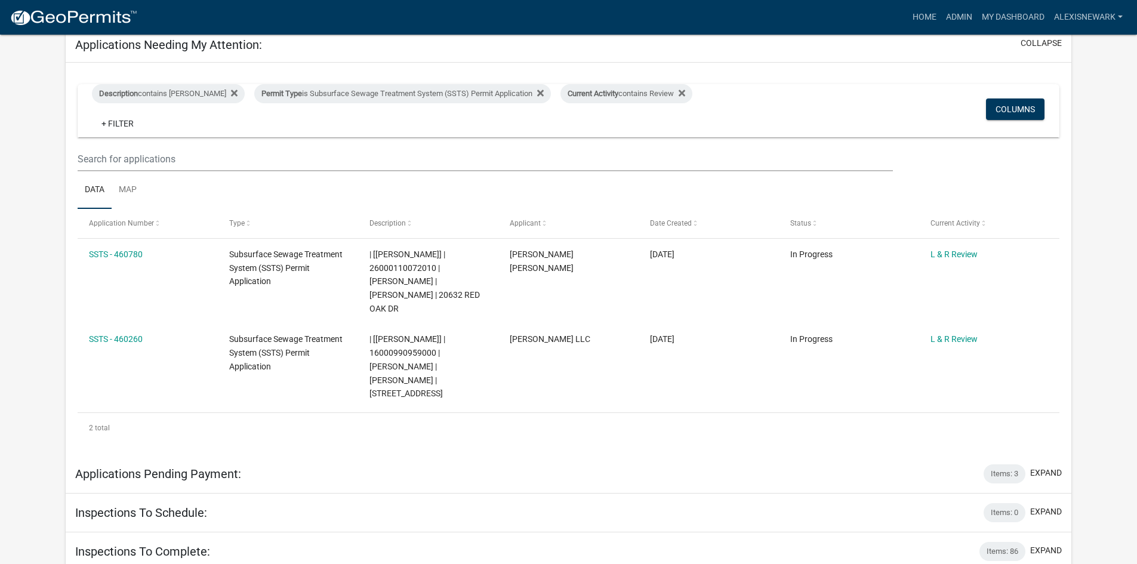
scroll to position [179, 0]
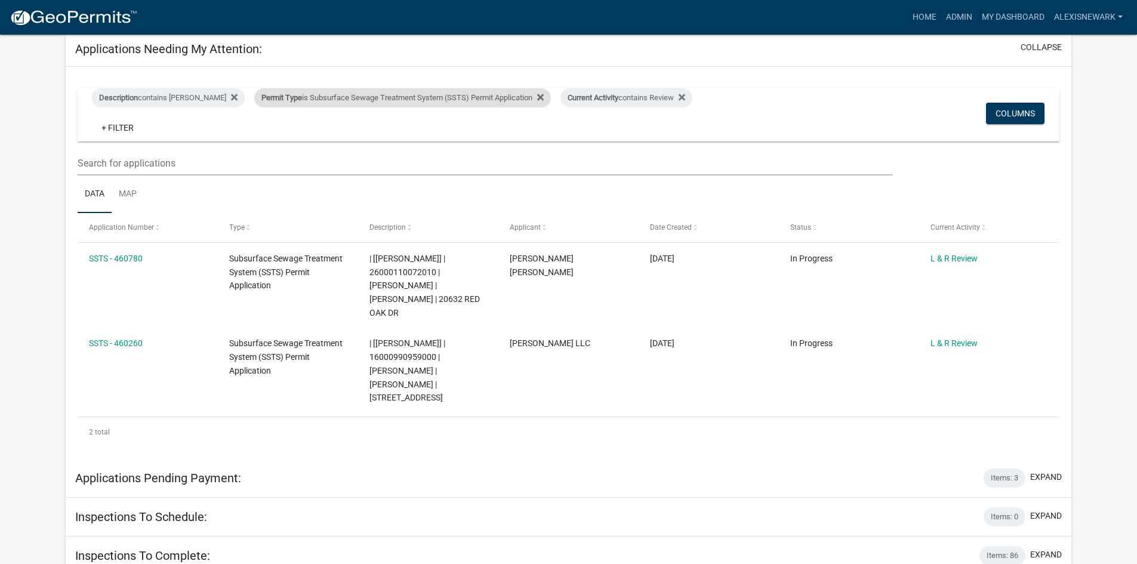
click at [348, 101] on div "Permit Type is Subsurface Sewage Treatment System (SSTS) Permit Application" at bounding box center [402, 97] width 297 height 19
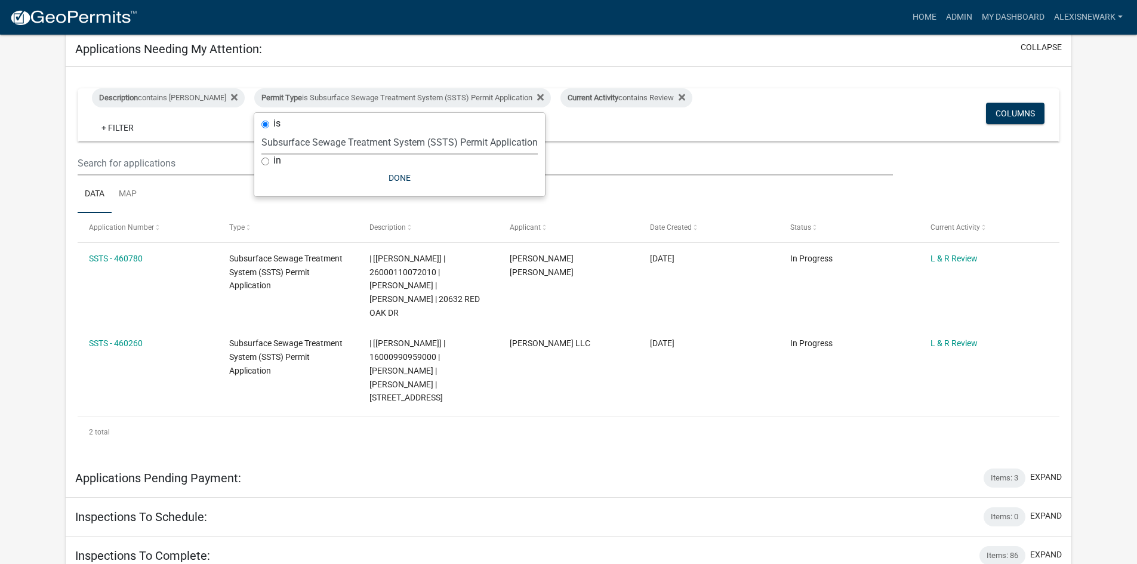
click at [365, 147] on select "Select an option Building Contractor / Excavators (Registration) Building Contr…" at bounding box center [399, 142] width 276 height 24
click at [261, 139] on select "Select an option Building Contractor / Excavators (Registration) Building Contr…" at bounding box center [399, 142] width 276 height 24
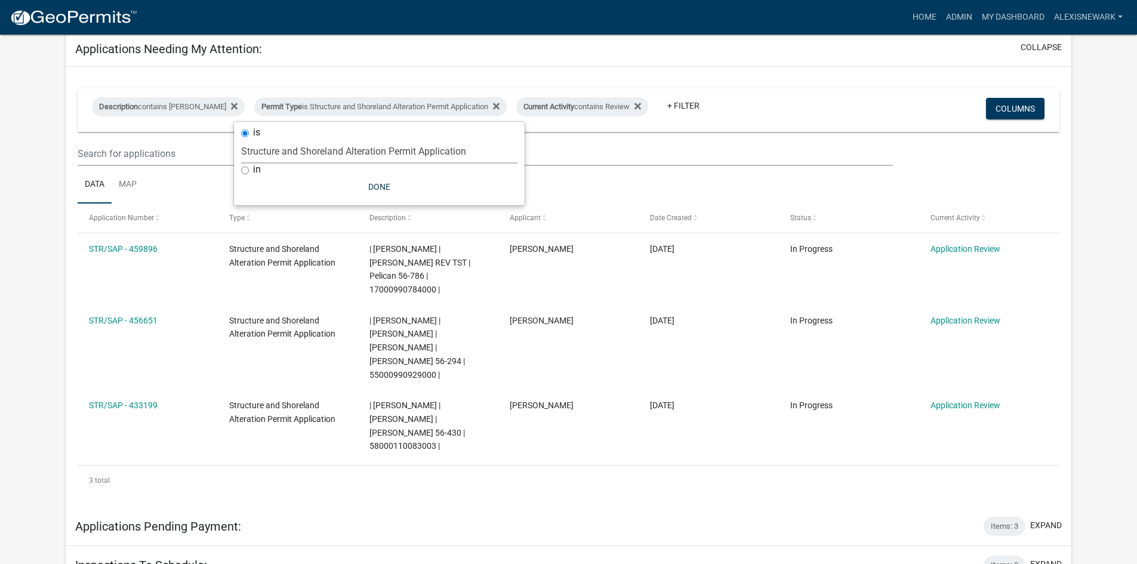
click at [397, 146] on select "Select an option Building Contractor / Excavators (Registration) Building Contr…" at bounding box center [379, 151] width 276 height 24
select select "68d28c81-f724-4f90-9ad3-bed34bf6fb80"
click at [261, 139] on select "Select an option Building Contractor / Excavators (Registration) Building Contr…" at bounding box center [379, 151] width 276 height 24
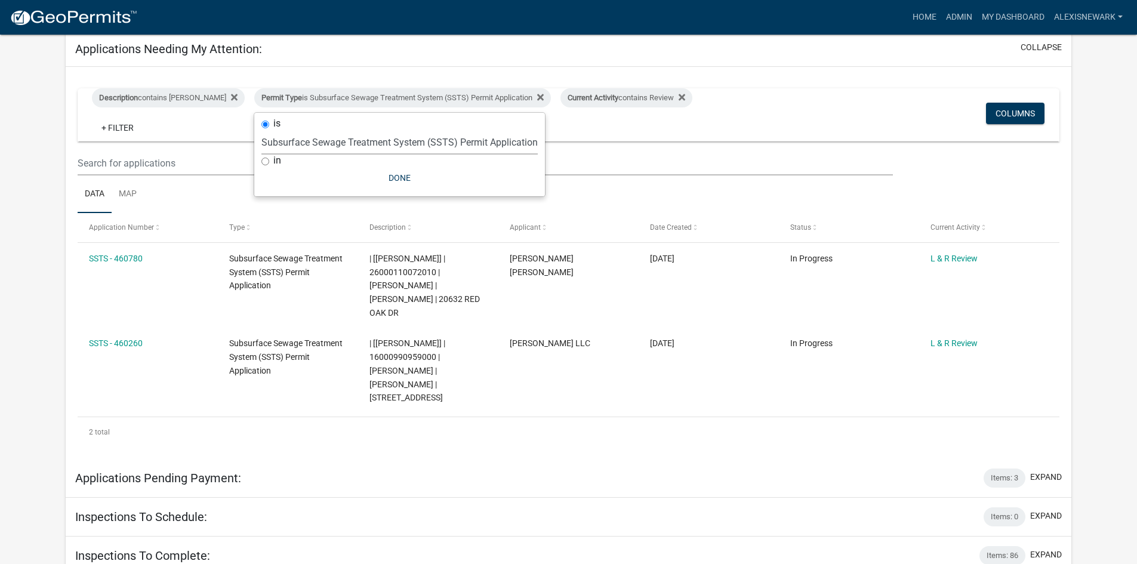
click at [747, 193] on ul "Data Map" at bounding box center [569, 194] width 982 height 38
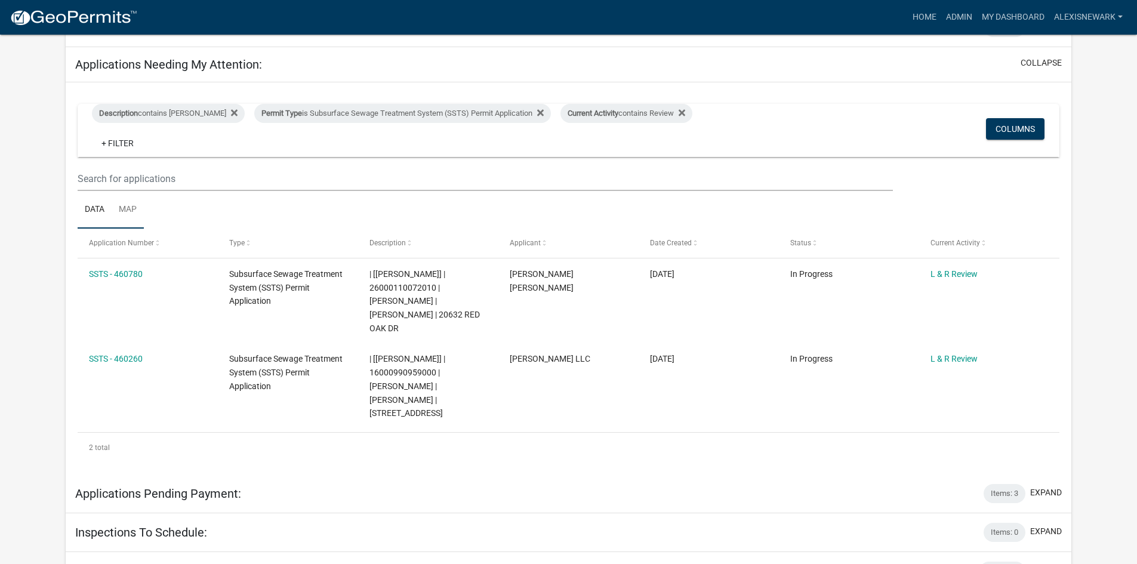
scroll to position [149, 0]
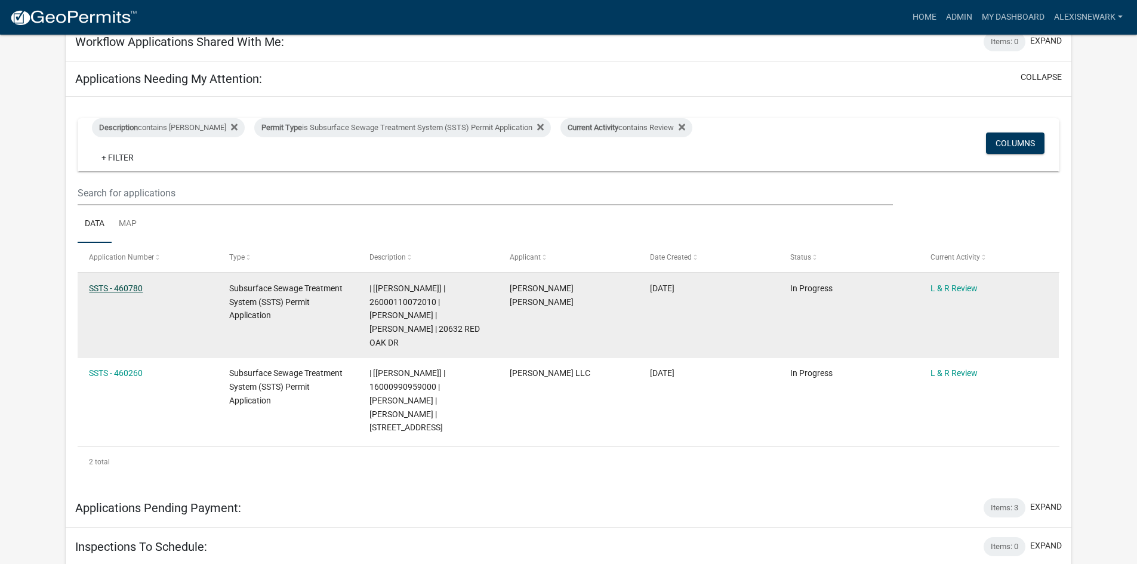
click at [130, 287] on link "SSTS - 460780" at bounding box center [116, 288] width 54 height 10
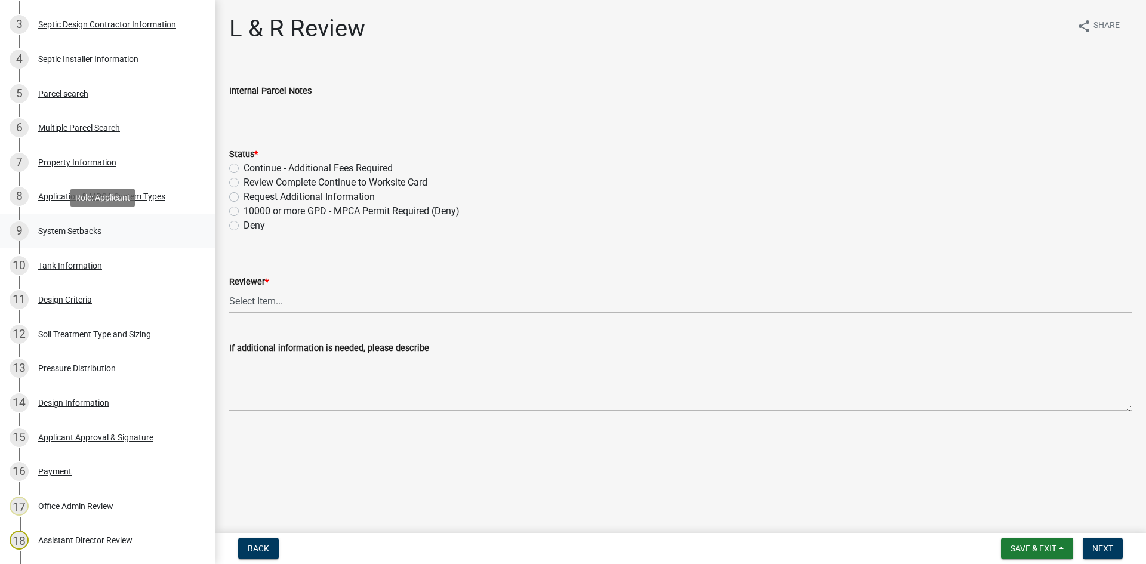
scroll to position [448, 0]
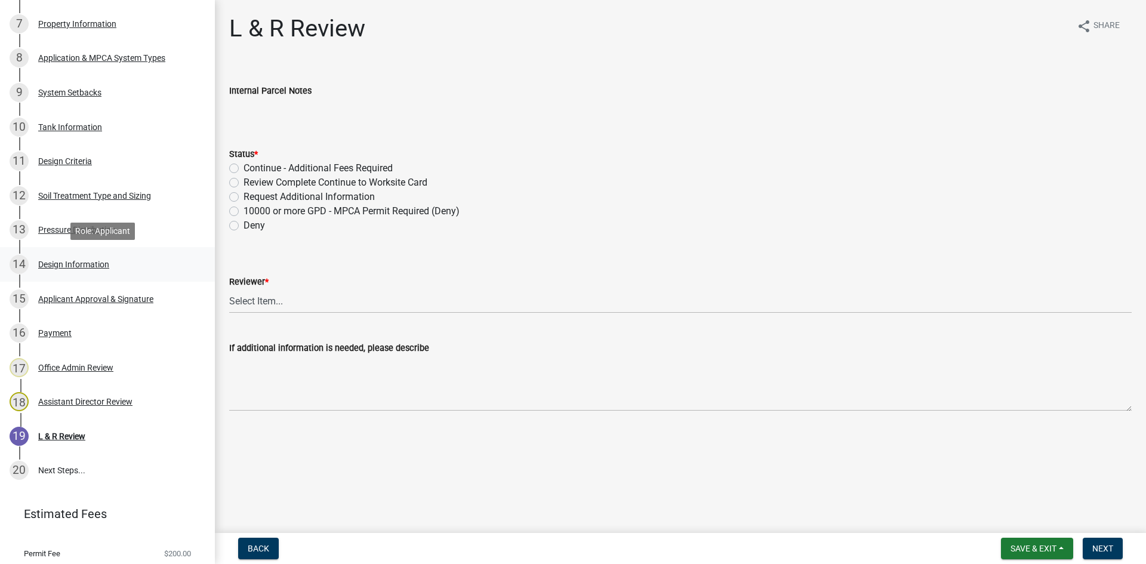
click at [125, 269] on div "14 Design Information" at bounding box center [103, 264] width 186 height 19
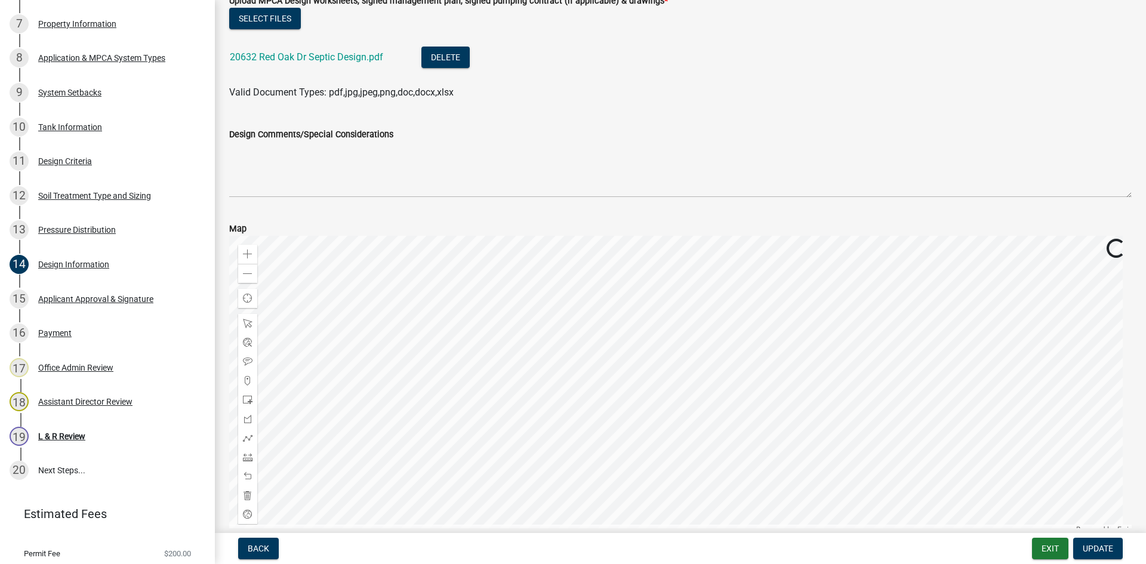
scroll to position [119, 0]
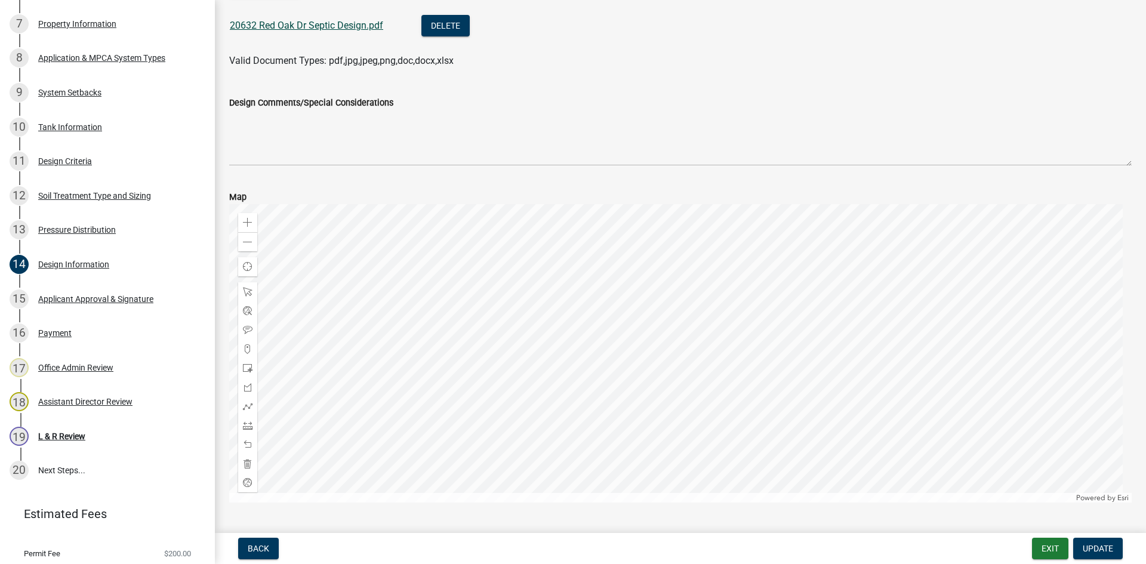
click at [270, 26] on link "20632 Red Oak Dr Septic Design.pdf" at bounding box center [306, 25] width 153 height 11
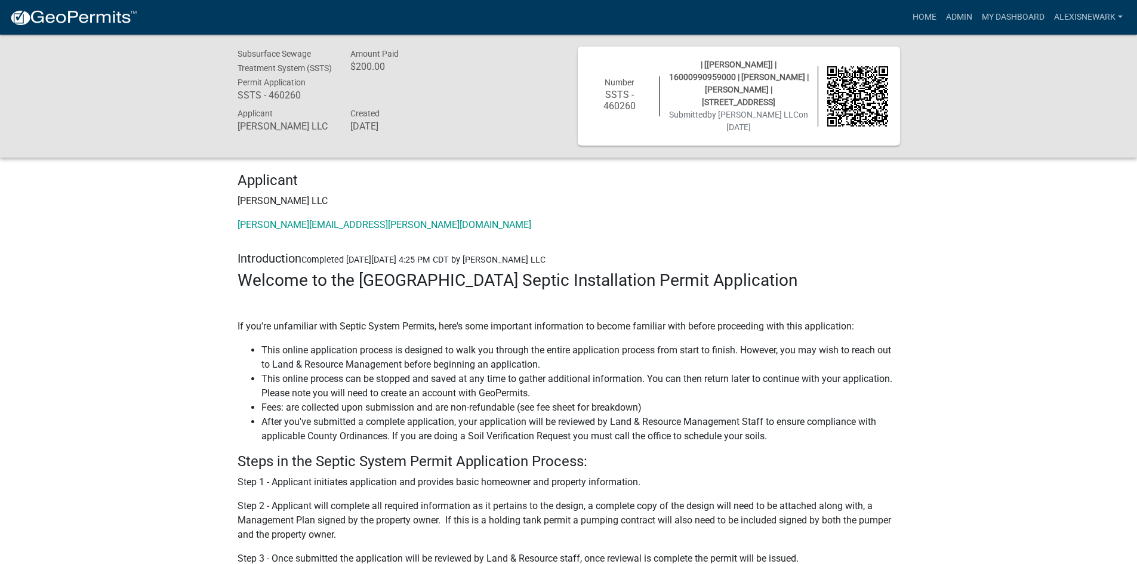
scroll to position [4760, 0]
